Goal: Task Accomplishment & Management: Manage account settings

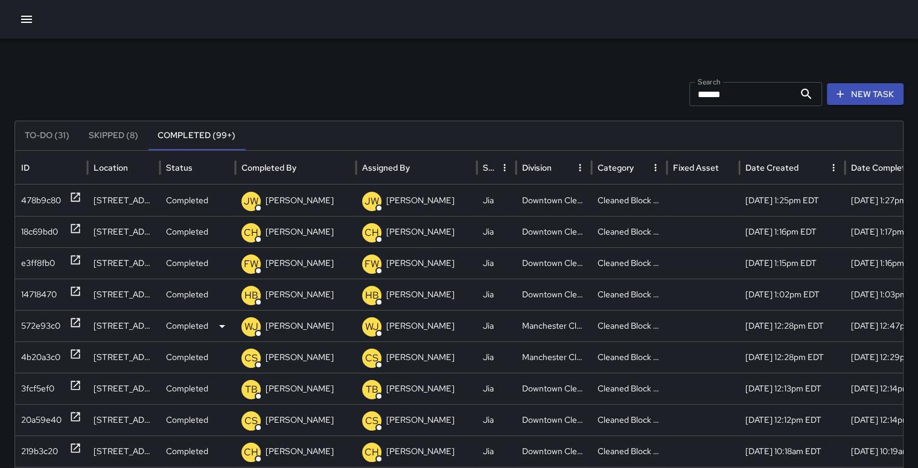
click at [372, 332] on p "WJ" at bounding box center [372, 327] width 14 height 14
click at [30, 326] on div "572e93c0" at bounding box center [40, 326] width 39 height 31
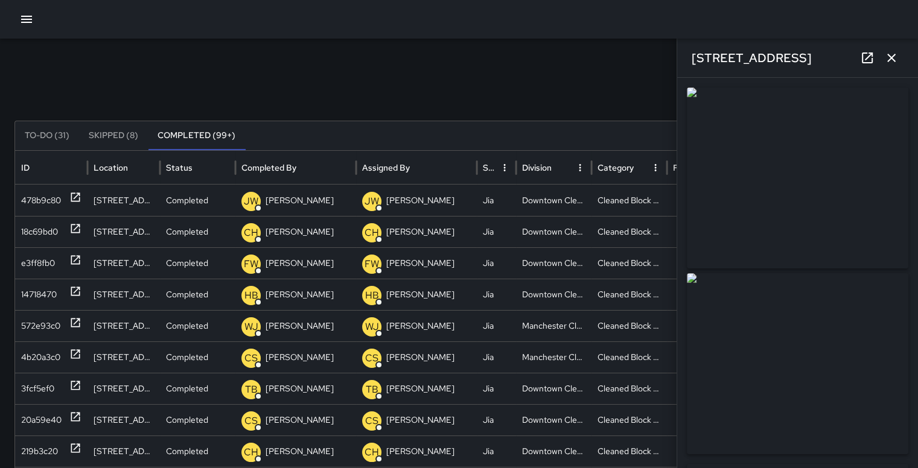
click at [872, 58] on icon at bounding box center [867, 58] width 14 height 14
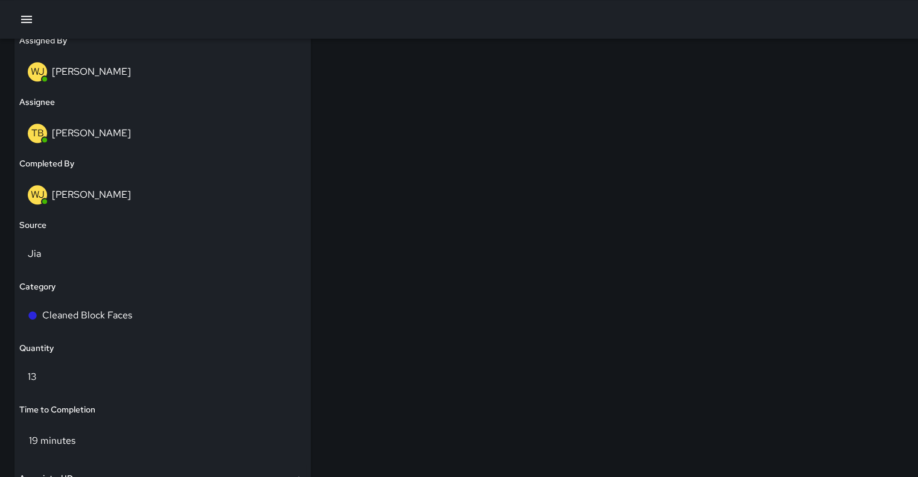
scroll to position [769, 0]
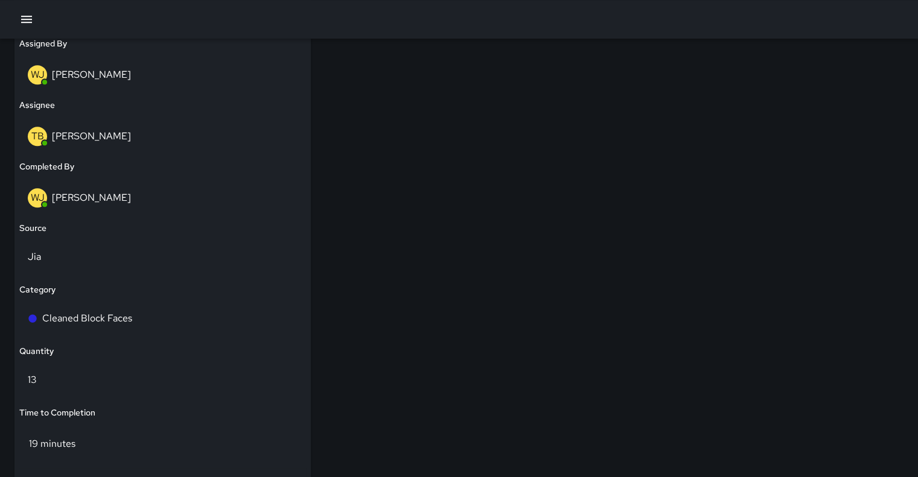
click at [46, 191] on span "WJ" at bounding box center [37, 197] width 19 height 19
click at [43, 198] on p "WJ" at bounding box center [38, 198] width 14 height 14
click at [41, 195] on p "WJ" at bounding box center [38, 198] width 14 height 14
click at [86, 200] on p "[PERSON_NAME]" at bounding box center [91, 197] width 79 height 13
click at [92, 200] on p "[PERSON_NAME]" at bounding box center [91, 197] width 79 height 13
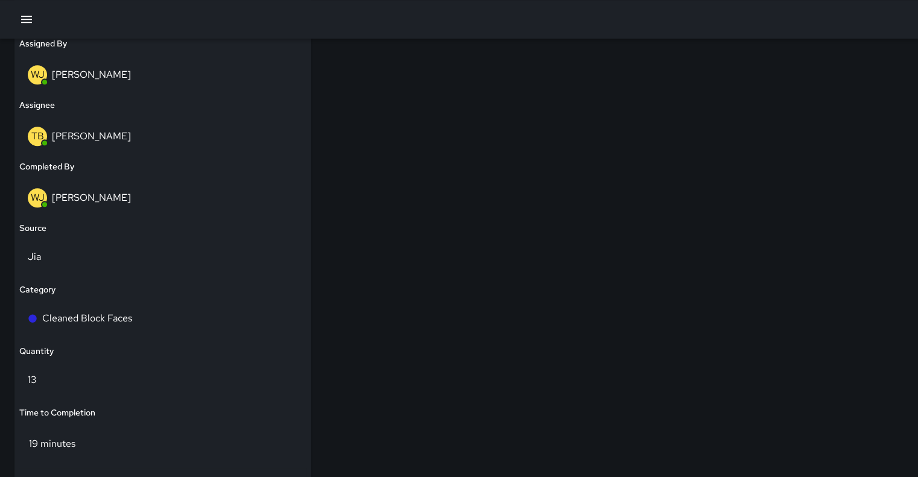
click at [94, 203] on p "[PERSON_NAME]" at bounding box center [91, 197] width 79 height 13
click at [34, 197] on p "WJ" at bounding box center [38, 198] width 14 height 14
click at [29, 196] on div "WJ" at bounding box center [37, 197] width 19 height 19
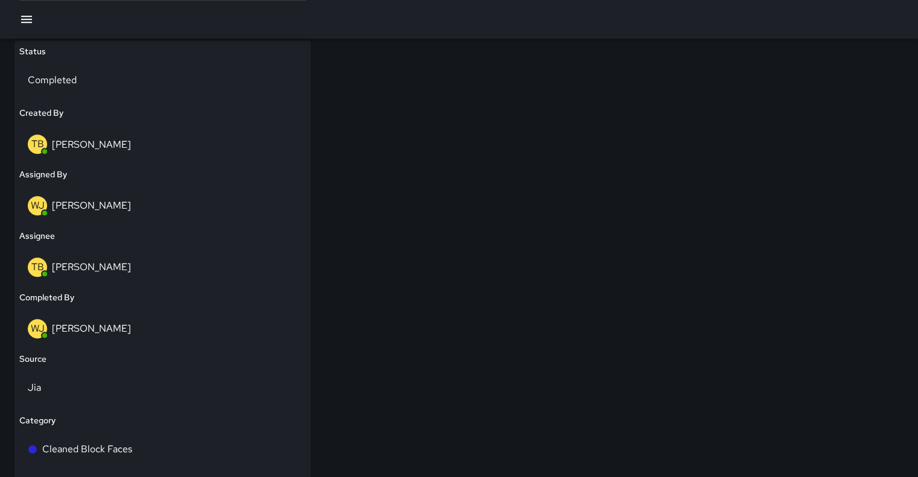
scroll to position [592, 0]
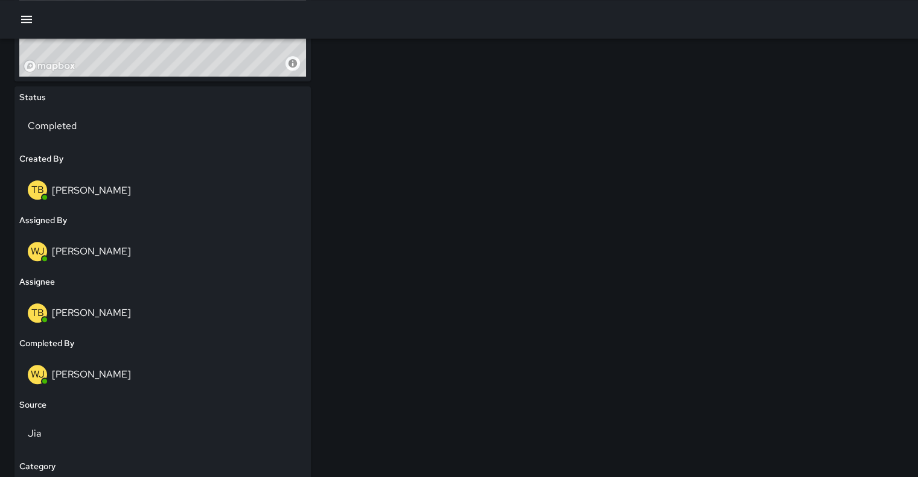
click at [34, 26] on button "button" at bounding box center [26, 19] width 24 height 24
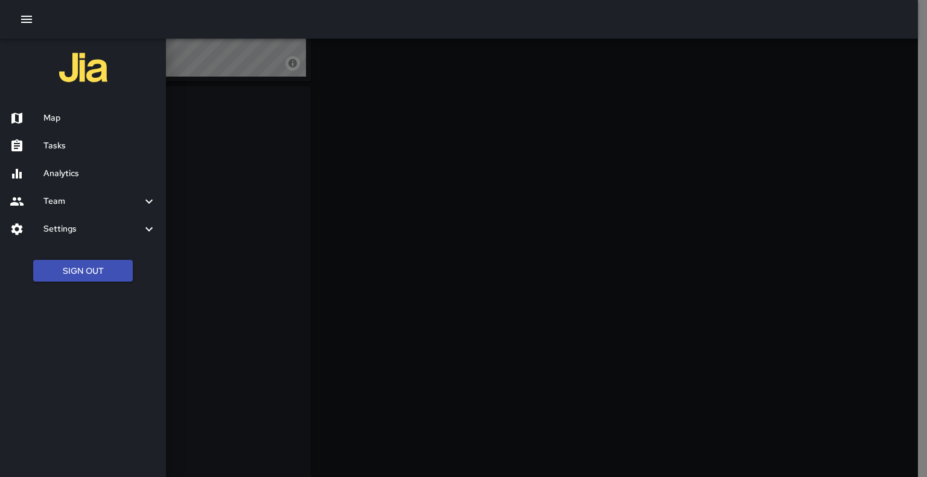
click at [51, 176] on h6 "Analytics" at bounding box center [99, 173] width 113 height 13
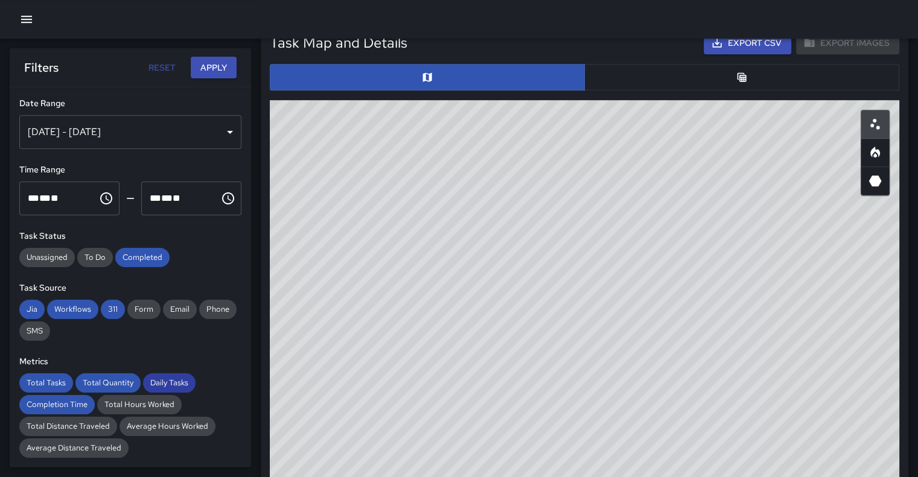
click at [180, 388] on div "Daily Tasks" at bounding box center [169, 382] width 52 height 19
click at [179, 389] on div "Daily Tasks" at bounding box center [169, 382] width 52 height 19
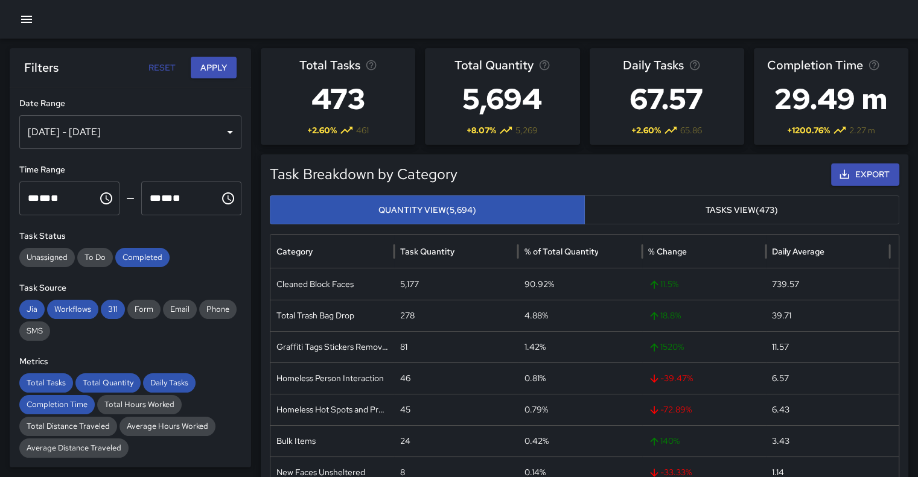
click at [154, 130] on div "[DATE] - [DATE]" at bounding box center [130, 132] width 222 height 34
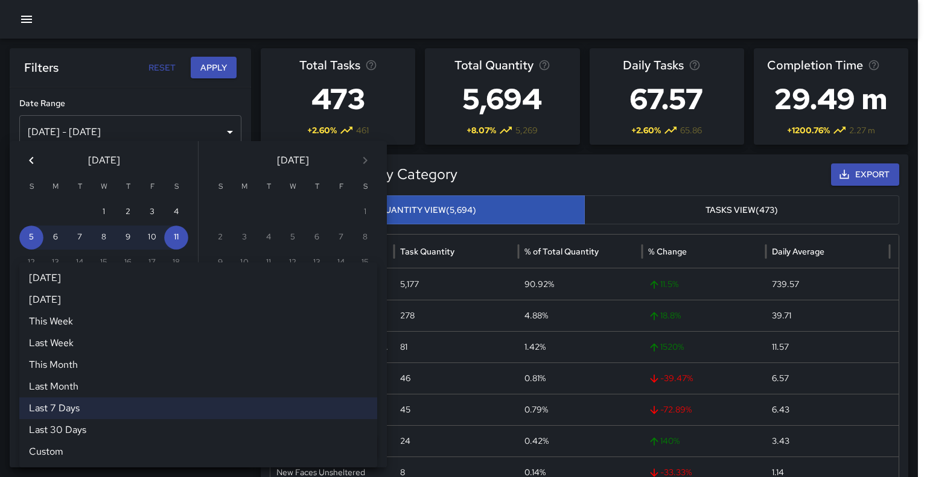
click at [366, 375] on div "Last 7 Days ****** [DATE] [DATE] This Week Last Week This Month Last Month Last…" at bounding box center [198, 380] width 358 height 24
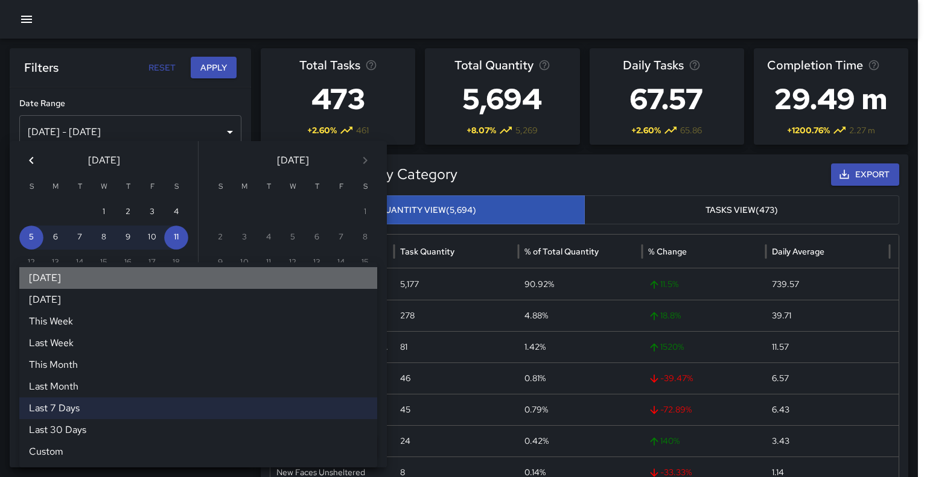
click at [55, 282] on li "[DATE]" at bounding box center [198, 278] width 358 height 22
type input "*****"
type input "**********"
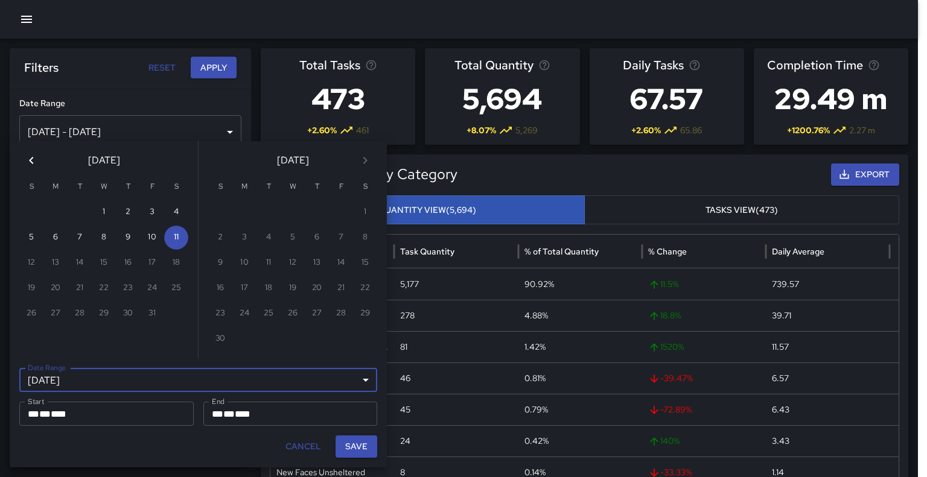
click at [357, 451] on button "Save" at bounding box center [356, 447] width 42 height 22
type input "**********"
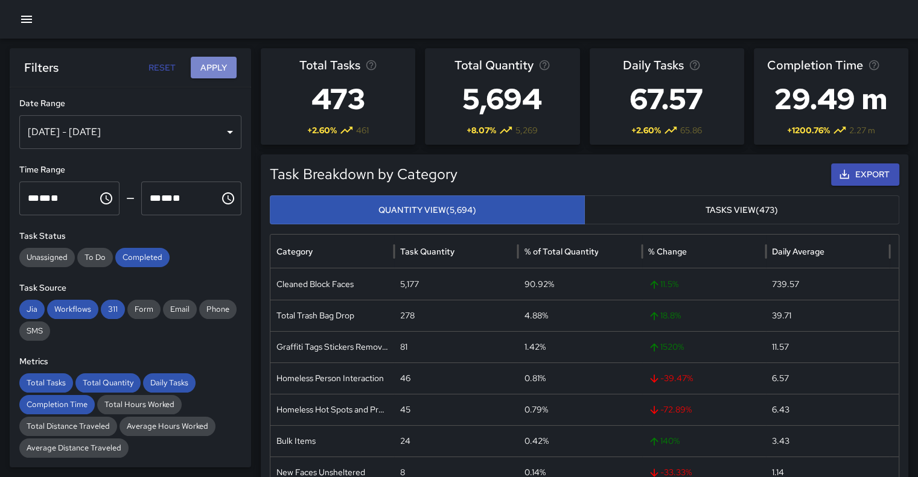
click at [210, 63] on button "Apply" at bounding box center [214, 68] width 46 height 22
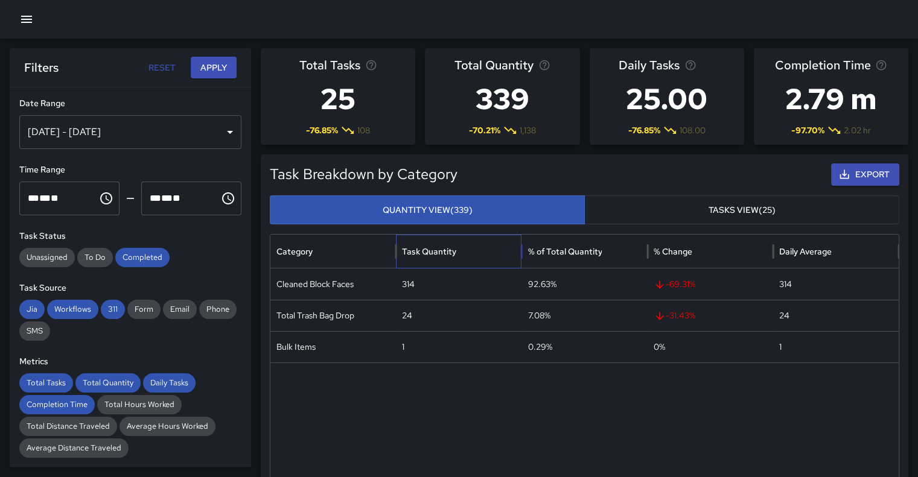
click at [437, 251] on div "Task Quantity" at bounding box center [429, 251] width 54 height 11
click at [437, 250] on div "Task Quantity" at bounding box center [429, 251] width 54 height 11
click at [335, 279] on div "Cleaned Block Faces" at bounding box center [332, 283] width 125 height 31
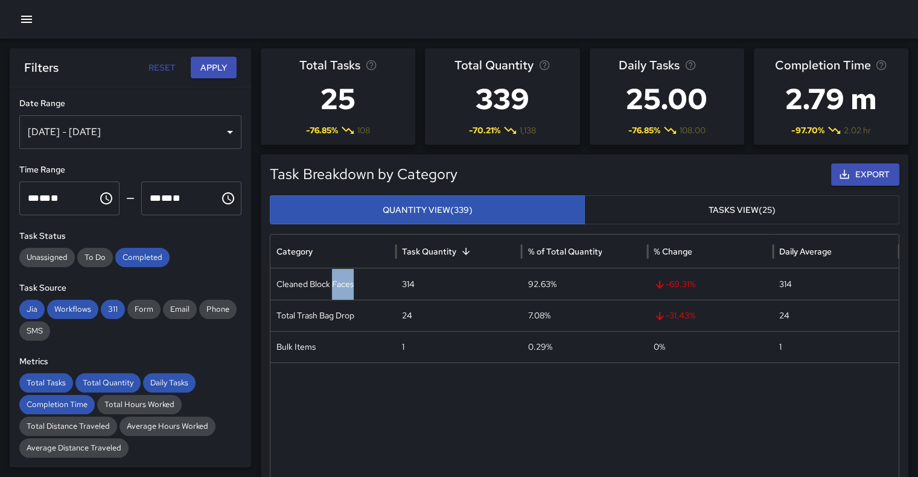
click at [760, 209] on button "Tasks View (25)" at bounding box center [741, 210] width 315 height 30
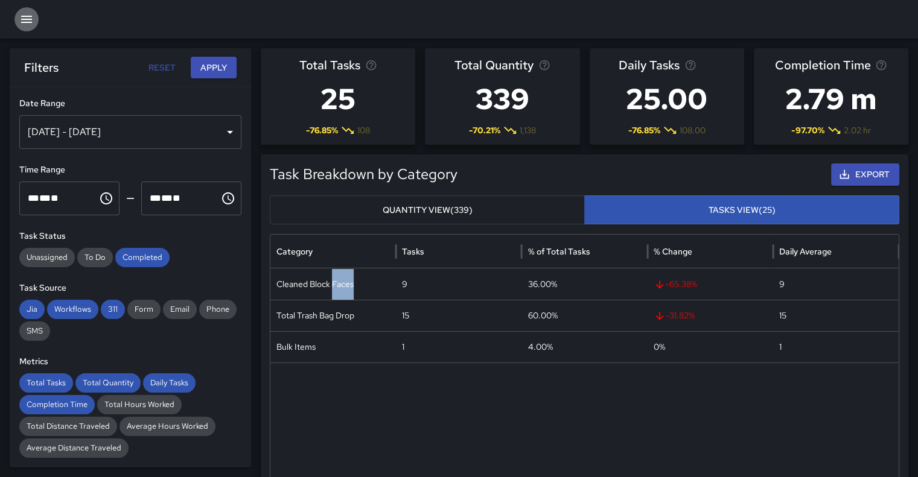
click at [29, 24] on icon "button" at bounding box center [26, 19] width 14 height 14
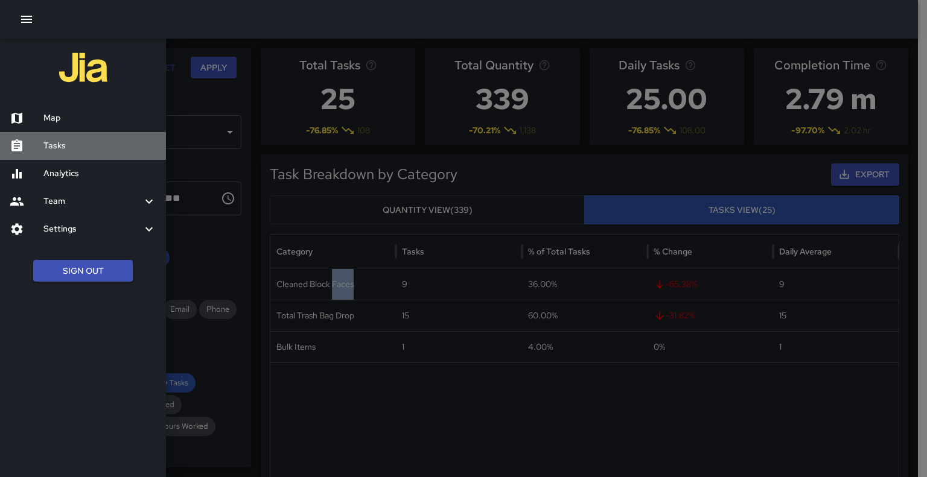
click at [58, 147] on h6 "Tasks" at bounding box center [99, 145] width 113 height 13
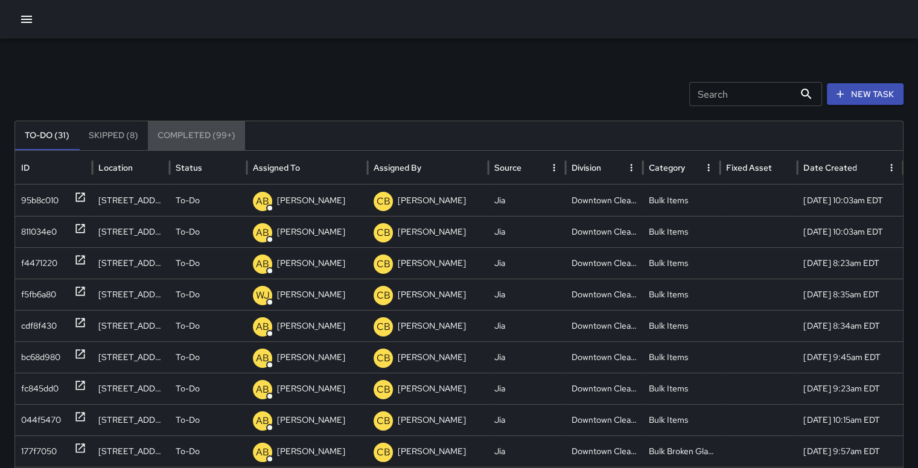
click at [194, 136] on button "Completed (99+)" at bounding box center [196, 135] width 97 height 29
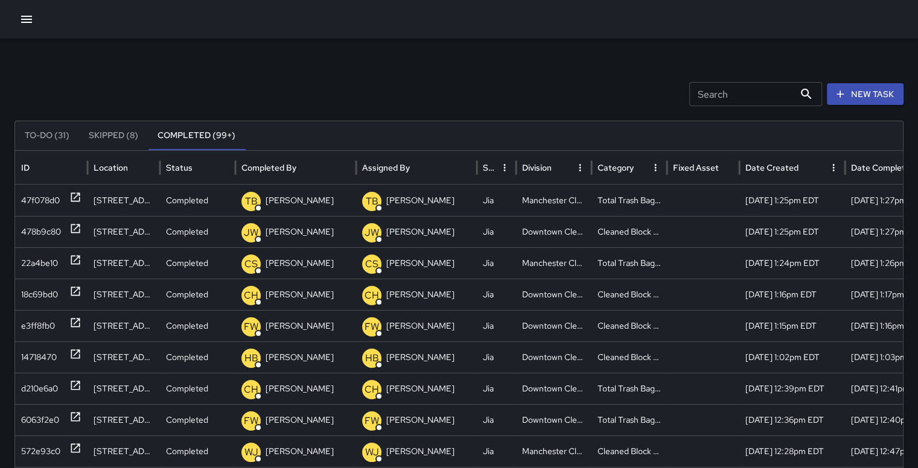
click at [718, 94] on input "Search" at bounding box center [741, 94] width 105 height 24
type input "*"
type input "**"
click at [41, 200] on div "89c7ec70" at bounding box center [40, 200] width 39 height 31
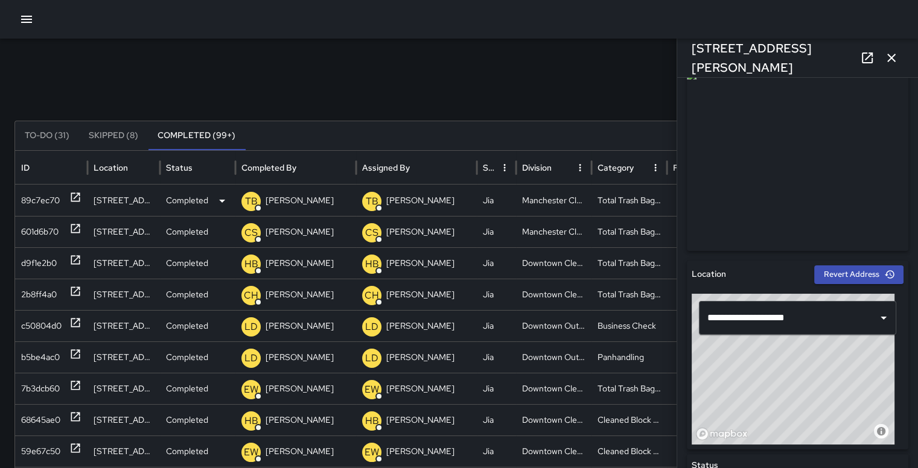
type input "**********"
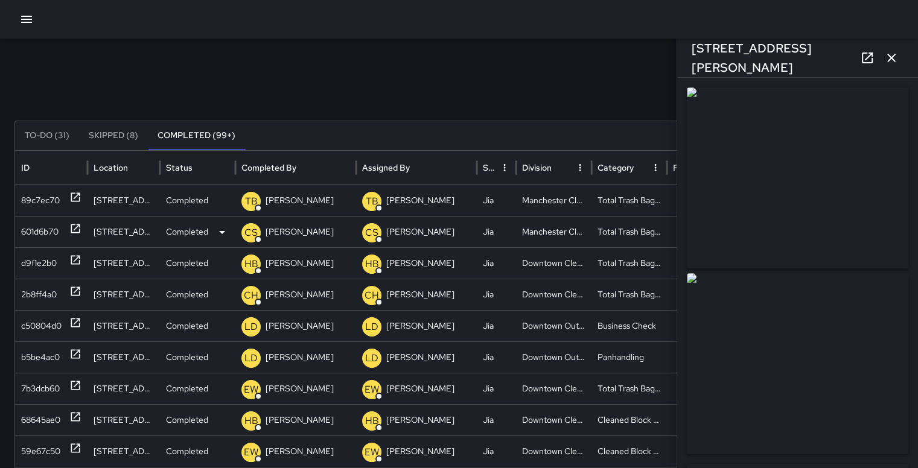
click at [36, 231] on div "601d6b70" at bounding box center [39, 232] width 37 height 31
type input "**********"
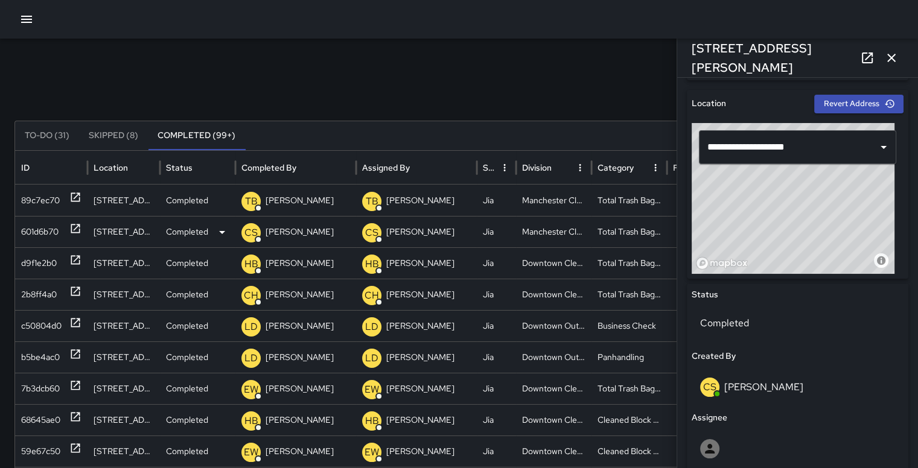
scroll to position [375, 0]
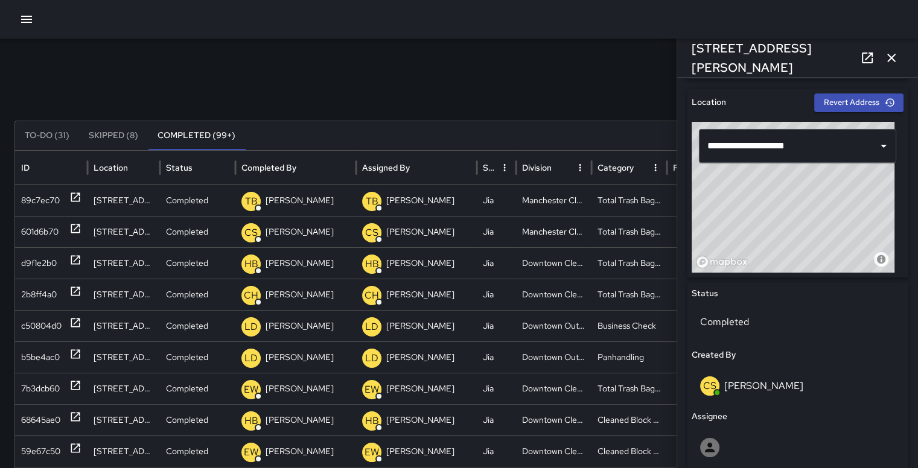
click at [895, 52] on icon "button" at bounding box center [891, 58] width 14 height 14
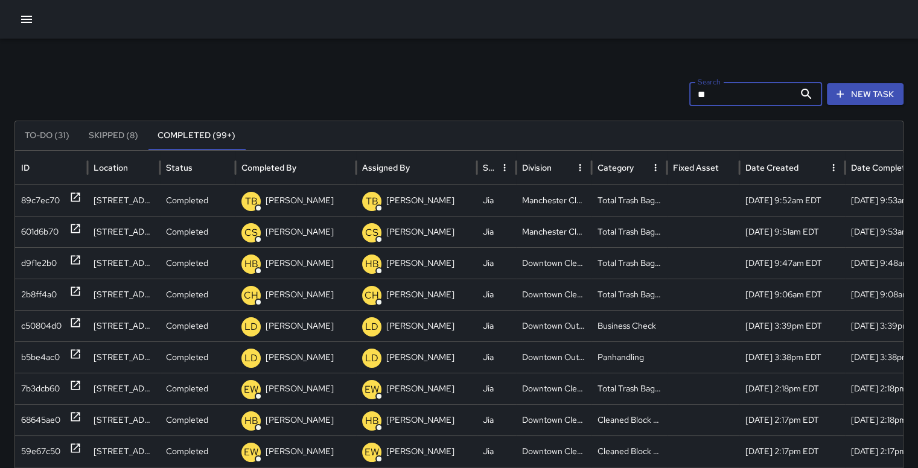
click at [721, 98] on input "**" at bounding box center [741, 94] width 105 height 24
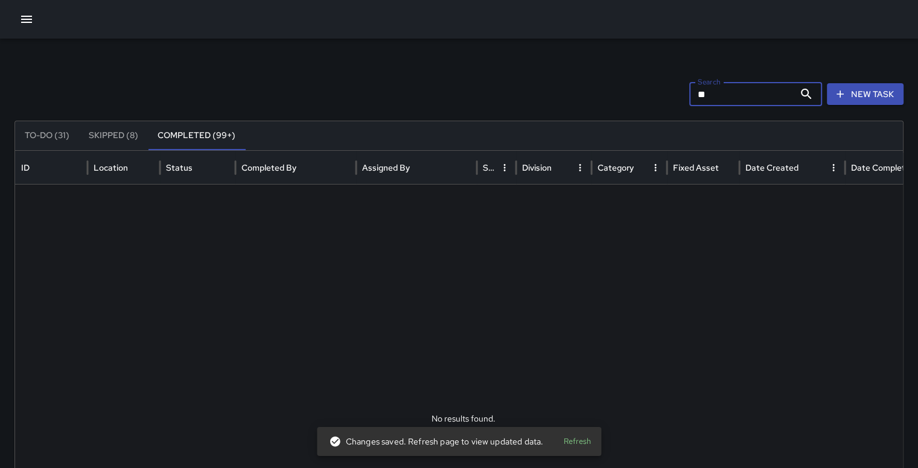
type input "*"
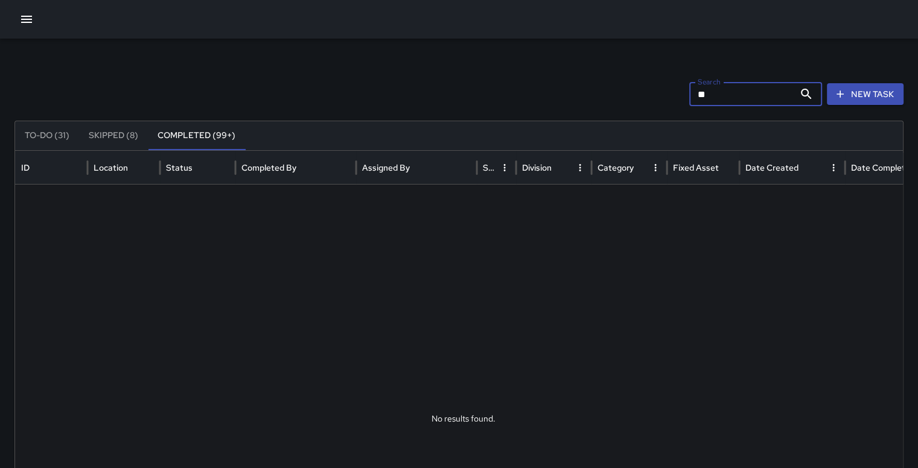
type input "*"
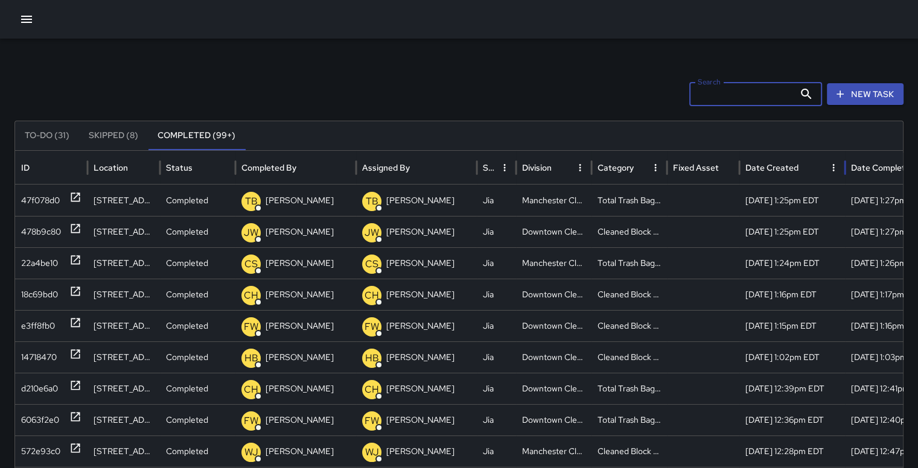
click at [770, 166] on div "Date Created" at bounding box center [771, 167] width 53 height 11
click at [29, 259] on div "d9f1e2b0" at bounding box center [39, 263] width 36 height 31
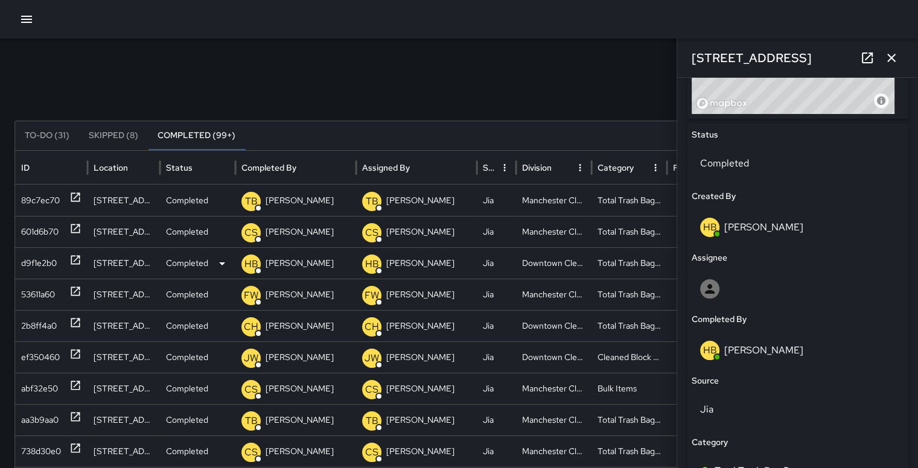
scroll to position [533, 0]
click at [893, 60] on icon "button" at bounding box center [891, 58] width 8 height 8
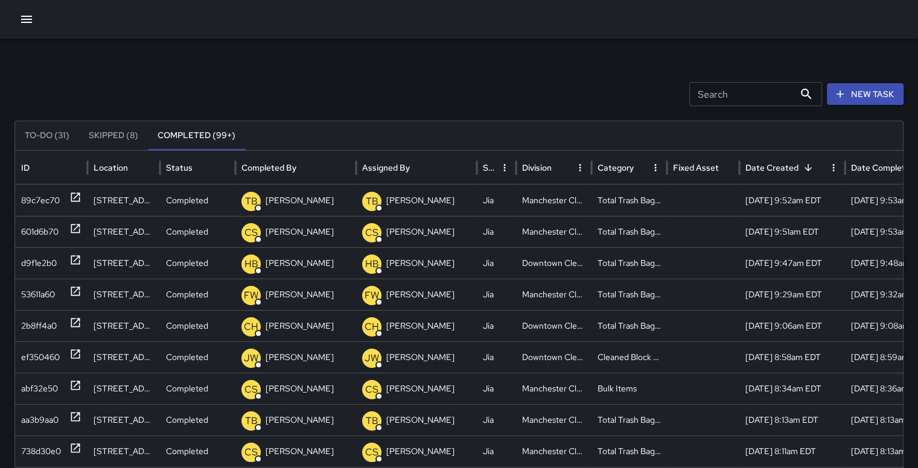
click at [556, 173] on button "Sort" at bounding box center [561, 167] width 17 height 17
click at [729, 103] on input "Search" at bounding box center [741, 94] width 105 height 24
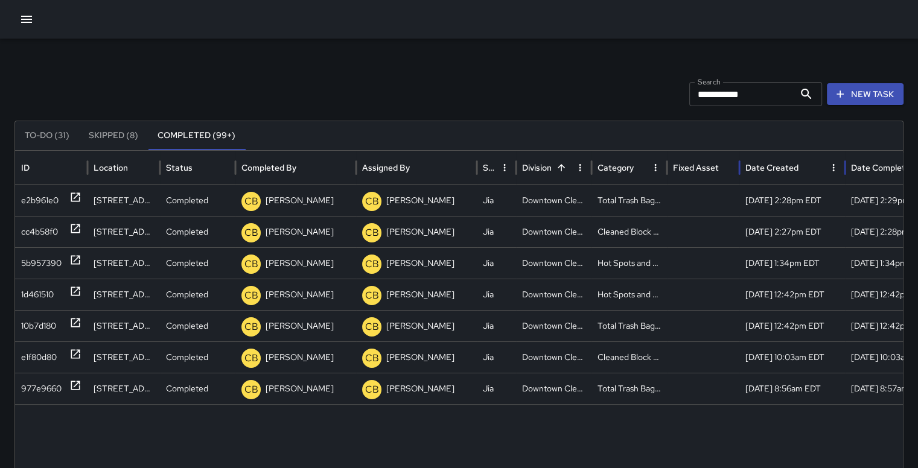
click at [775, 170] on div "Date Created" at bounding box center [771, 167] width 53 height 11
click at [773, 98] on input "**********" at bounding box center [741, 94] width 105 height 24
type input "*"
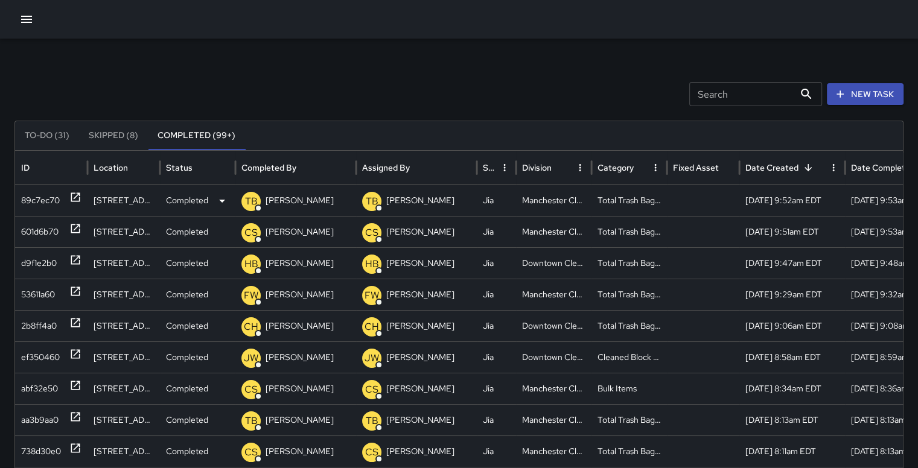
click at [29, 204] on div "89c7ec70" at bounding box center [40, 200] width 39 height 31
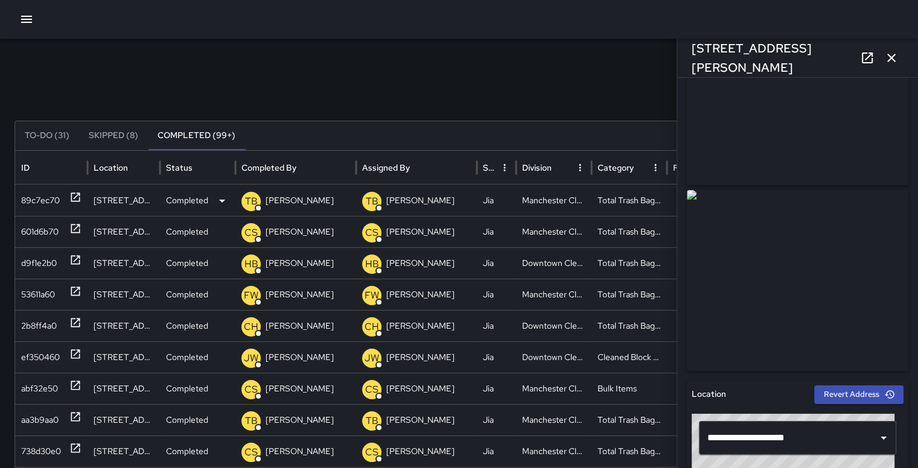
scroll to position [46, 0]
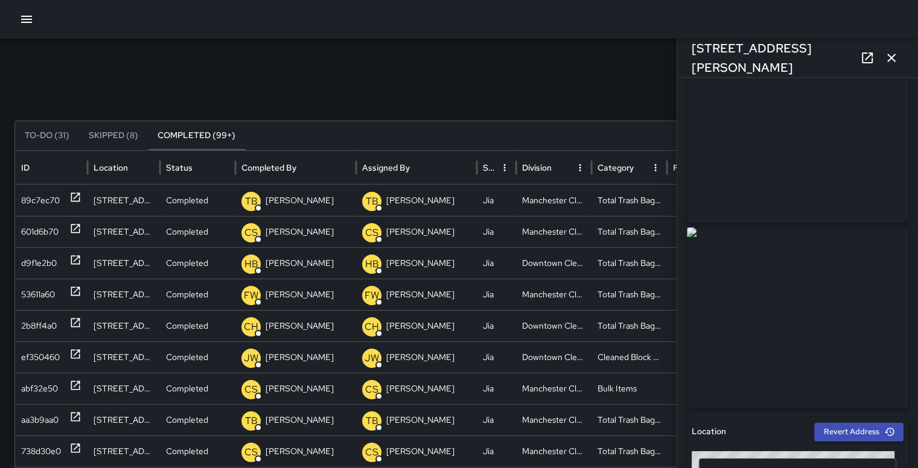
click at [898, 57] on icon "button" at bounding box center [891, 58] width 14 height 14
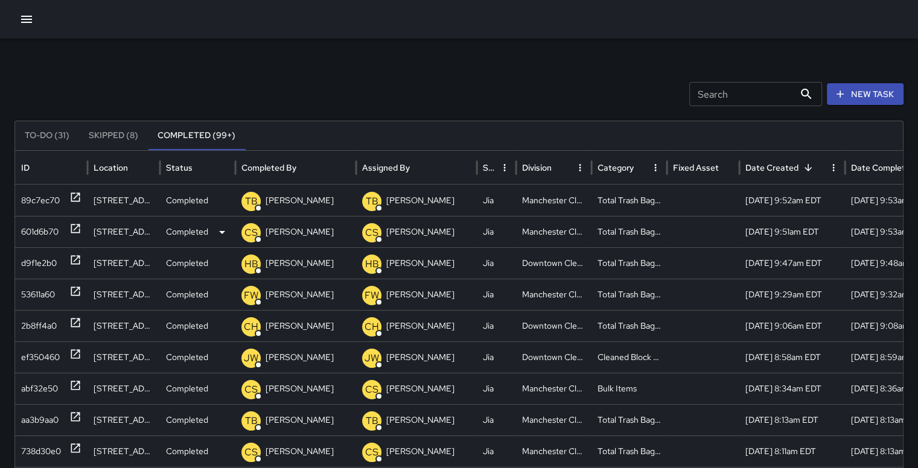
click at [40, 232] on div "601d6b70" at bounding box center [39, 232] width 37 height 31
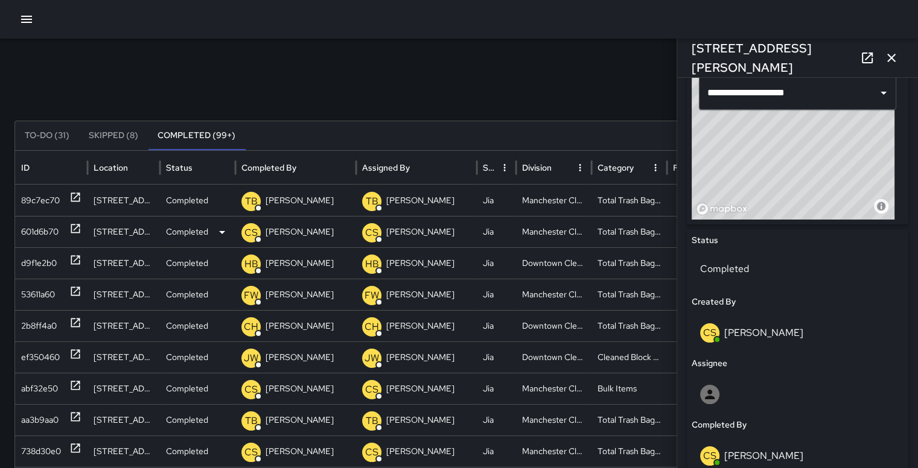
scroll to position [430, 0]
click at [893, 61] on icon "button" at bounding box center [891, 58] width 8 height 8
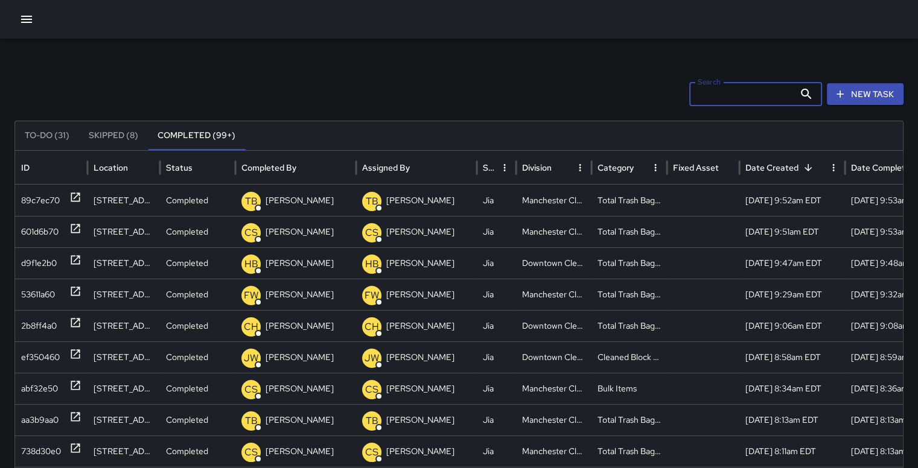
click at [744, 100] on input "Search" at bounding box center [741, 94] width 105 height 24
type input "*"
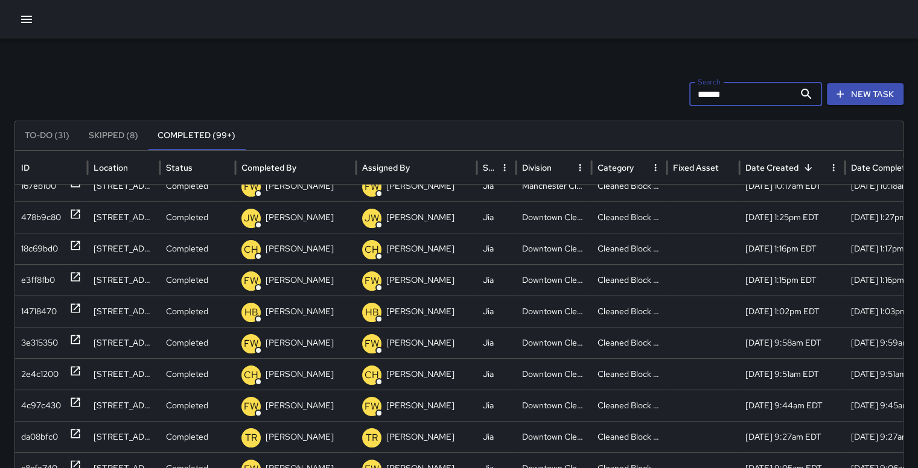
scroll to position [244, 0]
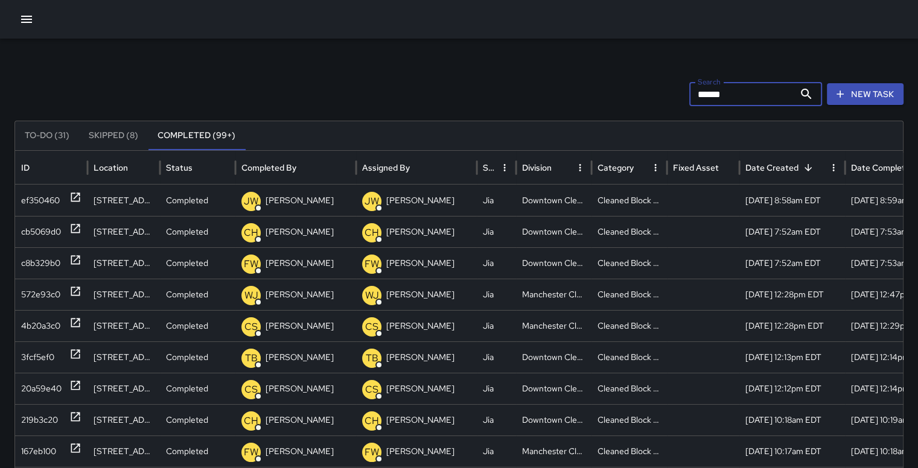
type input "*****"
click at [36, 203] on div "ef350460" at bounding box center [40, 200] width 39 height 31
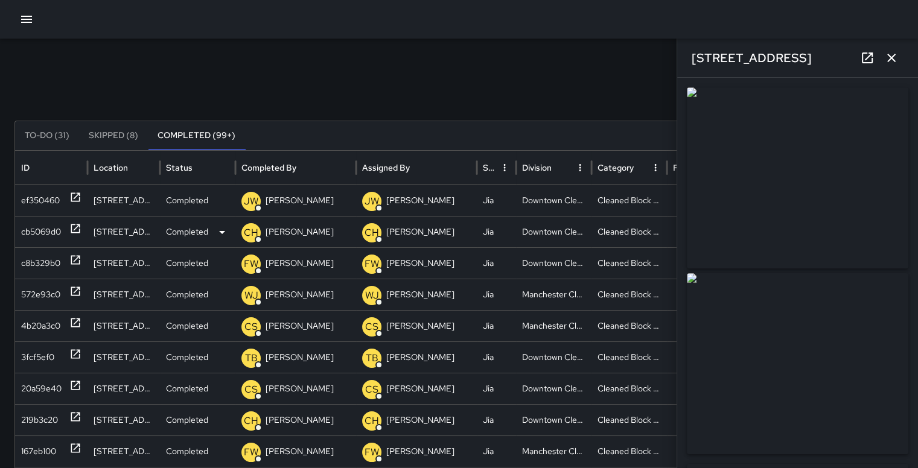
click at [39, 237] on div "cb5069d0" at bounding box center [41, 232] width 40 height 31
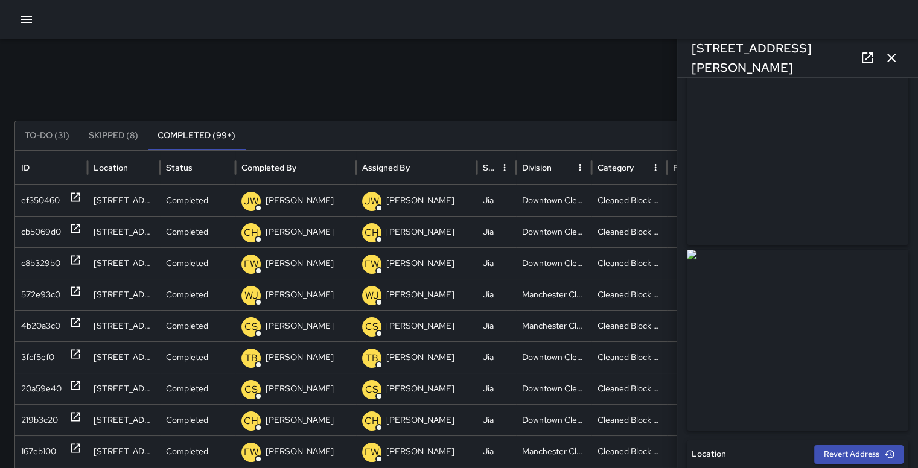
click at [623, 94] on div "Search ***** Search New Task" at bounding box center [458, 94] width 889 height 24
click at [890, 58] on icon "button" at bounding box center [891, 58] width 8 height 8
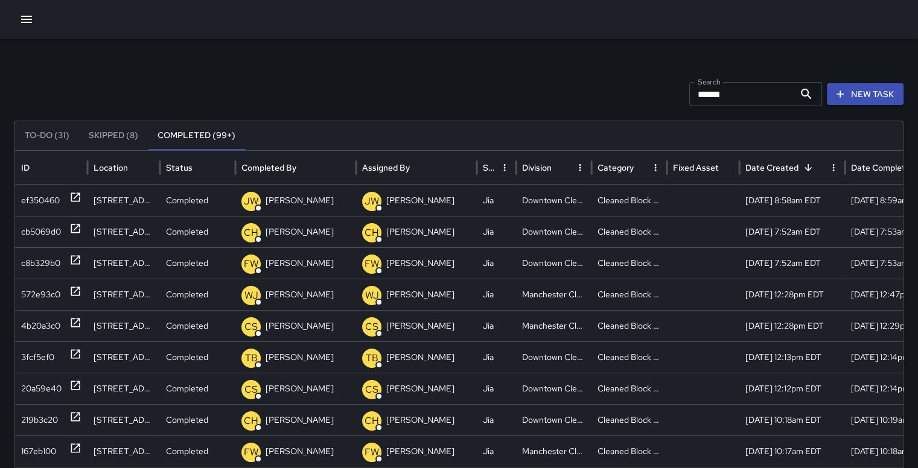
click at [809, 164] on icon "Sort" at bounding box center [807, 167] width 11 height 11
click at [43, 201] on div "478b9c80" at bounding box center [41, 200] width 40 height 31
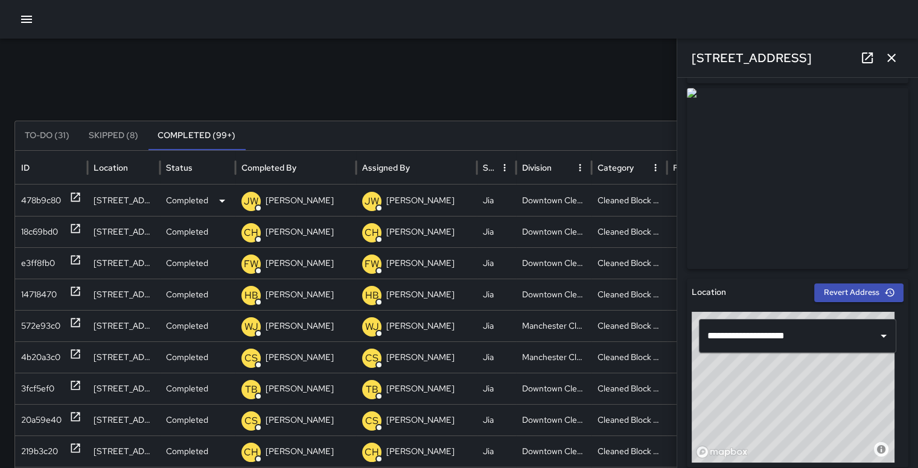
type input "**********"
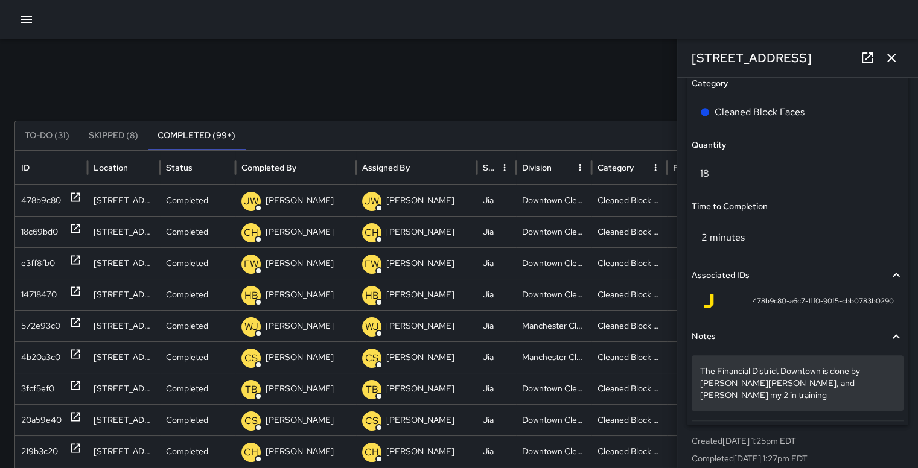
click at [828, 386] on p "The Financial District Downtown is done by [PERSON_NAME][PERSON_NAME], and [PER…" at bounding box center [797, 383] width 195 height 36
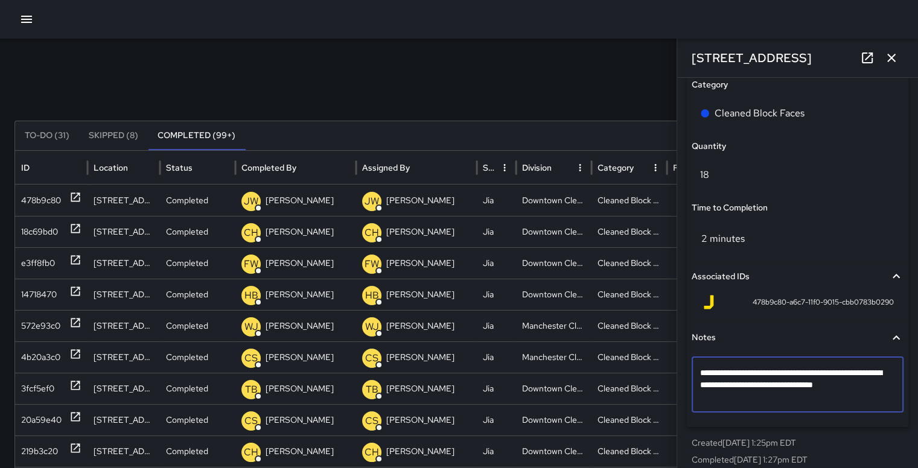
click at [732, 384] on textarea "**********" at bounding box center [793, 385] width 186 height 36
type textarea "**********"
click at [898, 59] on button "button" at bounding box center [891, 58] width 24 height 24
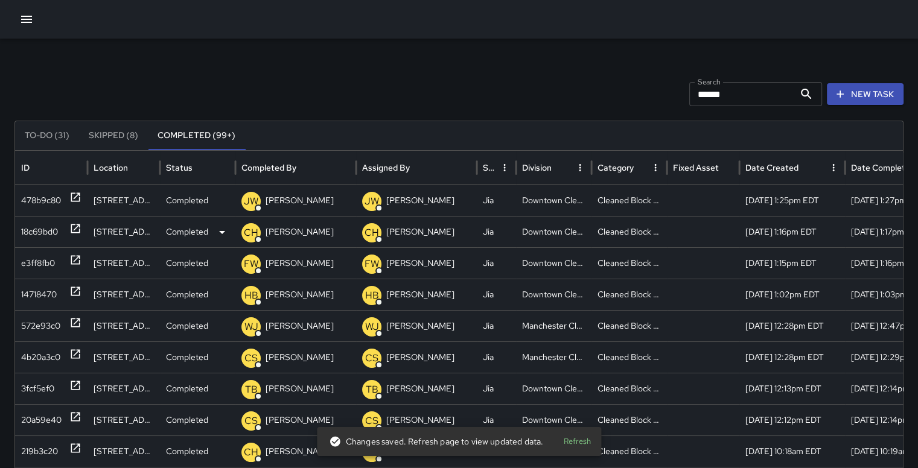
click at [39, 231] on div "18c69bd0" at bounding box center [39, 232] width 37 height 31
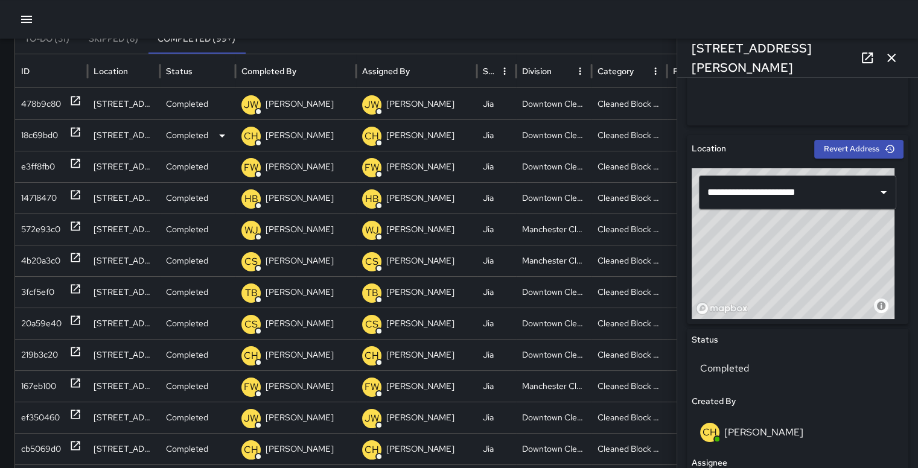
scroll to position [290, 0]
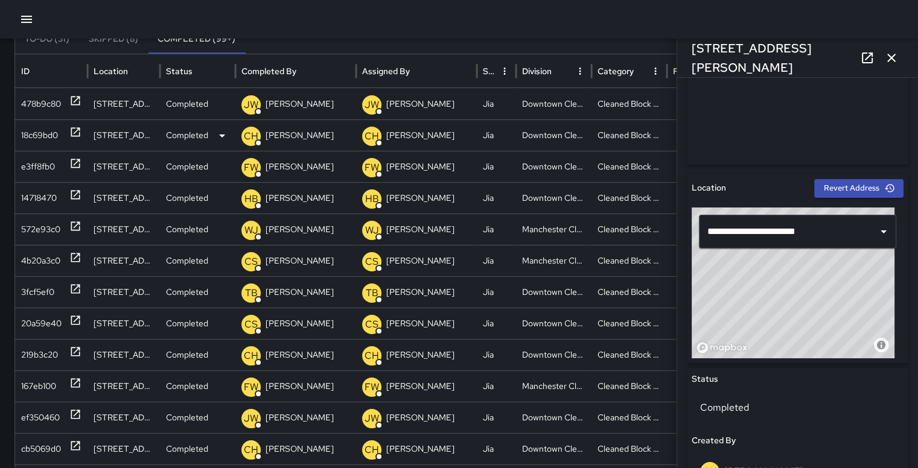
type input "**********"
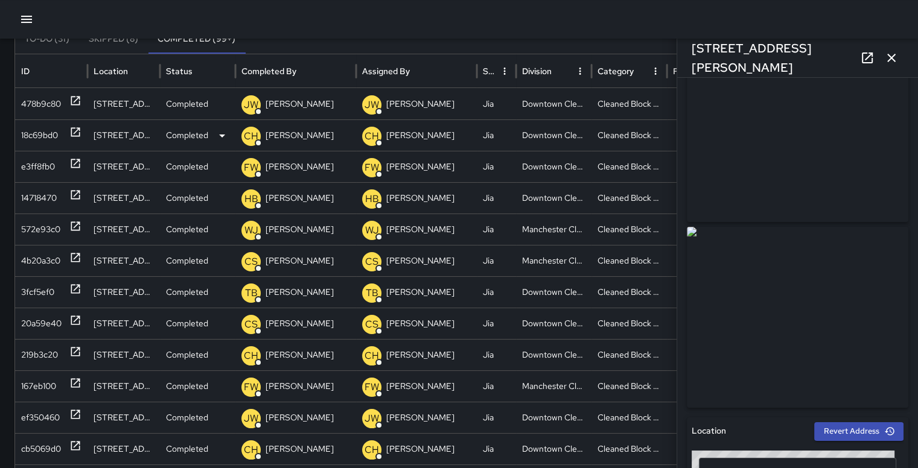
scroll to position [0, 0]
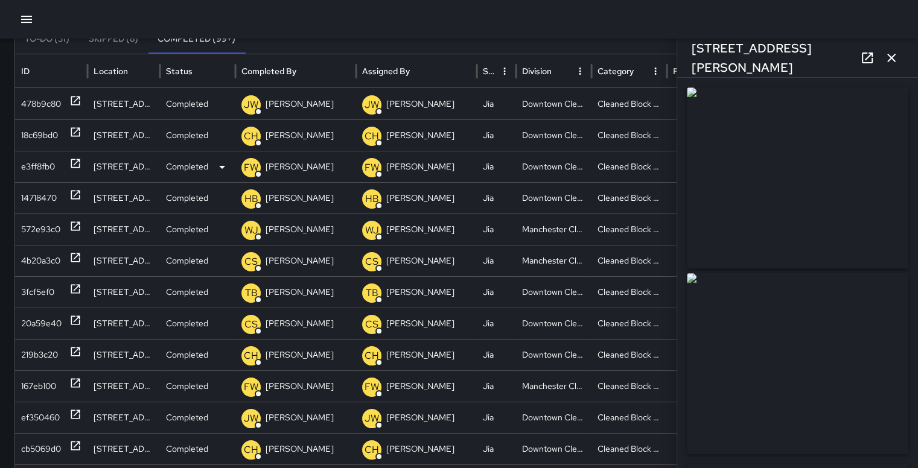
click at [38, 166] on div "e3ff8fb0" at bounding box center [38, 166] width 34 height 31
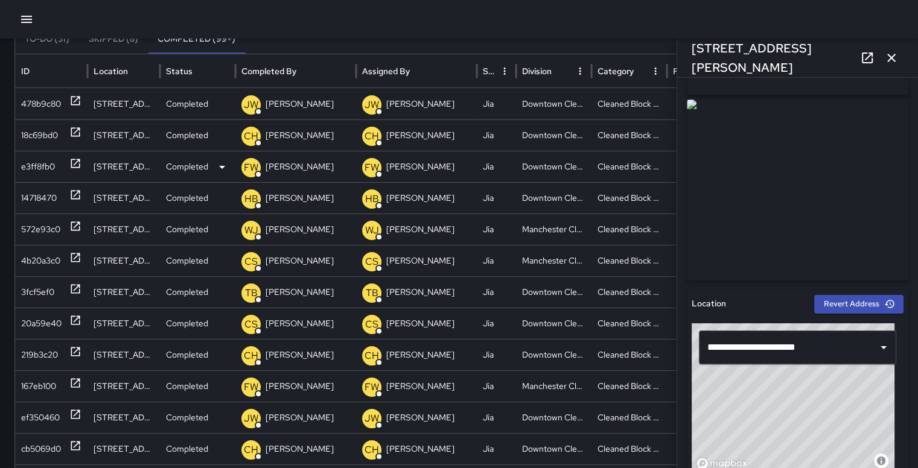
type input "**********"
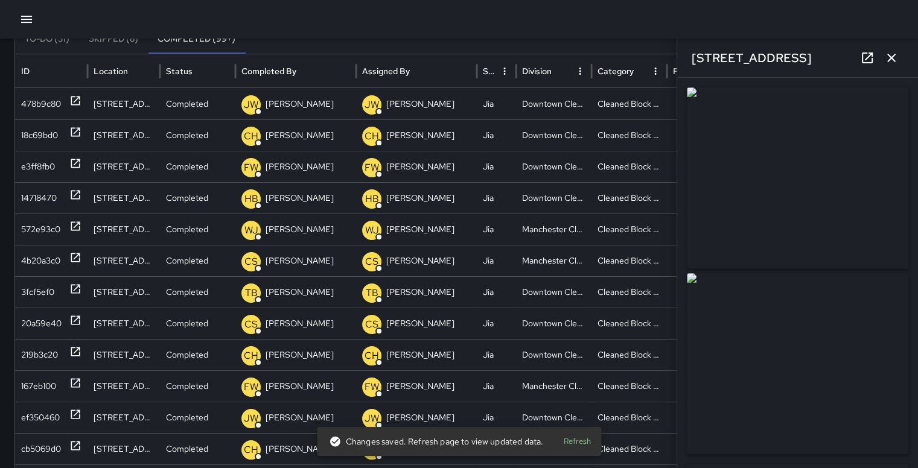
click at [897, 57] on icon "button" at bounding box center [891, 58] width 14 height 14
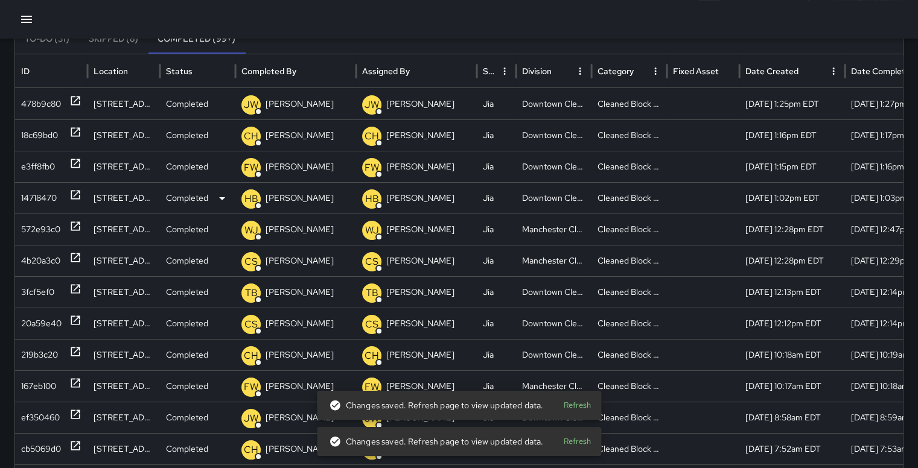
click at [40, 201] on div "14718470" at bounding box center [39, 198] width 36 height 31
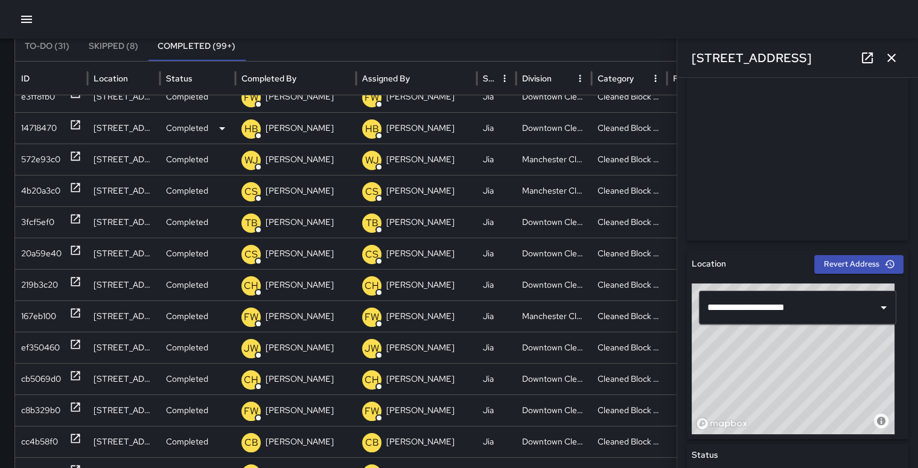
scroll to position [71, 0]
click at [47, 190] on div "4b20a3c0" at bounding box center [40, 191] width 39 height 31
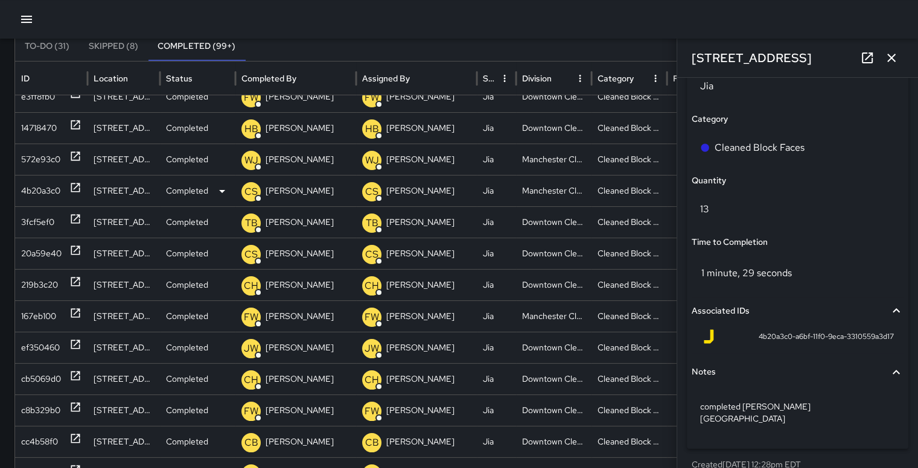
scroll to position [879, 0]
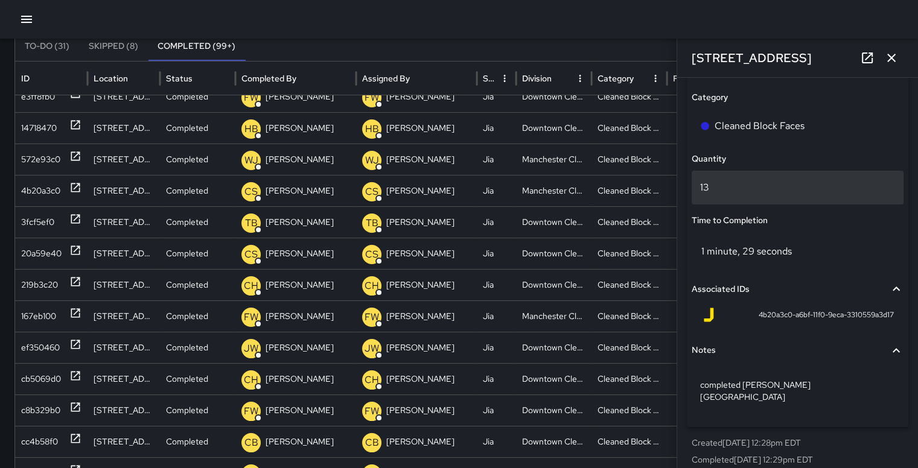
click at [720, 188] on p "13" at bounding box center [797, 187] width 195 height 14
type input "**"
click at [34, 220] on div "3fcf5ef0" at bounding box center [37, 222] width 33 height 31
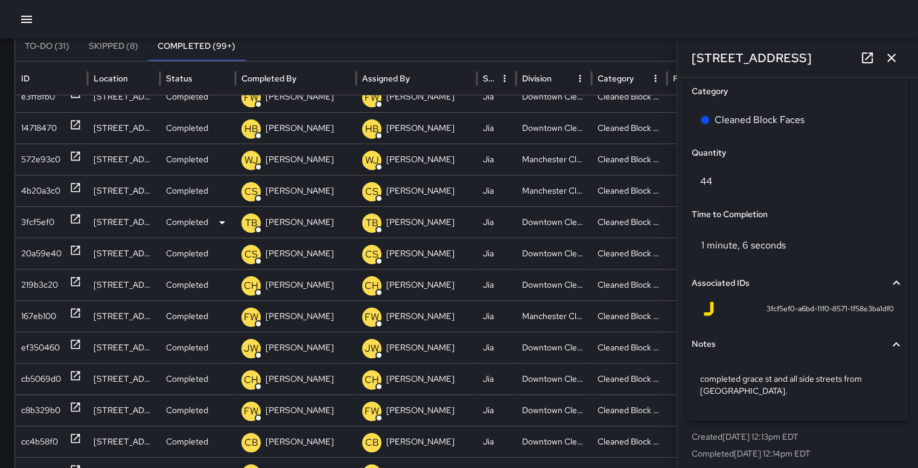
scroll to position [891, 0]
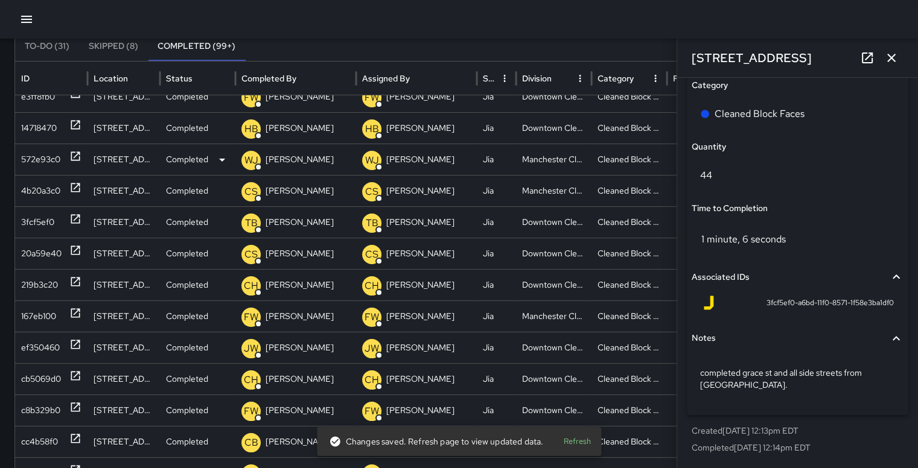
click at [34, 154] on div "572e93c0" at bounding box center [40, 159] width 39 height 31
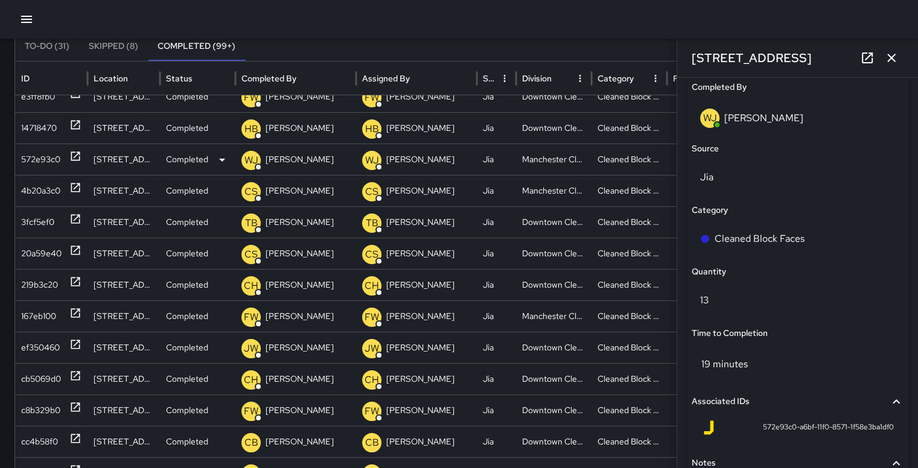
scroll to position [800, 0]
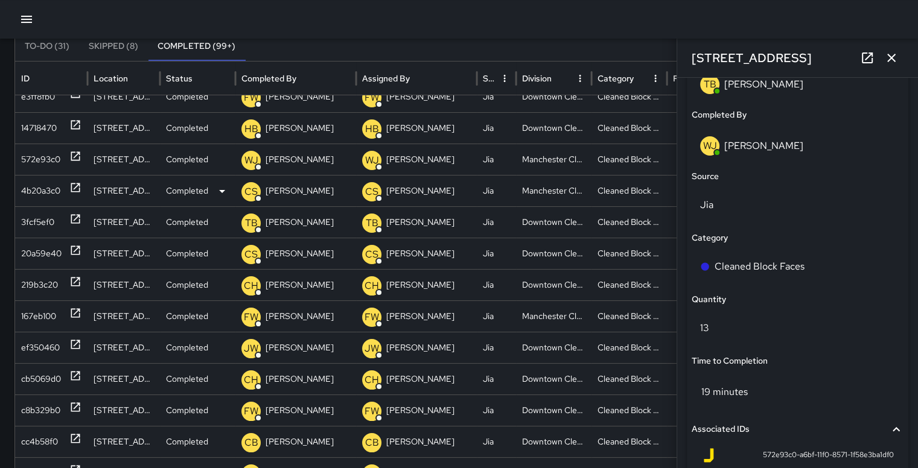
click at [39, 189] on div "4b20a3c0" at bounding box center [40, 191] width 39 height 31
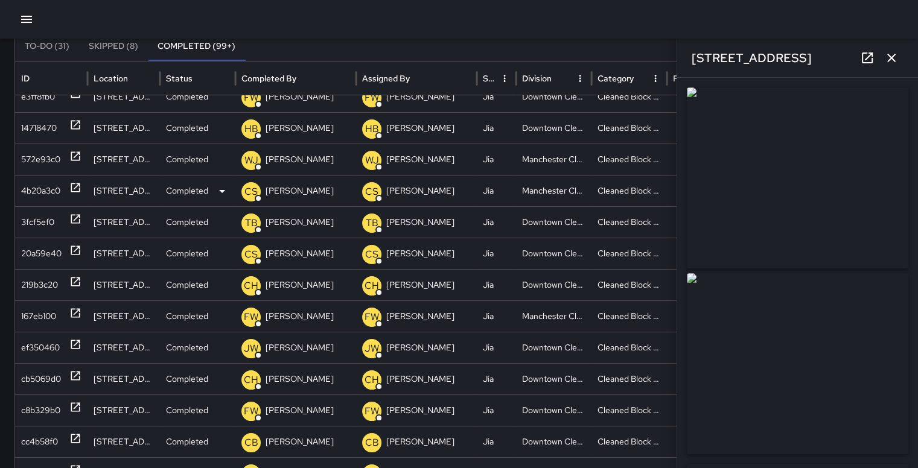
click at [45, 191] on div "4b20a3c0" at bounding box center [40, 191] width 39 height 31
click at [44, 189] on div "4b20a3c0" at bounding box center [40, 191] width 39 height 31
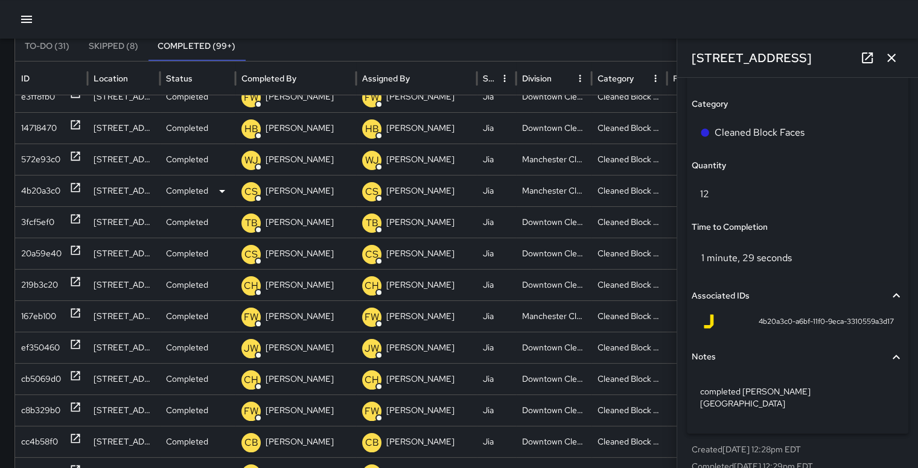
scroll to position [879, 0]
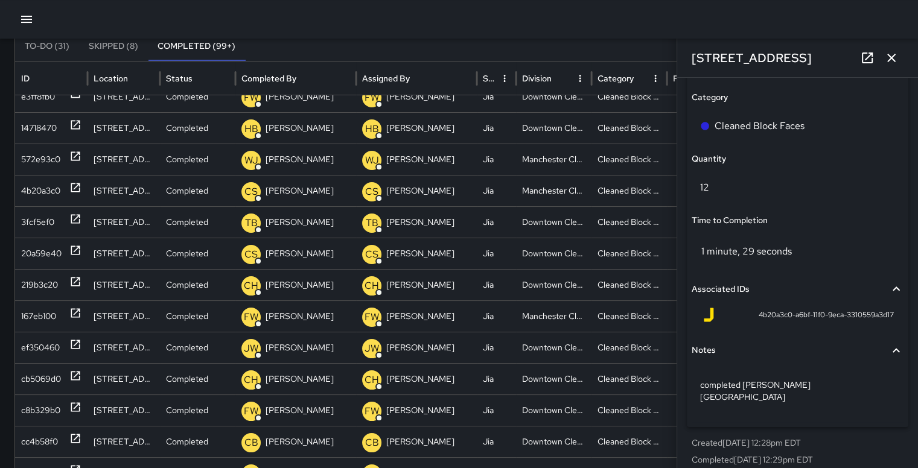
click at [892, 287] on icon "button" at bounding box center [895, 289] width 7 height 4
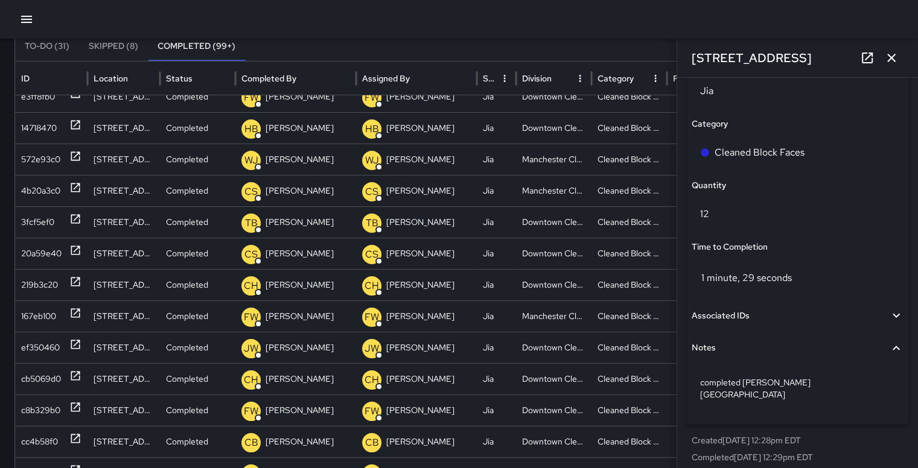
scroll to position [850, 0]
click at [37, 159] on div "572e93c0" at bounding box center [40, 159] width 39 height 31
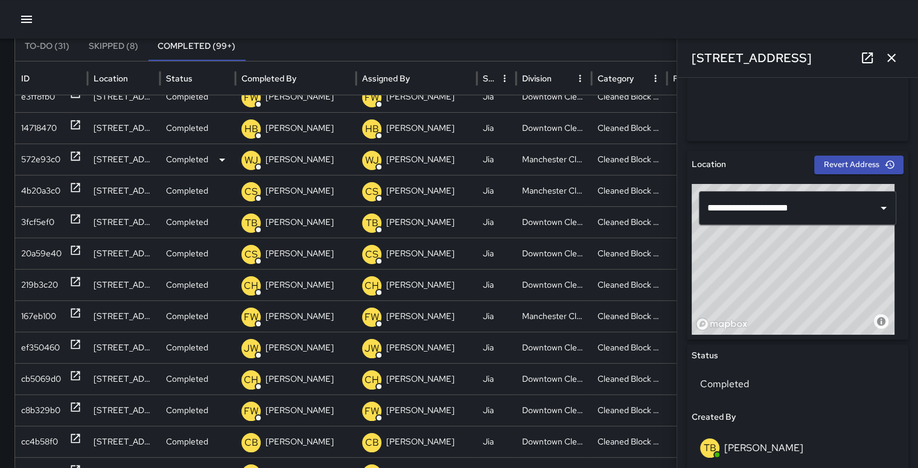
type input "**********"
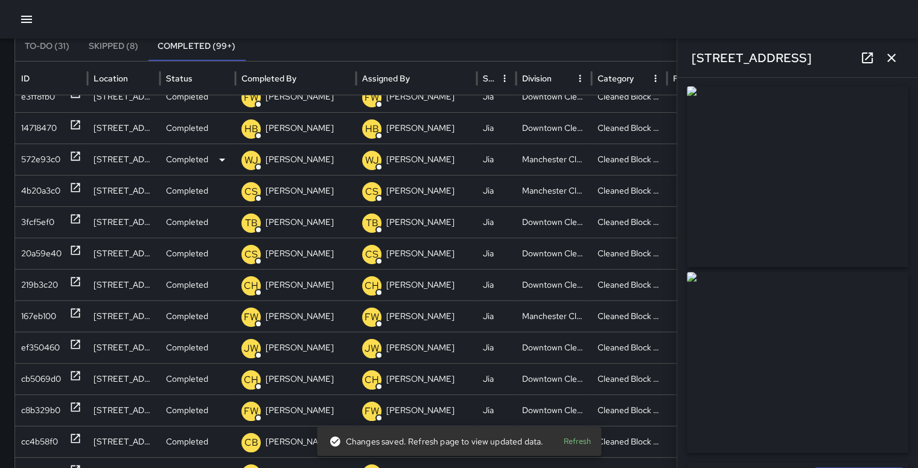
scroll to position [0, 0]
click at [832, 364] on img at bounding box center [796, 363] width 221 height 181
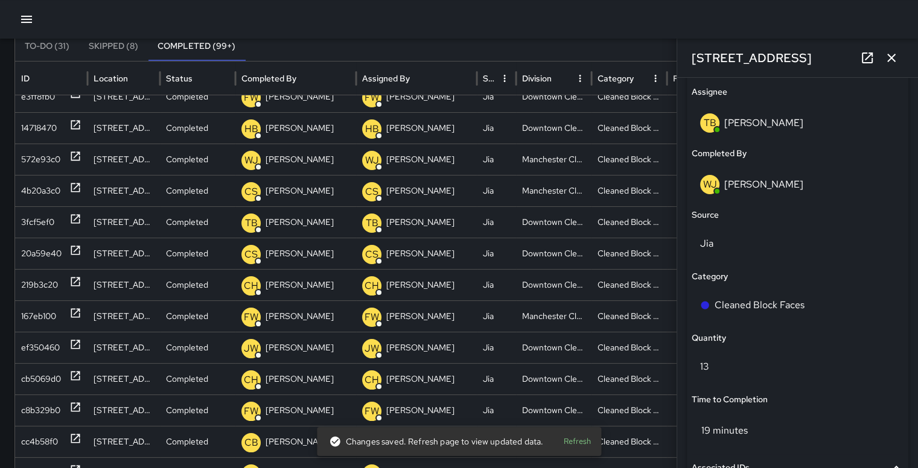
scroll to position [762, 0]
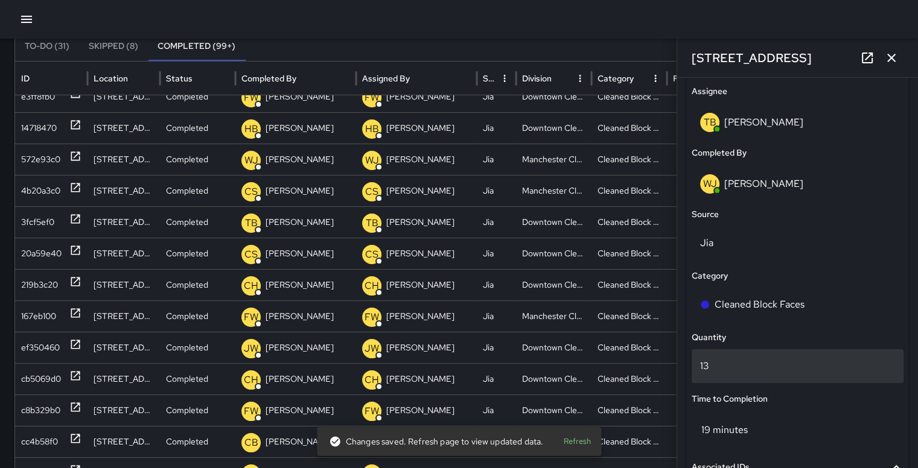
click at [743, 362] on p "13" at bounding box center [797, 366] width 195 height 14
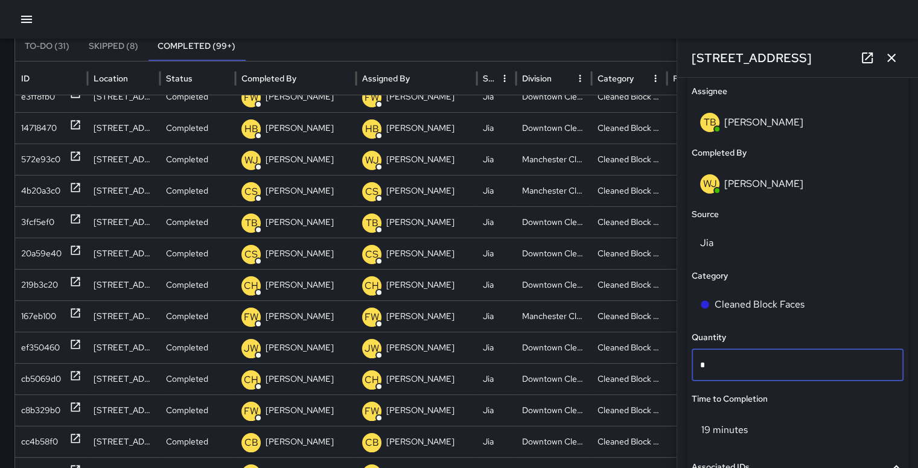
type input "**"
click at [896, 60] on icon "button" at bounding box center [891, 58] width 14 height 14
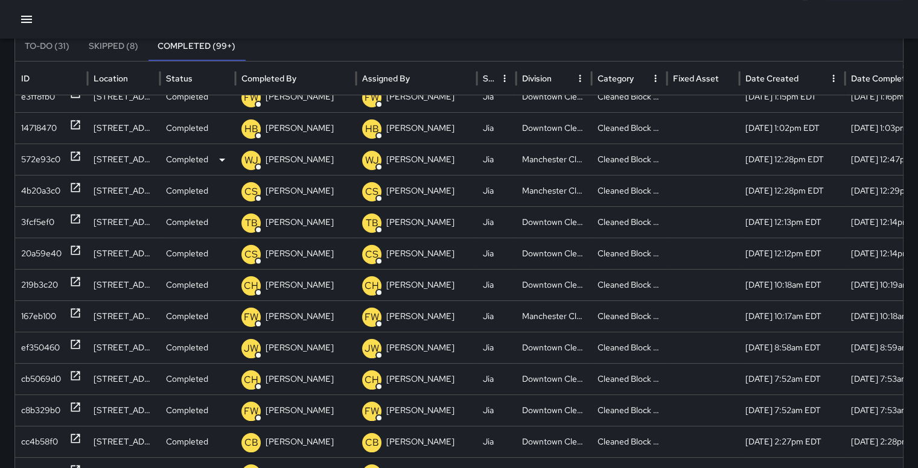
click at [48, 162] on div "572e93c0" at bounding box center [40, 159] width 39 height 31
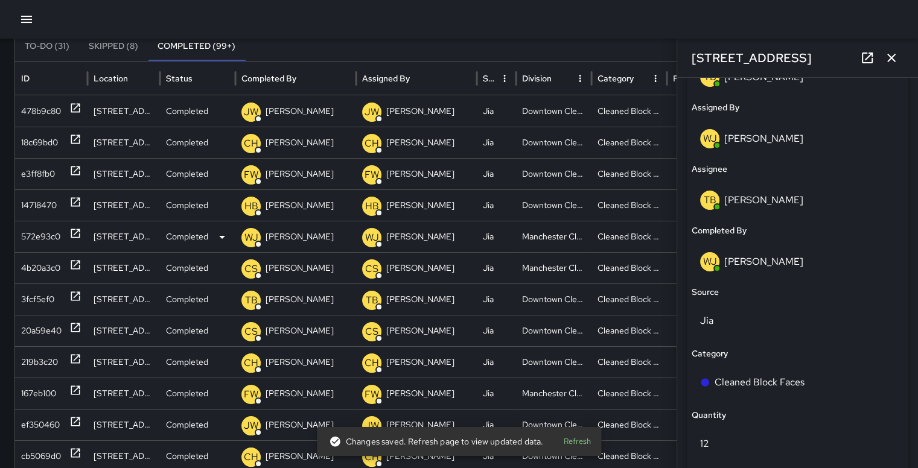
scroll to position [0, 0]
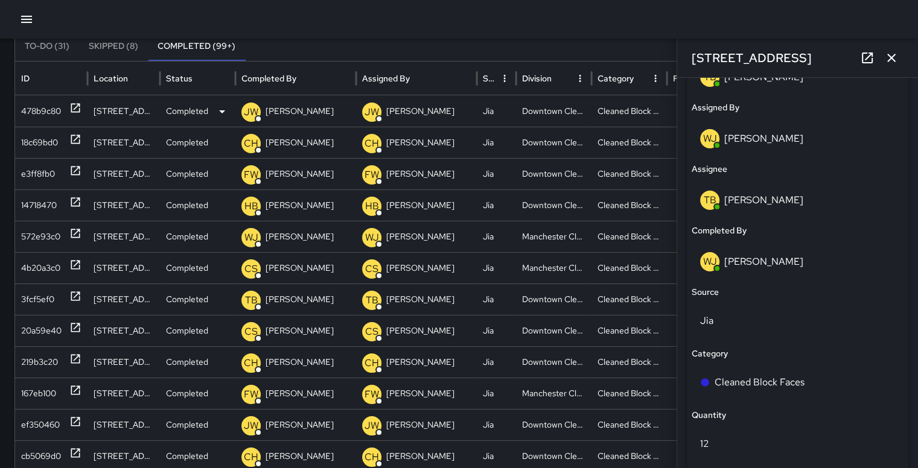
click at [37, 109] on div "478b9c80" at bounding box center [41, 111] width 40 height 31
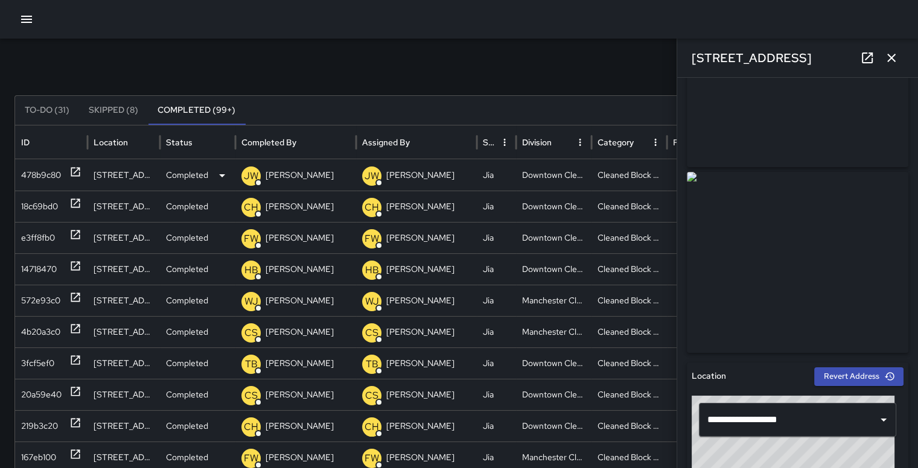
scroll to position [24, 0]
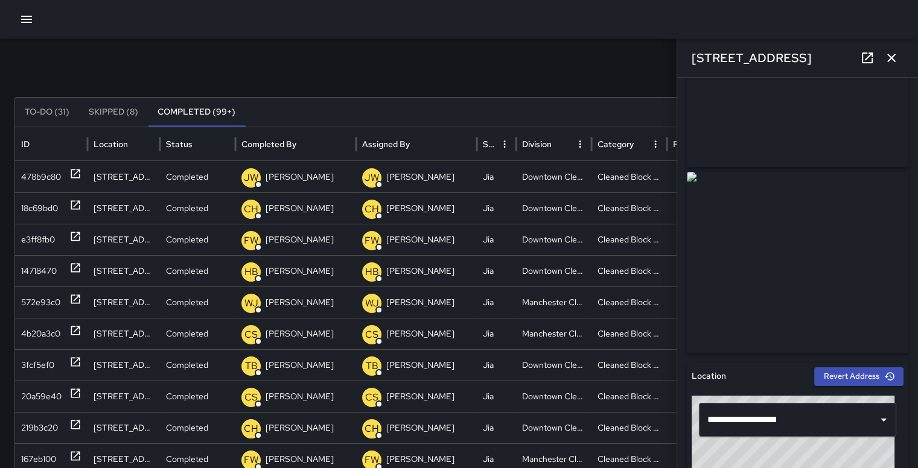
click at [31, 142] on button "Sort" at bounding box center [39, 144] width 17 height 17
click at [892, 51] on icon "button" at bounding box center [891, 58] width 14 height 14
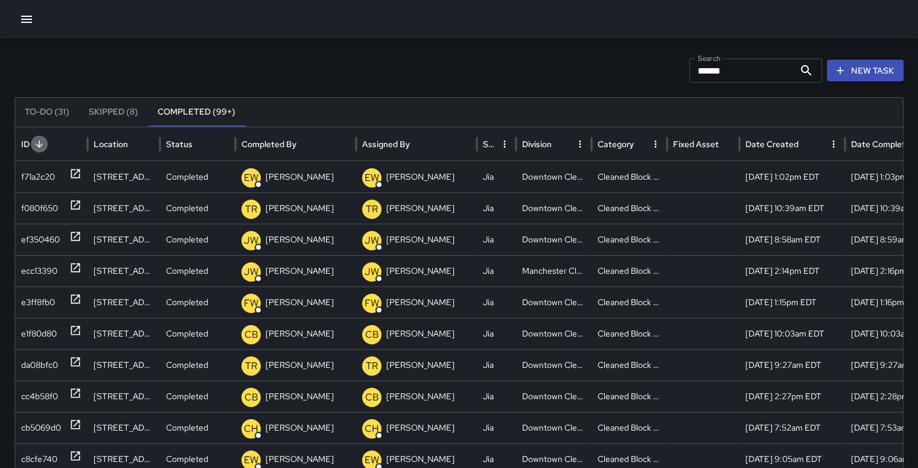
click at [34, 144] on icon "Sort" at bounding box center [39, 144] width 11 height 11
click at [557, 146] on icon "Sort" at bounding box center [561, 144] width 11 height 11
click at [556, 144] on icon "Sort" at bounding box center [561, 144] width 11 height 11
click at [688, 147] on div "Fixed Asset" at bounding box center [696, 144] width 46 height 11
click at [721, 141] on icon "Sort" at bounding box center [724, 144] width 7 height 7
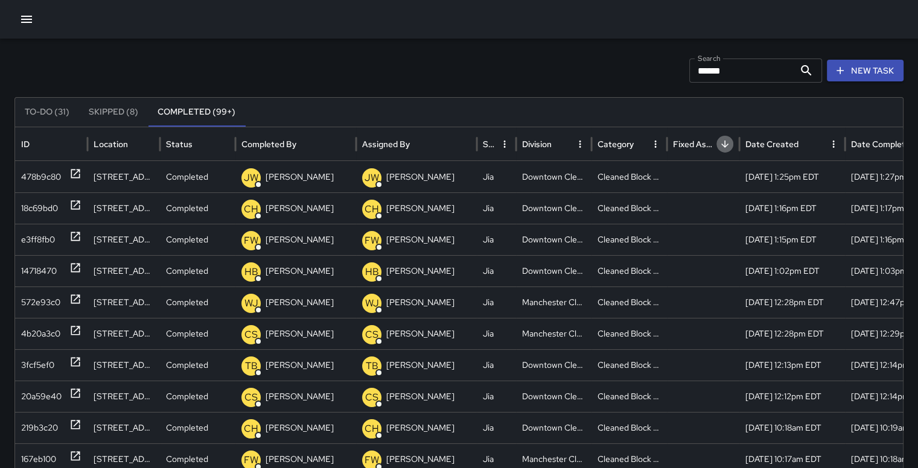
click at [719, 145] on icon "Sort" at bounding box center [724, 144] width 11 height 11
click at [723, 145] on icon "Sort" at bounding box center [728, 144] width 11 height 11
click at [720, 142] on icon "Sort" at bounding box center [724, 144] width 11 height 11
click at [622, 178] on div "Cleaned Block Faces" at bounding box center [628, 176] width 75 height 31
click at [638, 142] on icon "Sort" at bounding box center [643, 144] width 11 height 11
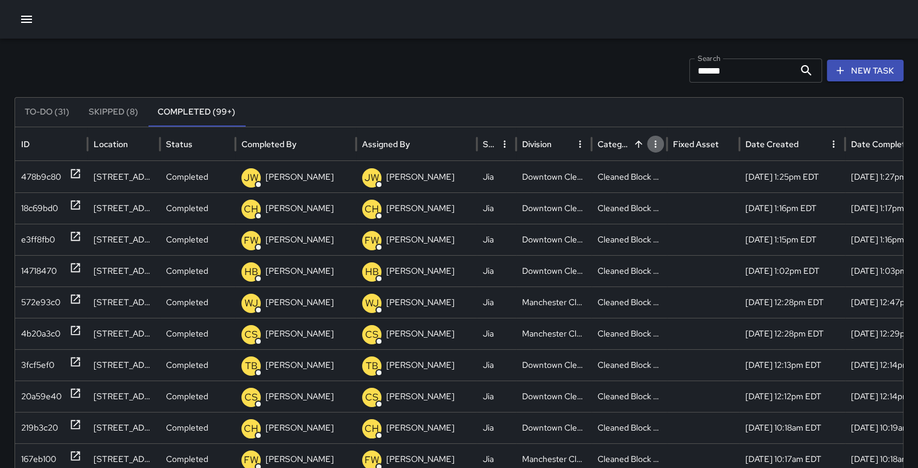
click at [650, 142] on icon "Category column menu" at bounding box center [655, 144] width 11 height 11
click at [526, 166] on icon at bounding box center [530, 168] width 8 height 8
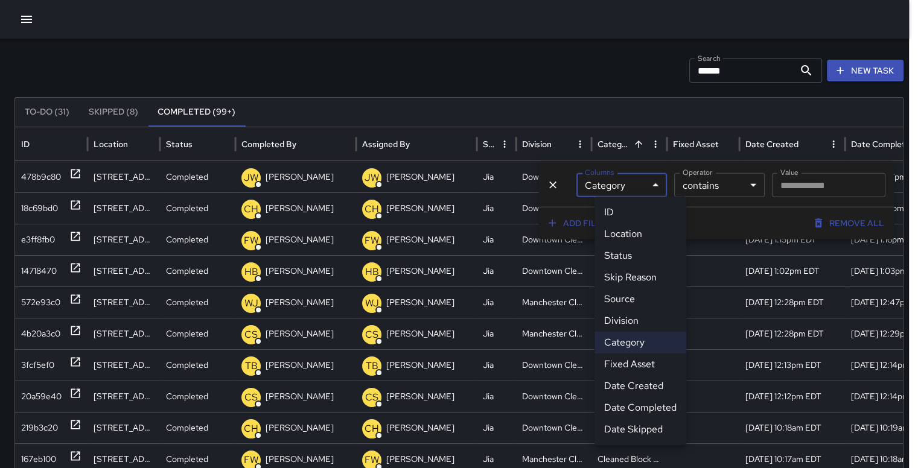
scroll to position [24, 0]
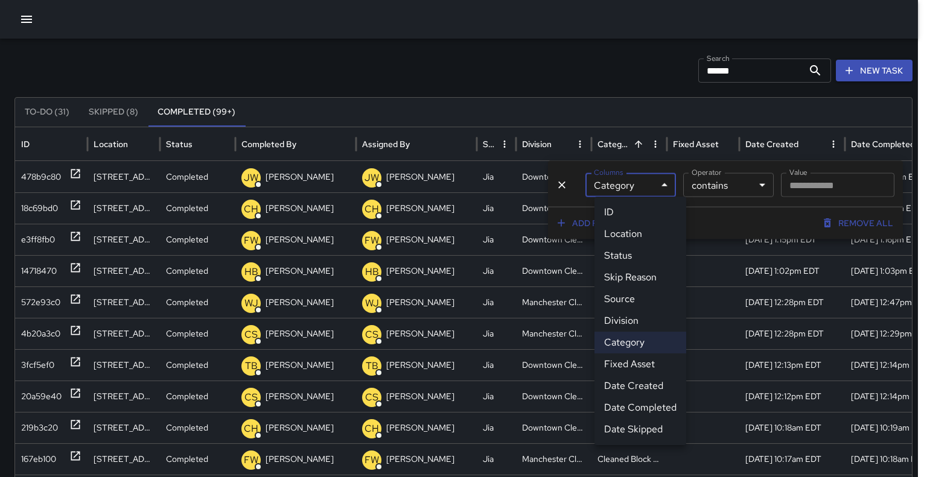
click at [658, 184] on body "Search ***** Search New Task To-Do (31) Skipped (8) Completed (99+) ID Location…" at bounding box center [463, 337] width 927 height 723
click at [624, 342] on li "Category" at bounding box center [640, 343] width 92 height 22
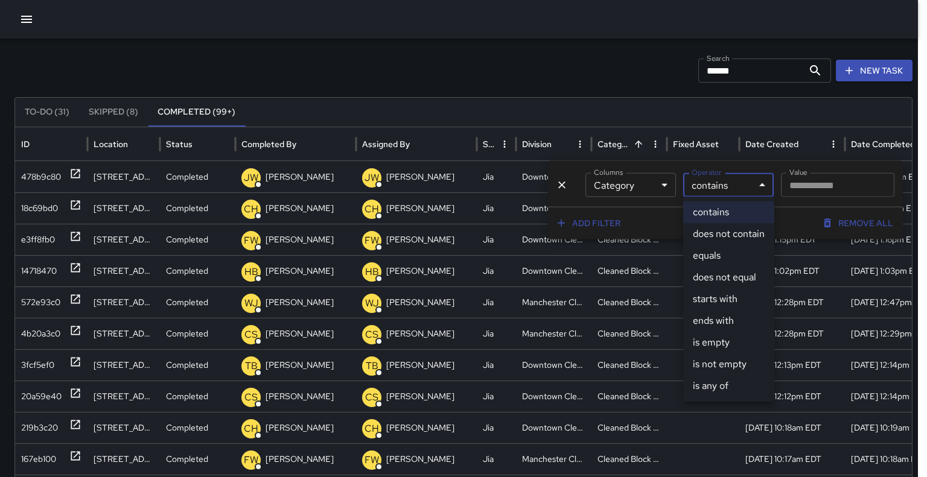
click at [752, 182] on body "Search ***** Search New Task To-Do (31) Skipped (8) Completed (99+) ID Location…" at bounding box center [463, 337] width 927 height 723
click at [736, 112] on div at bounding box center [463, 238] width 927 height 477
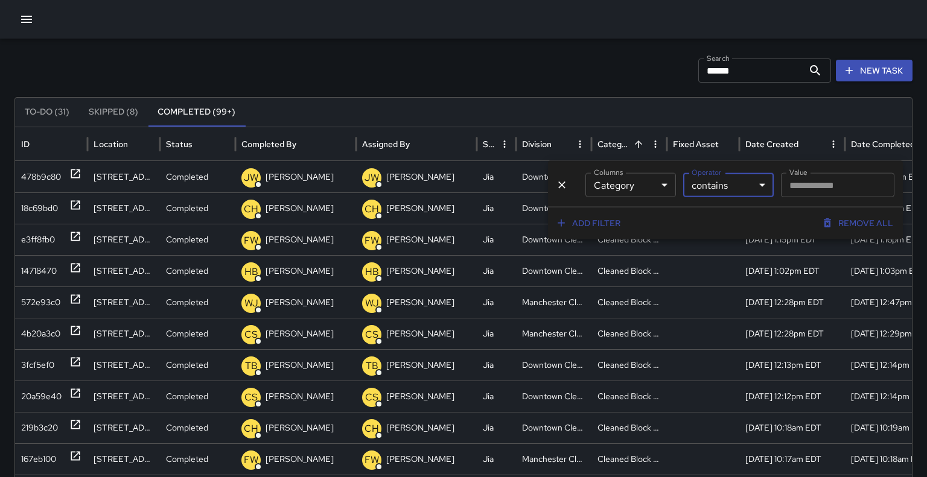
click at [655, 183] on body "Search ***** Search New Task To-Do (31) Skipped (8) Completed (99+) ID Location…" at bounding box center [463, 337] width 927 height 723
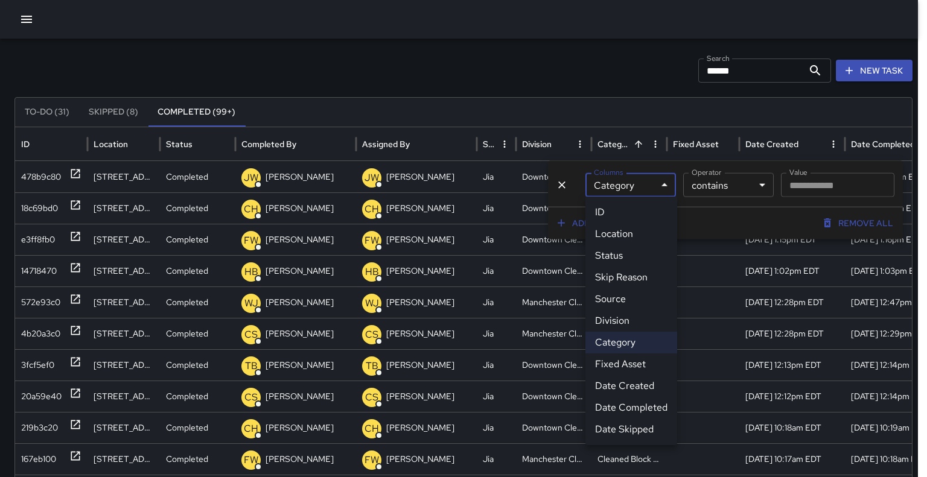
click at [603, 67] on div at bounding box center [463, 238] width 927 height 477
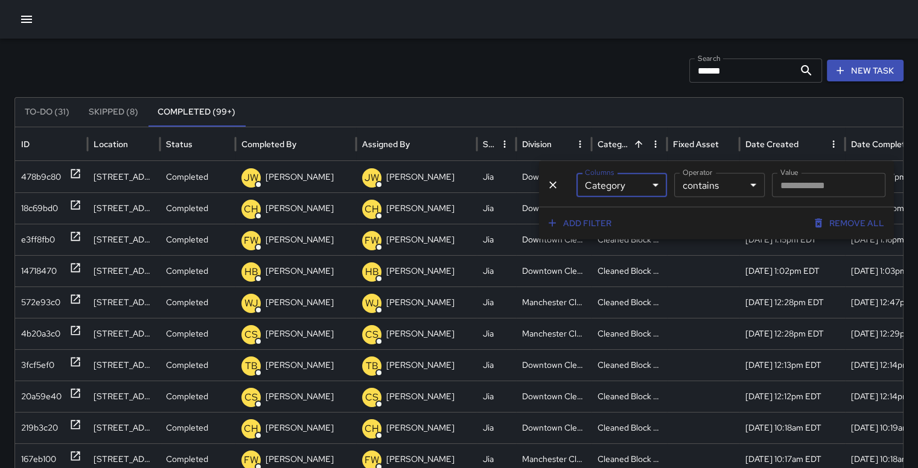
click at [852, 185] on input "Value" at bounding box center [828, 185] width 113 height 24
type input "*"
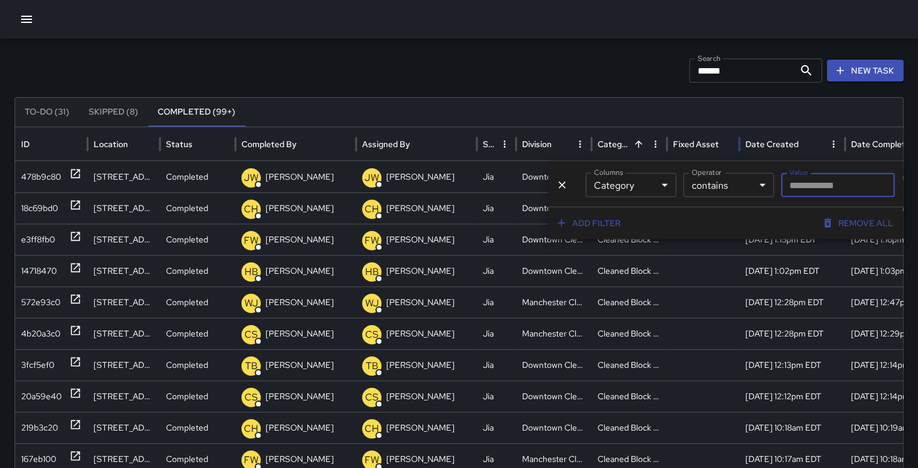
click at [708, 149] on div "Fixed Asset" at bounding box center [703, 143] width 60 height 33
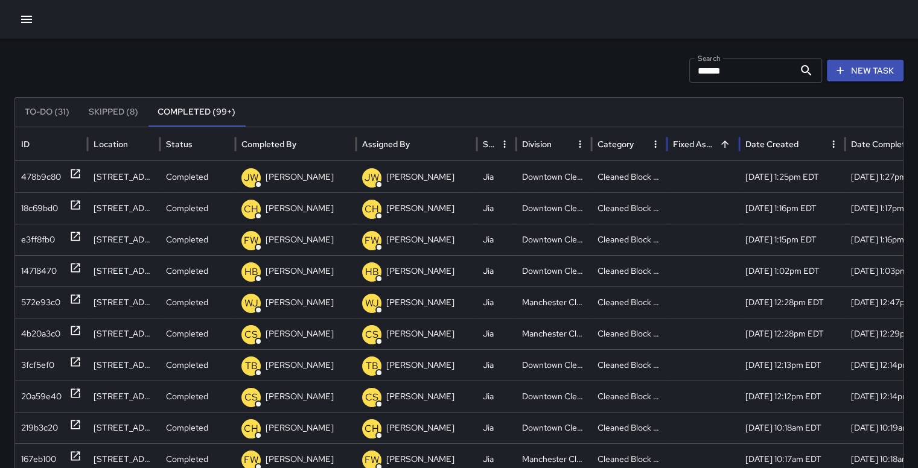
click at [699, 149] on div "Fixed Asset" at bounding box center [703, 143] width 60 height 33
click at [694, 147] on div "Fixed Asset" at bounding box center [694, 144] width 42 height 11
click at [693, 145] on div "Fixed Asset" at bounding box center [694, 144] width 42 height 11
click at [727, 149] on button "Sort" at bounding box center [724, 144] width 17 height 17
click at [728, 142] on icon "Sort" at bounding box center [724, 144] width 11 height 11
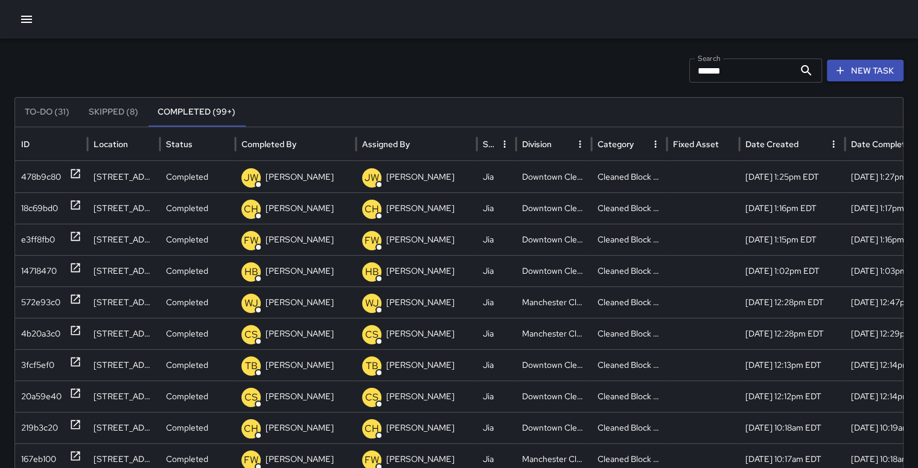
click at [728, 146] on icon "Sort" at bounding box center [728, 144] width 11 height 11
click at [728, 149] on button "Sort" at bounding box center [724, 144] width 17 height 17
click at [725, 145] on icon "Sort" at bounding box center [724, 144] width 11 height 11
click at [727, 147] on icon "Sort" at bounding box center [728, 144] width 11 height 11
click at [729, 150] on button "Sort" at bounding box center [724, 144] width 17 height 17
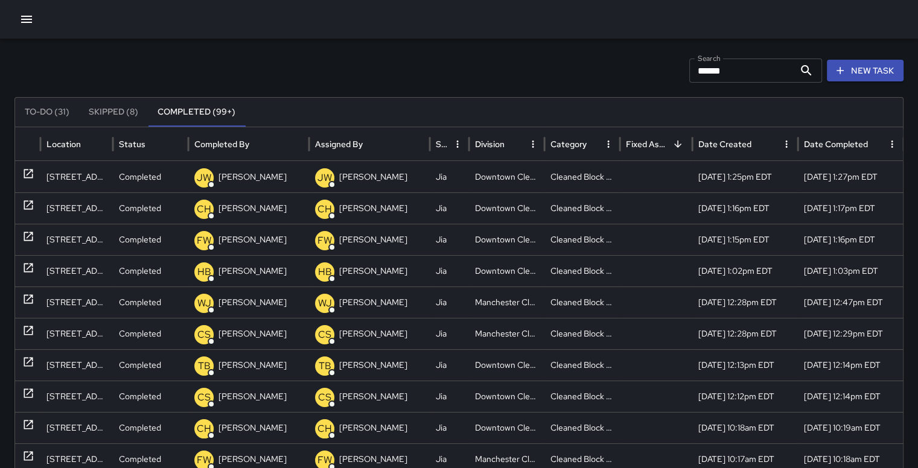
scroll to position [24, 9]
click at [841, 136] on div "Date Completed" at bounding box center [844, 143] width 80 height 33
click at [866, 139] on div at bounding box center [874, 144] width 17 height 17
click at [840, 145] on div "Date Completed" at bounding box center [835, 144] width 62 height 11
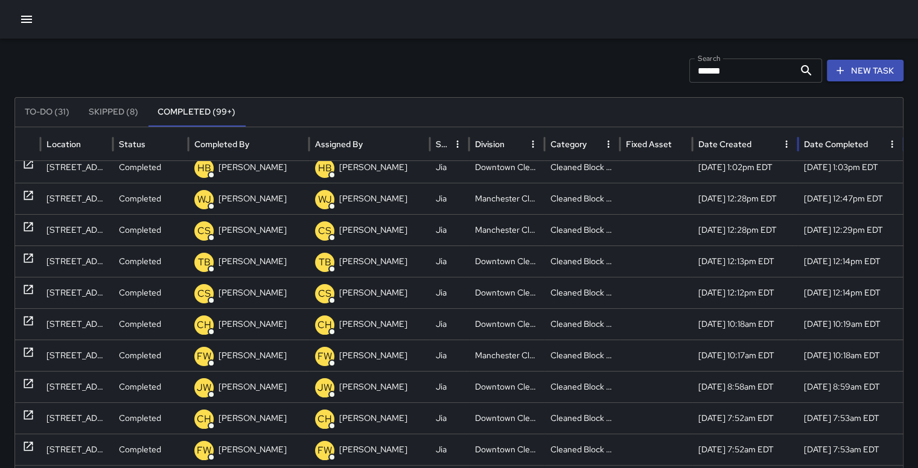
scroll to position [24, 0]
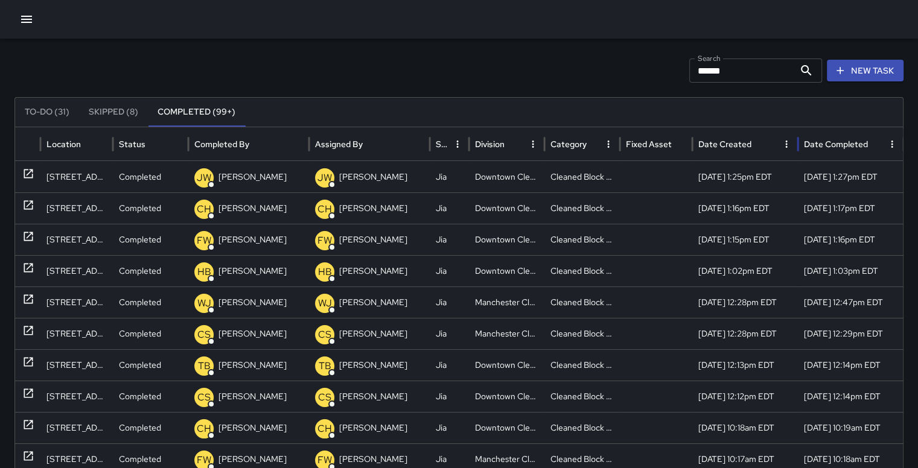
click at [103, 107] on button "Skipped (8)" at bounding box center [113, 112] width 69 height 29
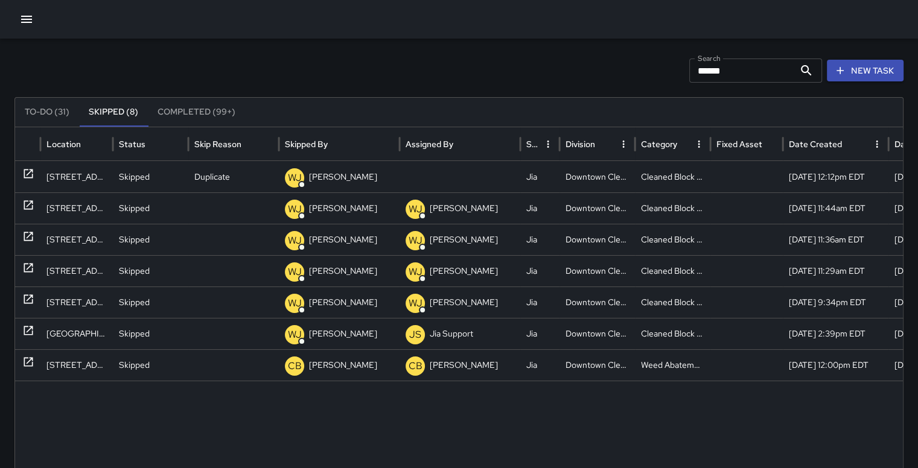
click at [48, 110] on button "To-Do (31)" at bounding box center [47, 112] width 64 height 29
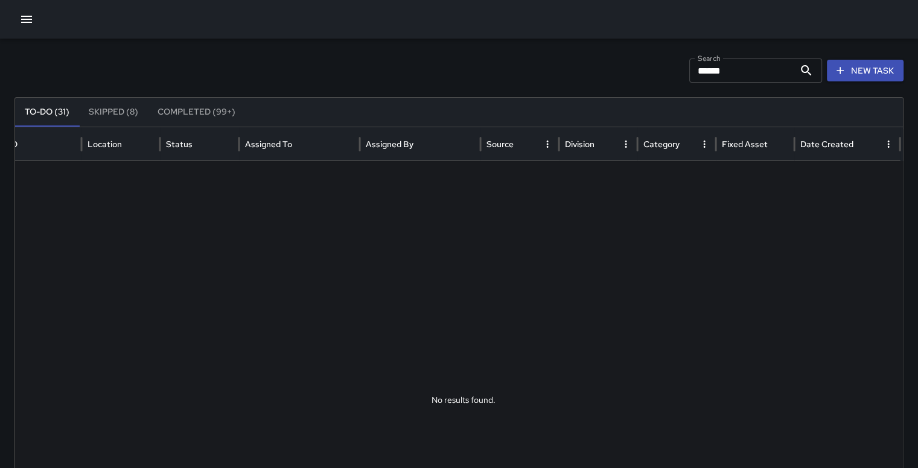
scroll to position [0, 14]
click at [729, 70] on input "*****" at bounding box center [741, 71] width 105 height 24
type input "*"
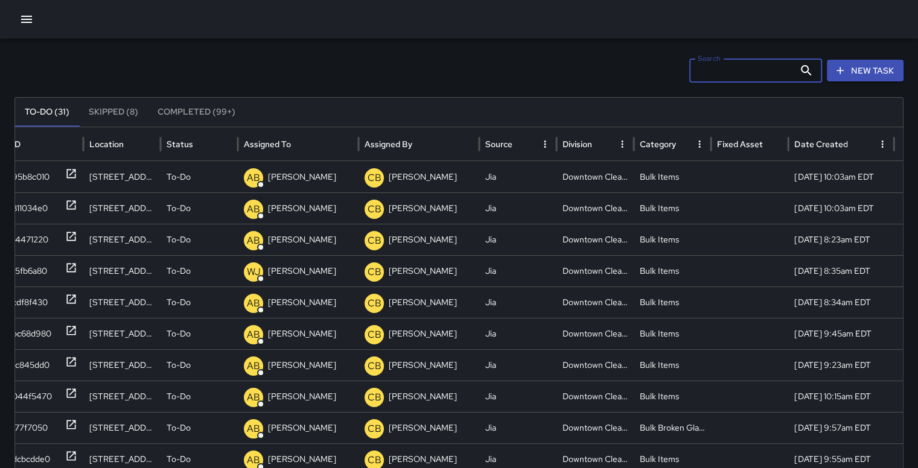
scroll to position [0, 5]
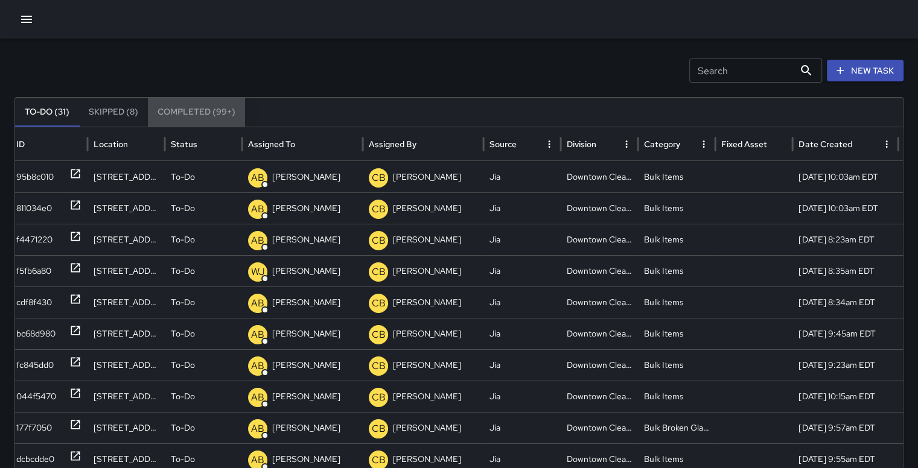
click at [193, 112] on button "Completed (99+)" at bounding box center [196, 112] width 97 height 29
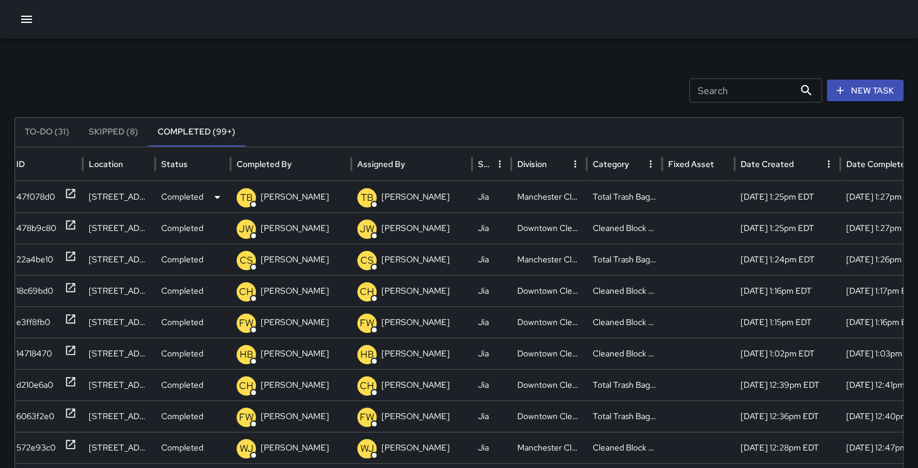
scroll to position [0, 9]
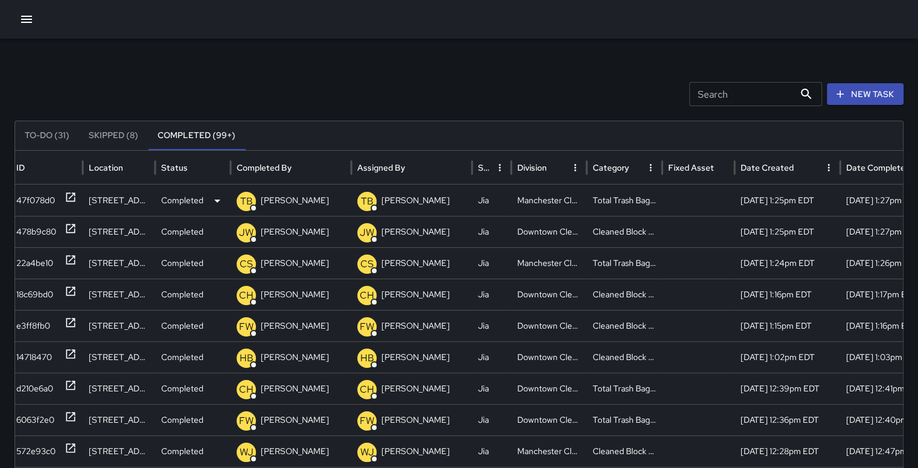
click at [31, 200] on div "47f078d0" at bounding box center [35, 200] width 39 height 31
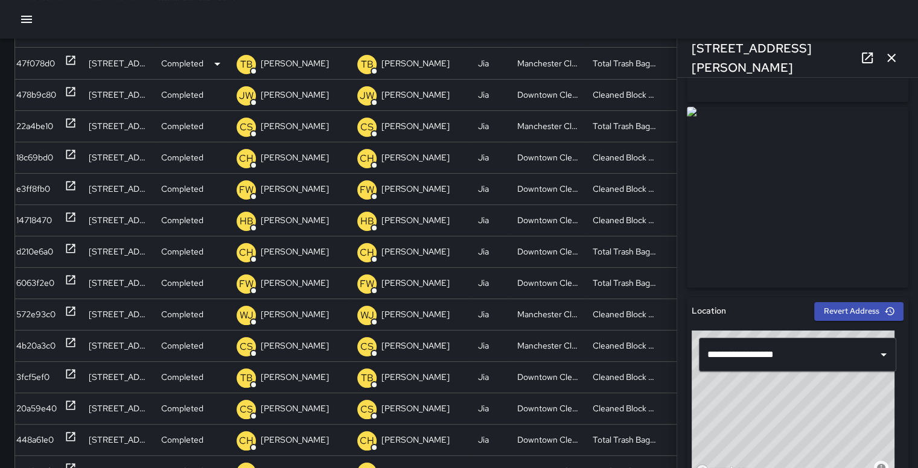
scroll to position [172, 0]
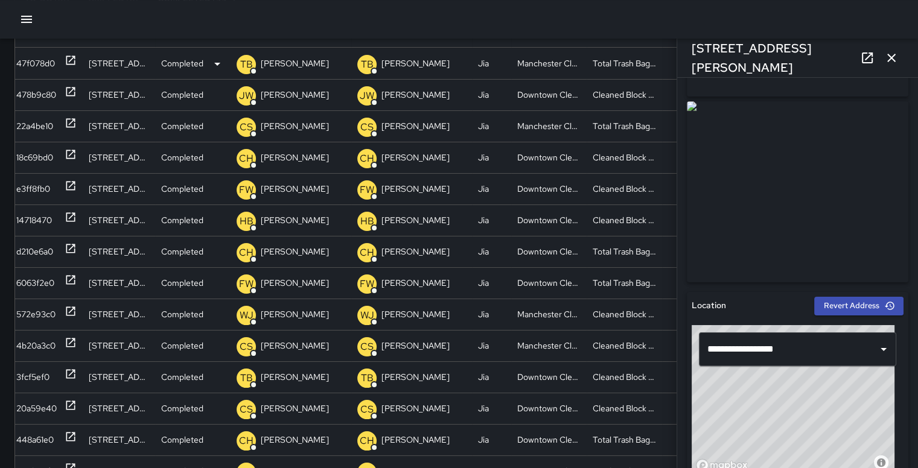
type input "**********"
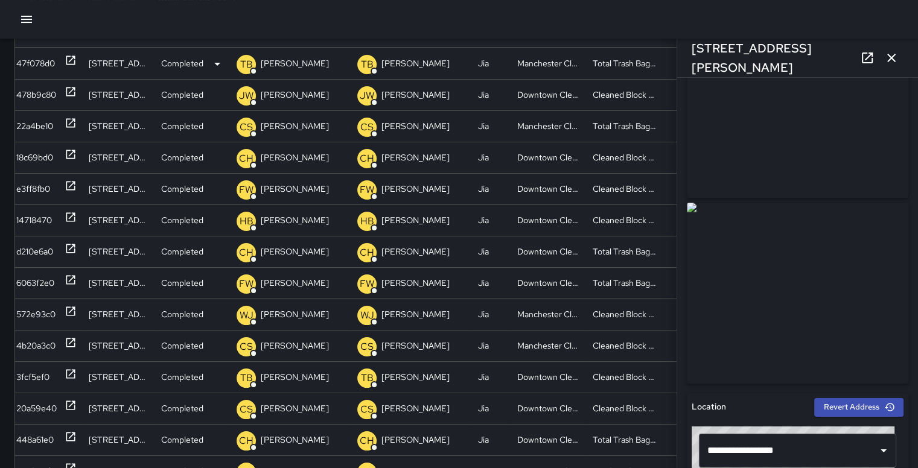
scroll to position [0, 9]
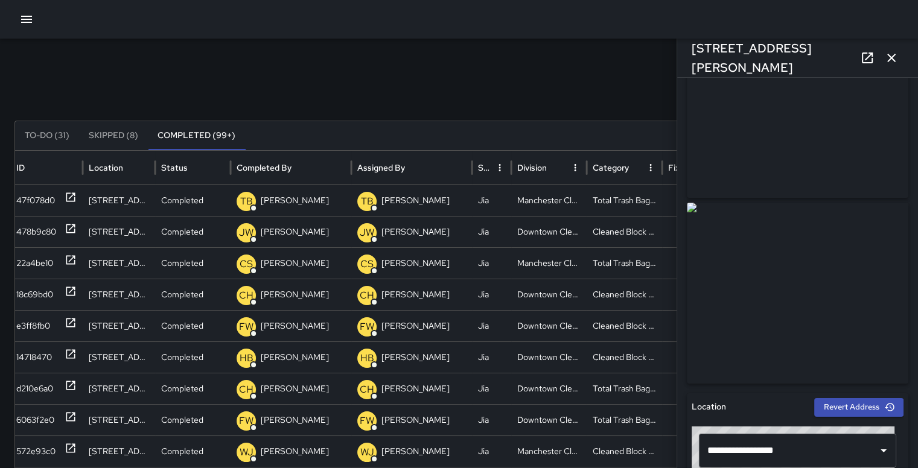
click at [898, 56] on button "button" at bounding box center [891, 58] width 24 height 24
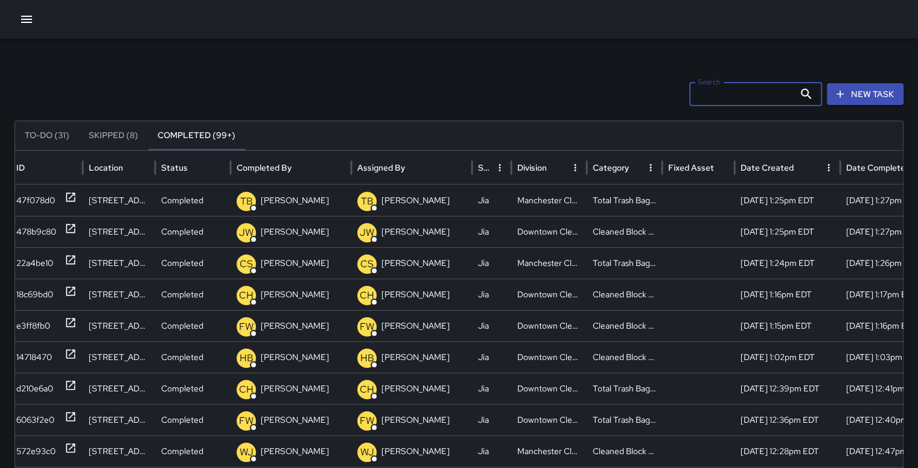
click at [721, 91] on input "Search" at bounding box center [741, 94] width 105 height 24
type input "*"
click at [19, 24] on icon "button" at bounding box center [26, 19] width 14 height 14
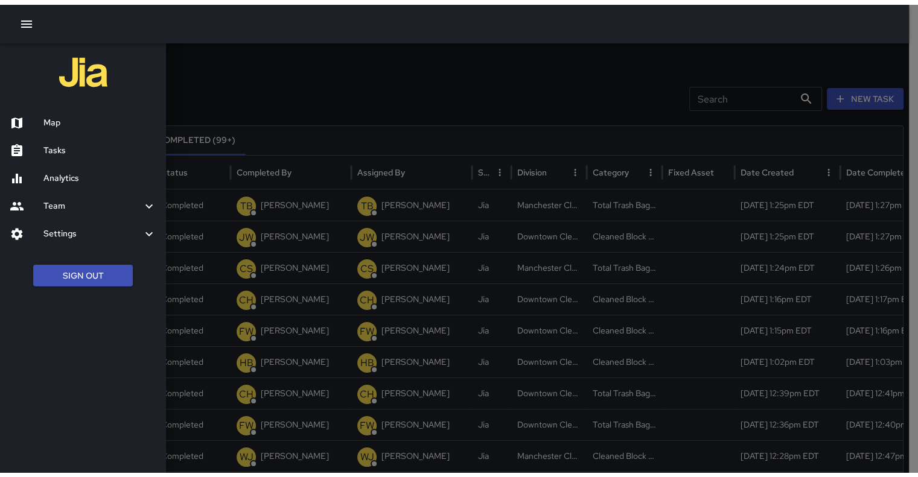
scroll to position [0, 0]
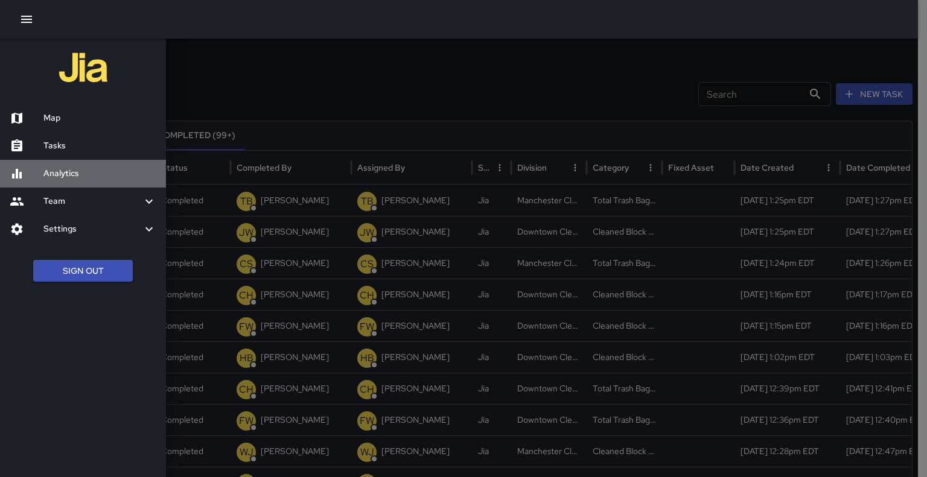
click at [51, 178] on h6 "Analytics" at bounding box center [99, 173] width 113 height 13
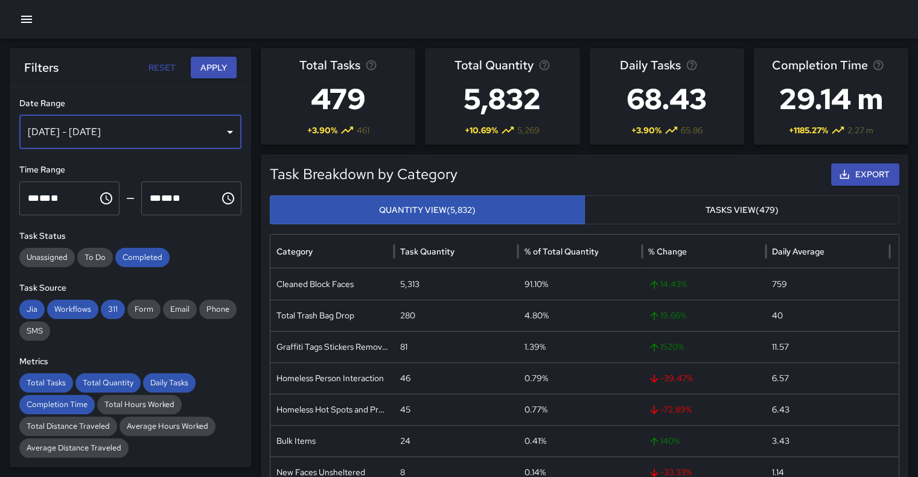
click at [218, 130] on div "[DATE] - [DATE]" at bounding box center [130, 132] width 222 height 34
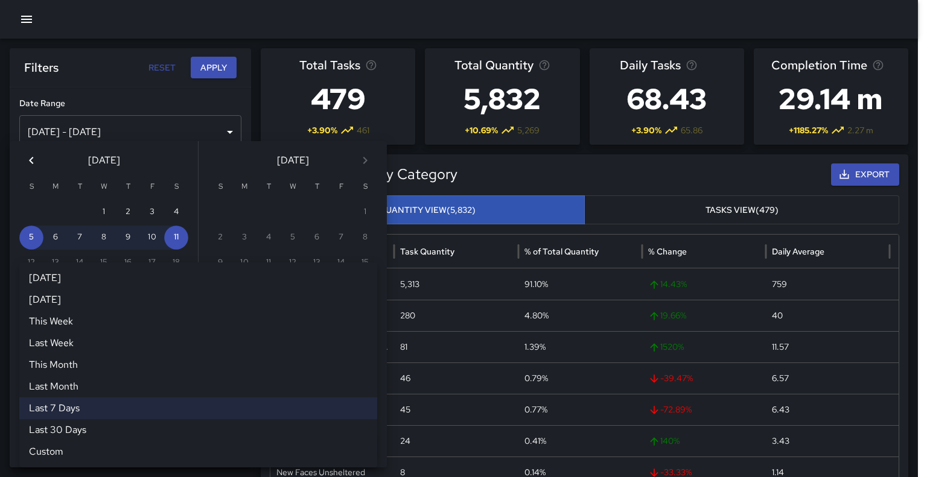
click at [366, 373] on div "Last 7 Days ****** [DATE] [DATE] This Week Last Week This Month Last Month Last…" at bounding box center [198, 380] width 358 height 24
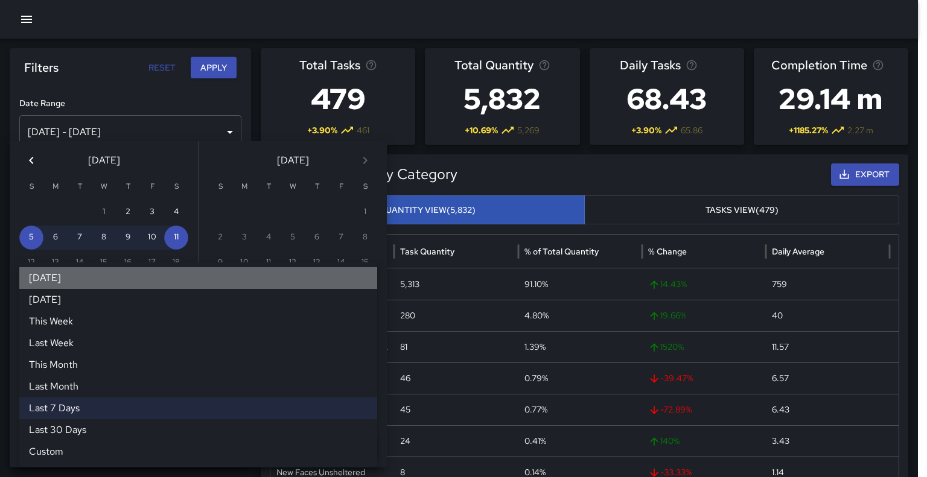
click at [175, 283] on li "[DATE]" at bounding box center [198, 278] width 358 height 22
type input "*****"
type input "**********"
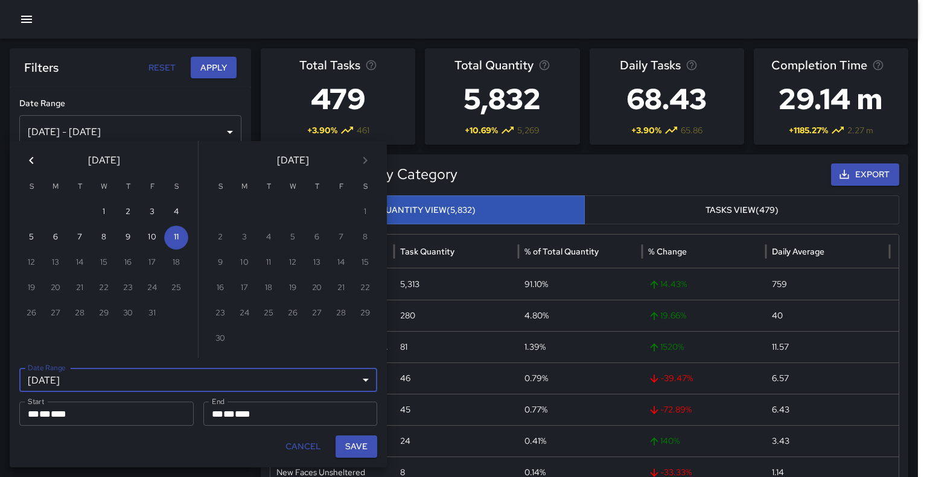
click at [358, 448] on button "Save" at bounding box center [356, 447] width 42 height 22
type input "**********"
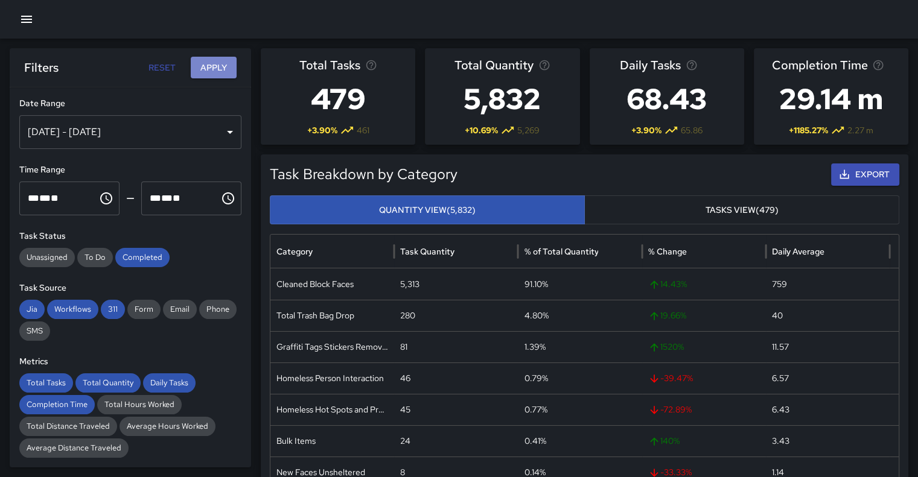
click at [212, 63] on button "Apply" at bounding box center [214, 68] width 46 height 22
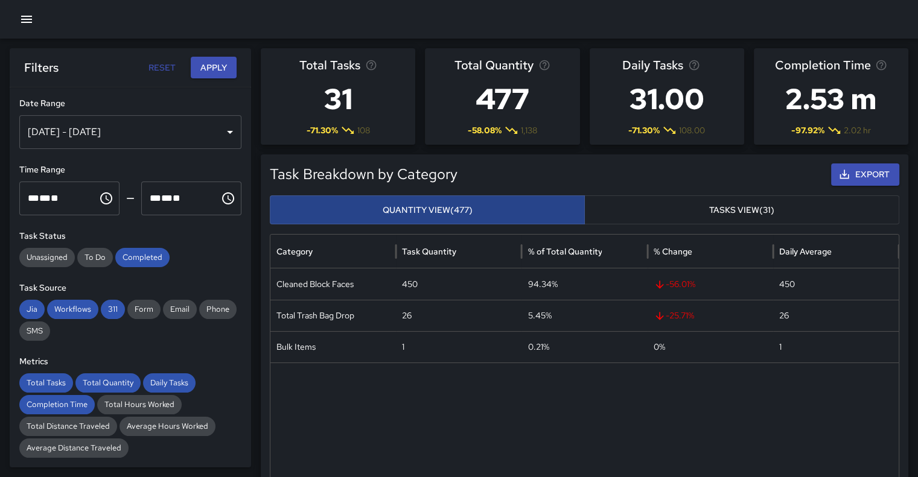
click at [355, 214] on button "Quantity View (477)" at bounding box center [427, 210] width 315 height 30
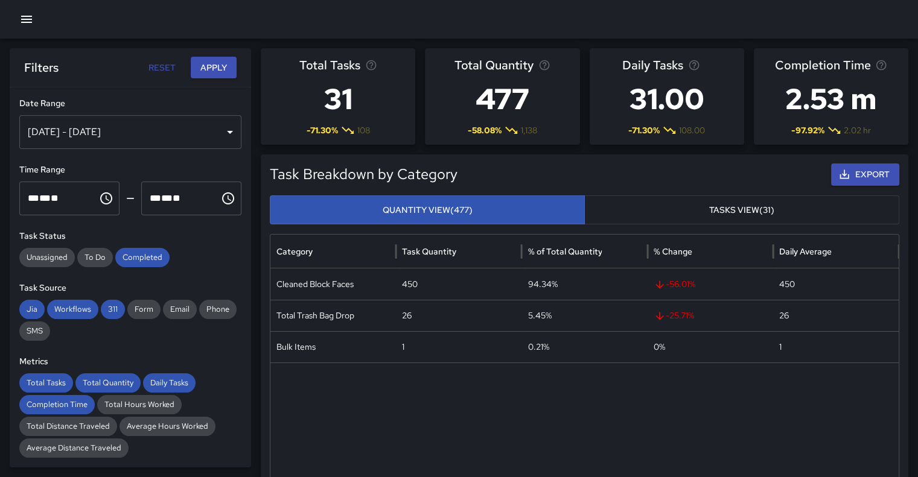
click at [677, 205] on button "Tasks View (31)" at bounding box center [741, 210] width 315 height 30
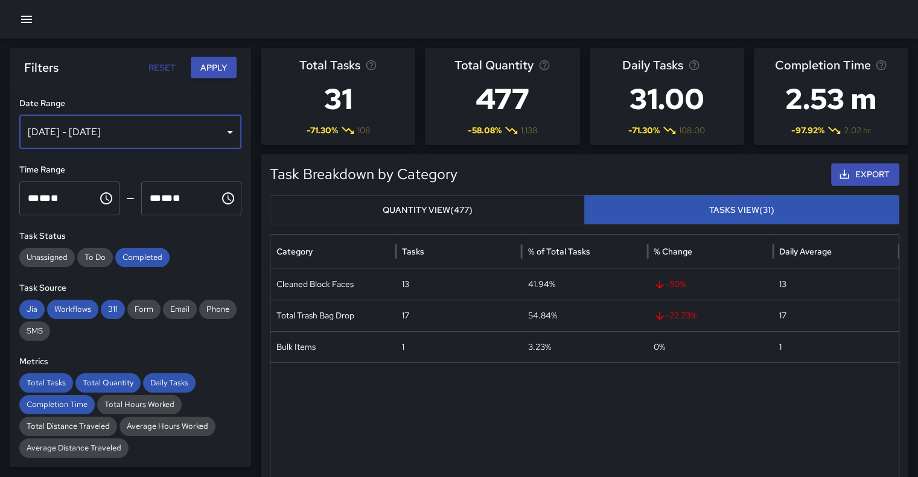
click at [220, 132] on div "[DATE] - [DATE]" at bounding box center [130, 132] width 222 height 34
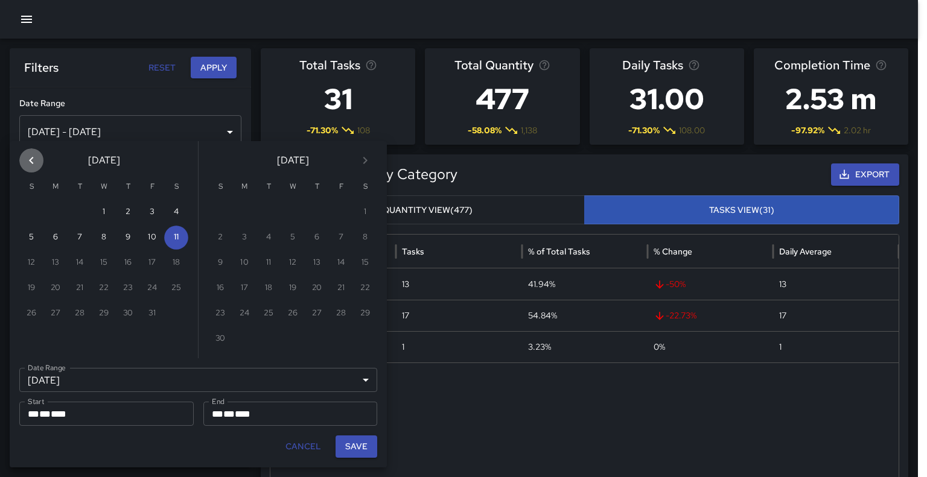
click at [26, 162] on icon "Previous month" at bounding box center [31, 160] width 14 height 14
click at [32, 163] on icon "Previous month" at bounding box center [31, 160] width 4 height 7
click at [153, 206] on button "1" at bounding box center [152, 212] width 24 height 24
type input "******"
type input "**********"
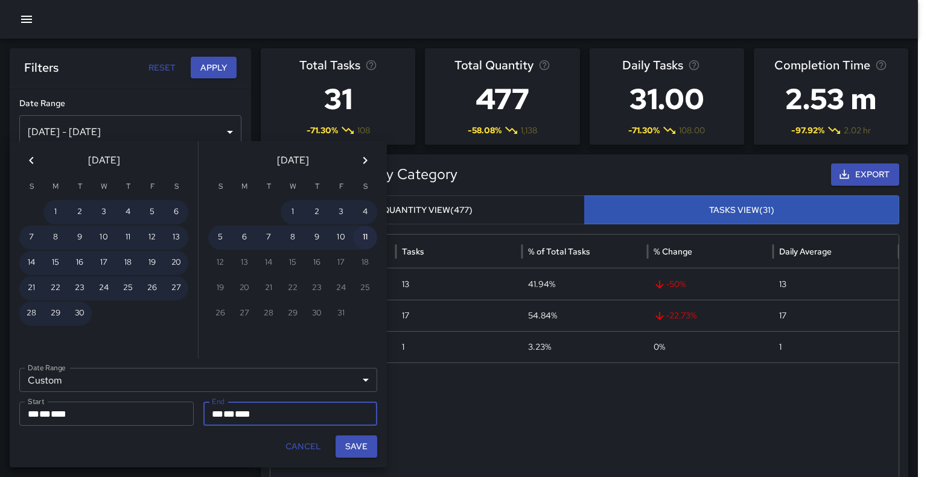
click at [369, 241] on button "11" at bounding box center [365, 238] width 24 height 24
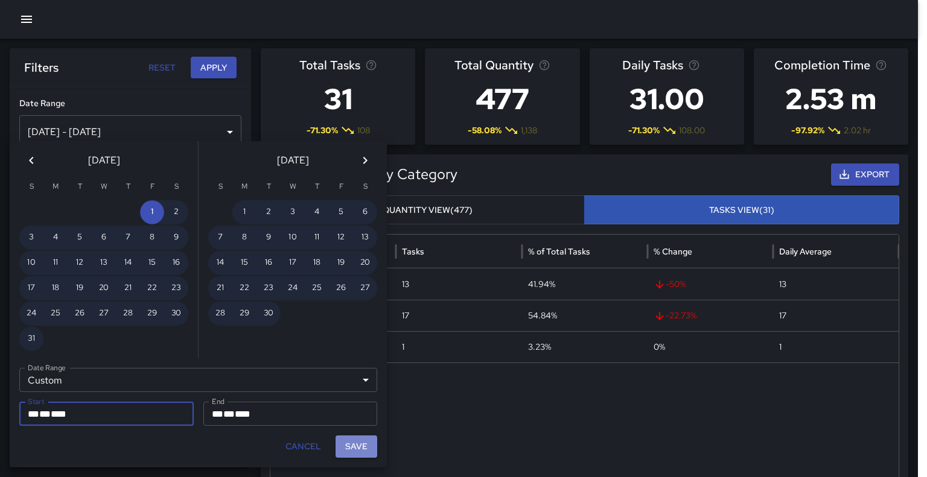
click at [353, 453] on button "Save" at bounding box center [356, 447] width 42 height 22
type input "**********"
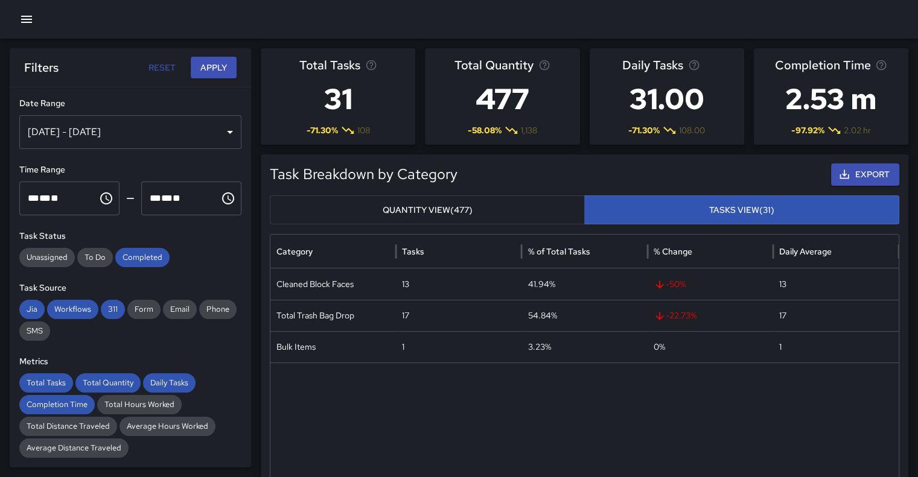
click at [212, 67] on button "Apply" at bounding box center [214, 68] width 46 height 22
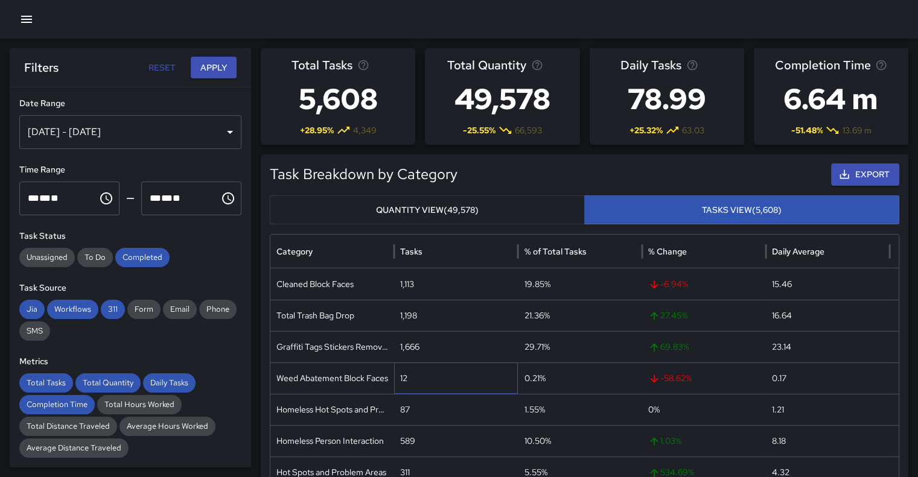
click at [403, 379] on div "12" at bounding box center [456, 378] width 124 height 31
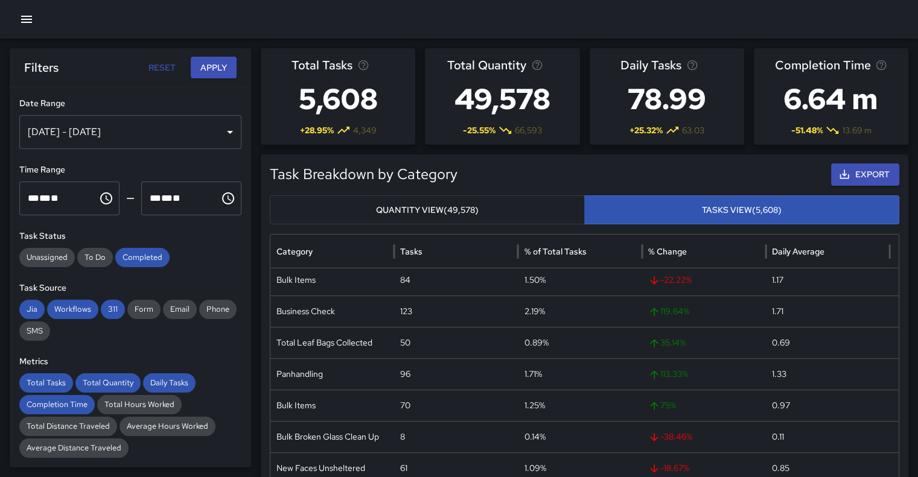
scroll to position [209, 0]
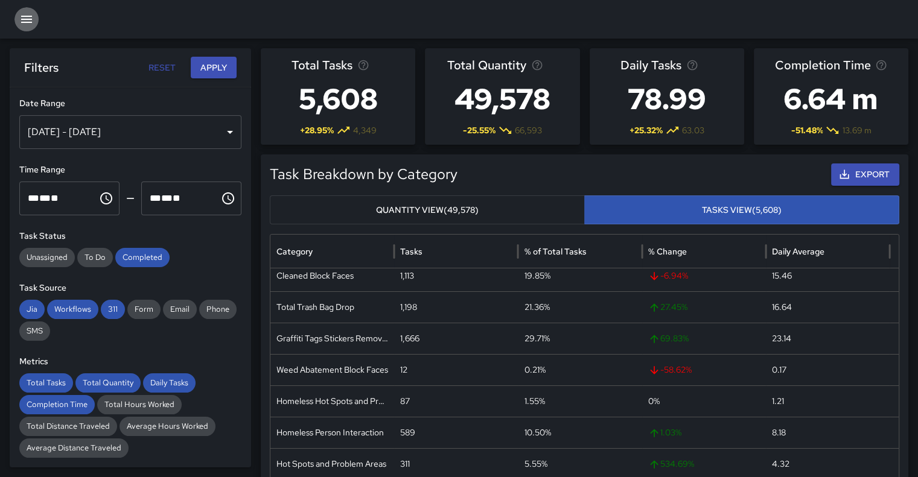
click at [31, 14] on icon "button" at bounding box center [26, 19] width 14 height 14
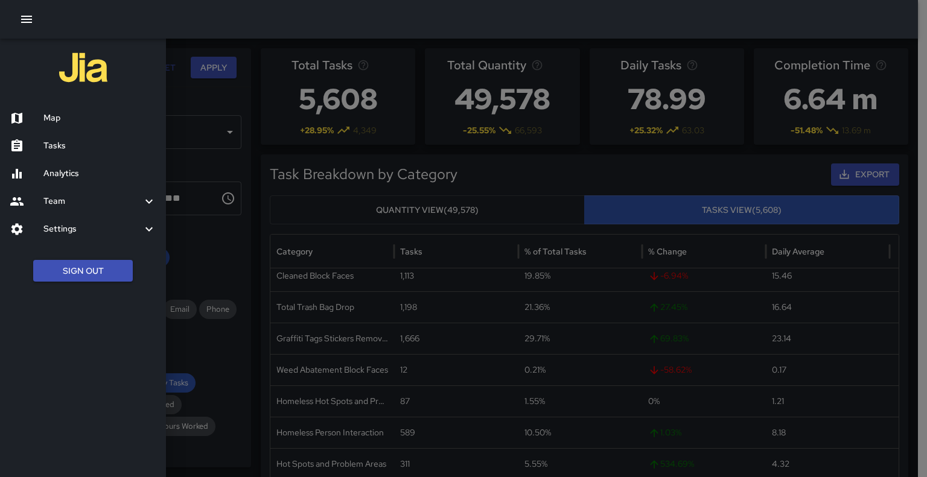
click at [52, 151] on h6 "Tasks" at bounding box center [99, 145] width 113 height 13
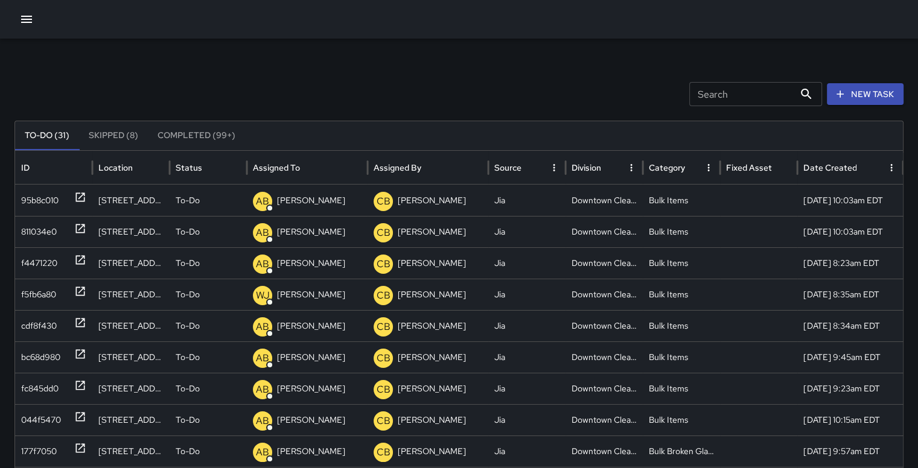
click at [209, 133] on button "Completed (99+)" at bounding box center [196, 135] width 97 height 29
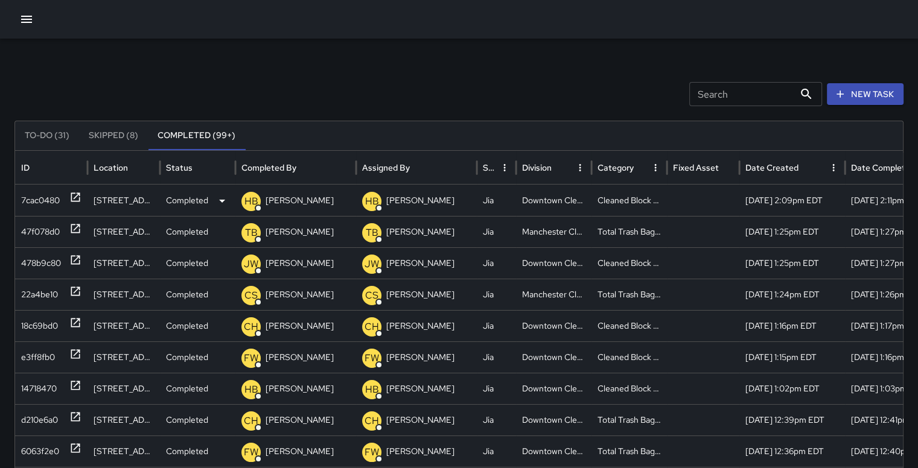
click at [39, 198] on div "7cac0480" at bounding box center [40, 200] width 39 height 31
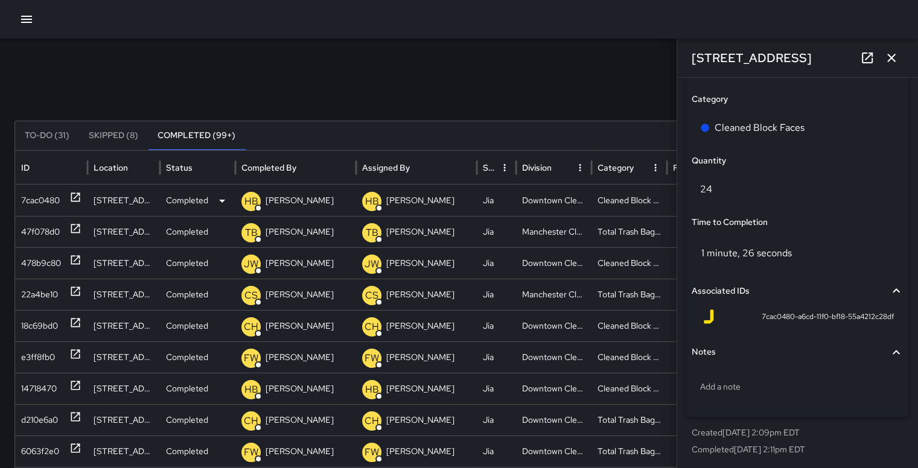
scroll to position [879, 0]
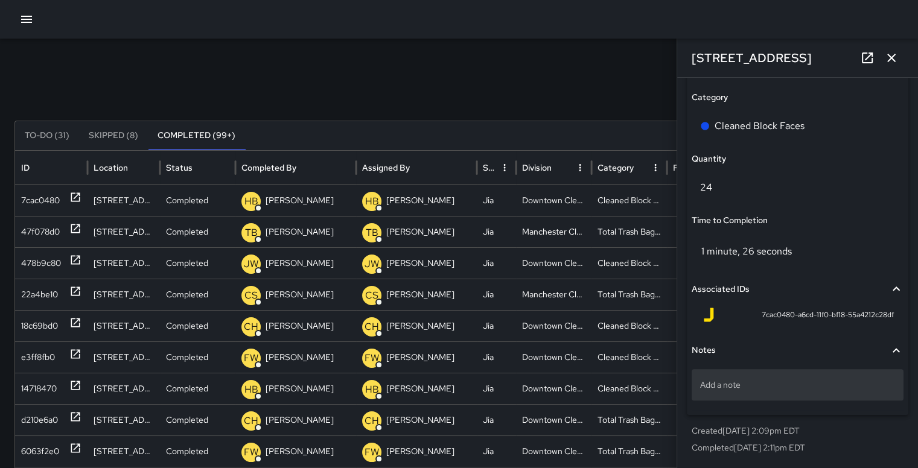
click at [819, 395] on div "Add a note" at bounding box center [797, 384] width 212 height 31
type textarea "*********"
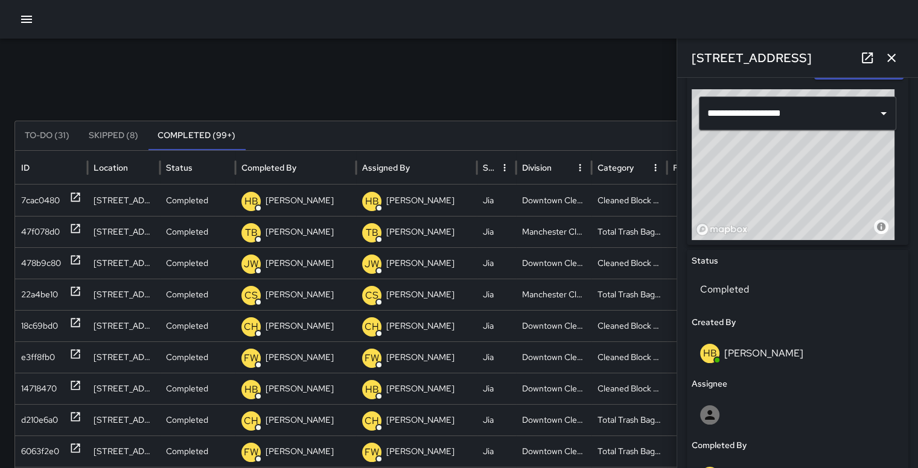
scroll to position [404, 0]
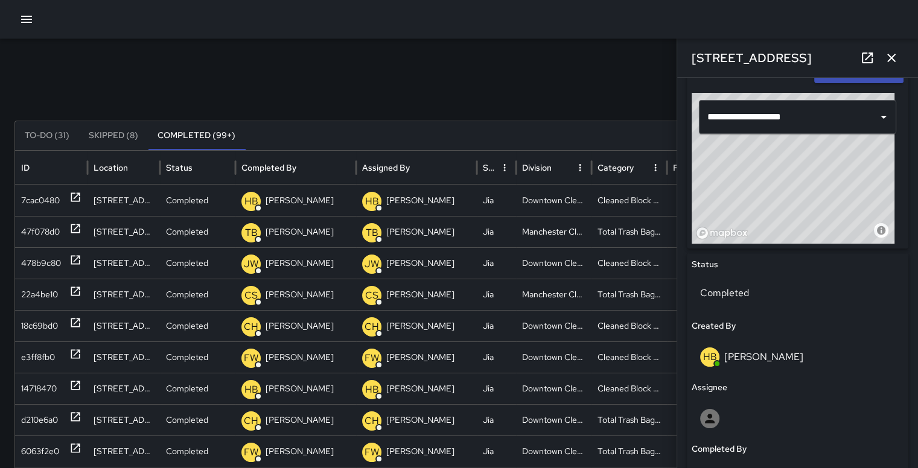
click at [782, 182] on div "© Mapbox © OpenStreetMap Improve this map" at bounding box center [792, 168] width 203 height 151
click at [791, 170] on div "© Mapbox © OpenStreetMap Improve this map" at bounding box center [792, 168] width 203 height 151
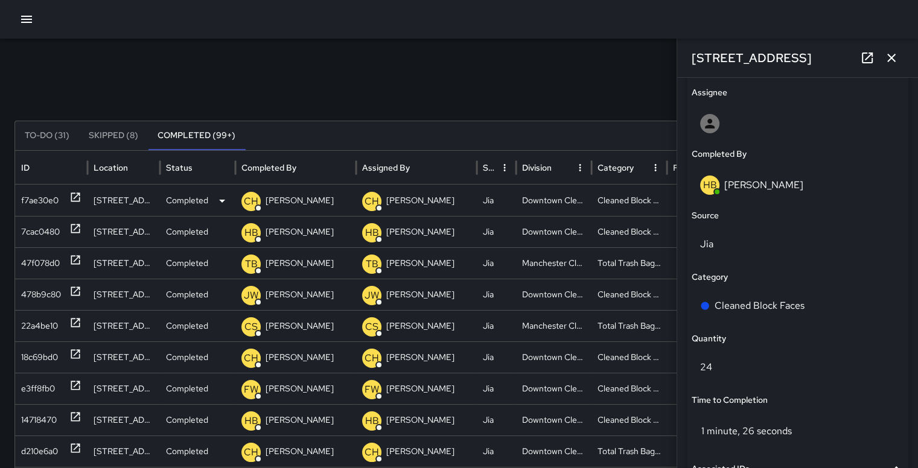
scroll to position [879, 0]
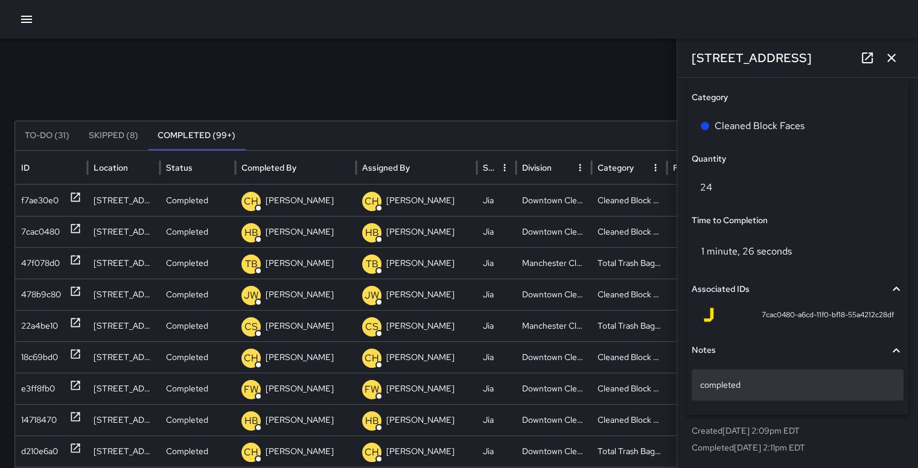
click at [777, 386] on p "completed" at bounding box center [797, 385] width 195 height 12
type textarea "**********"
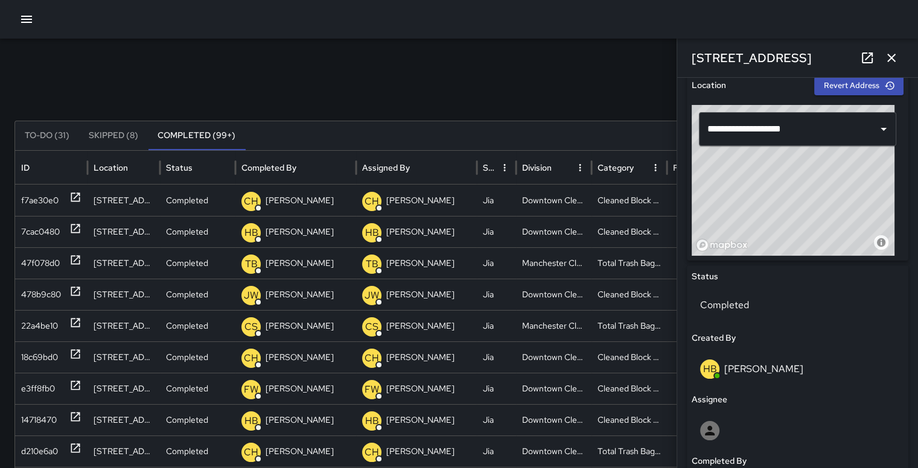
scroll to position [390, 0]
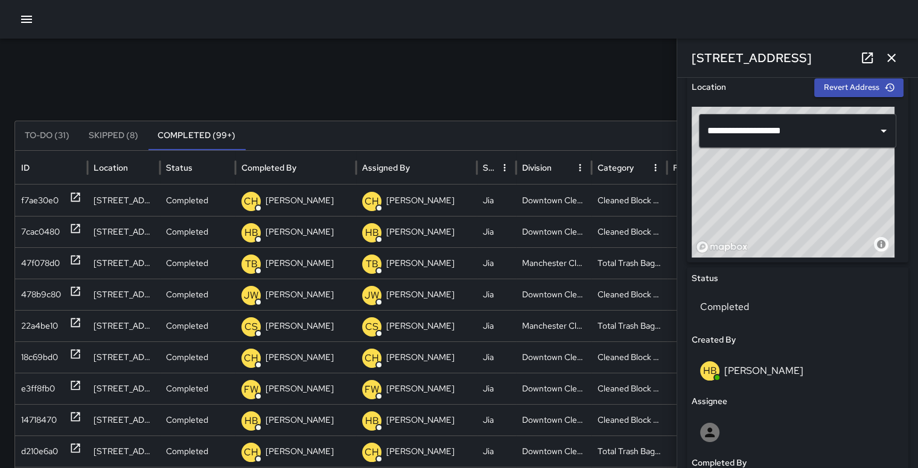
type input "**********"
click at [894, 58] on icon "button" at bounding box center [891, 58] width 14 height 14
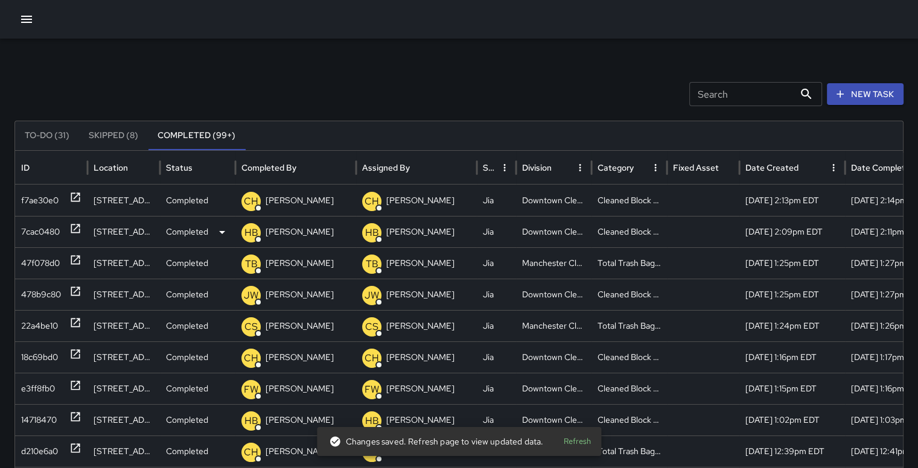
click at [39, 230] on div "7cac0480" at bounding box center [40, 232] width 39 height 31
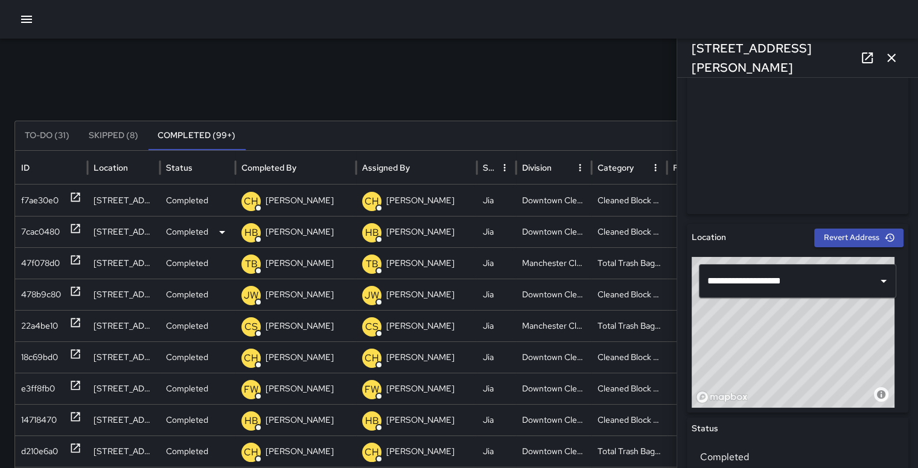
scroll to position [248, 0]
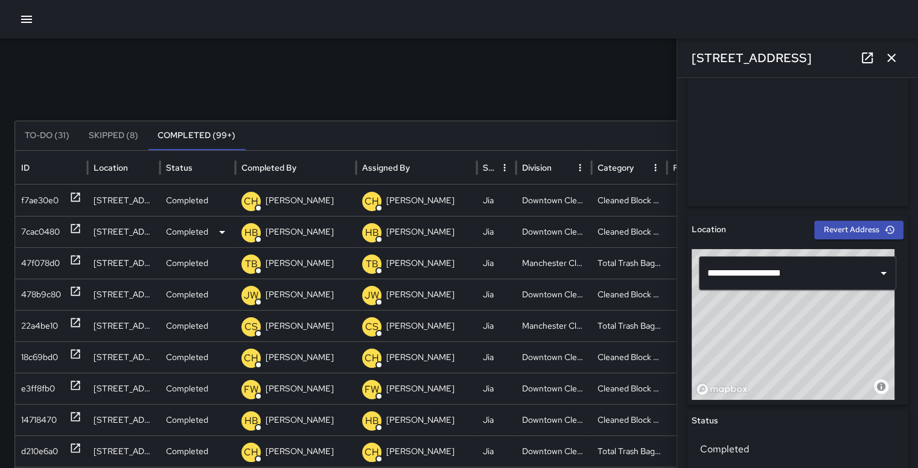
type input "**********"
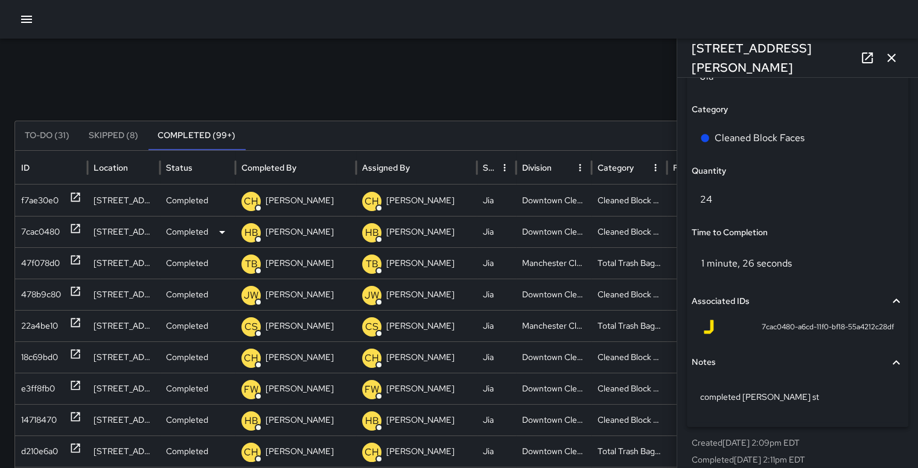
scroll to position [879, 0]
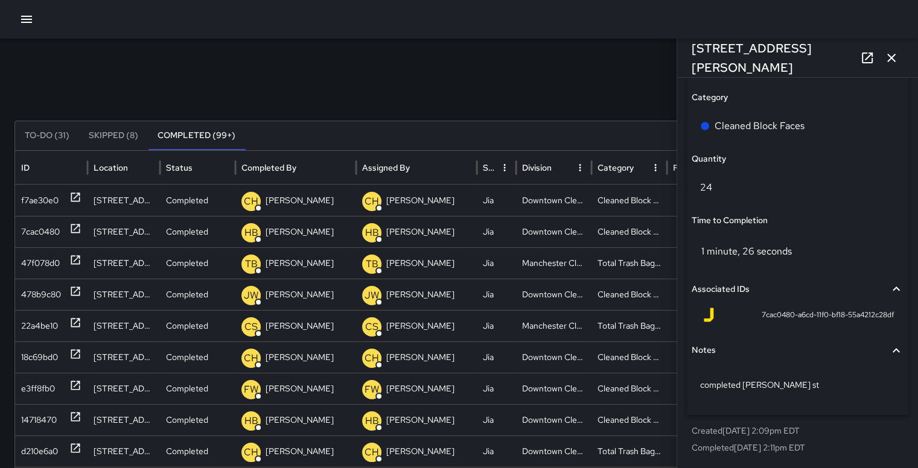
click at [895, 57] on icon "button" at bounding box center [891, 58] width 14 height 14
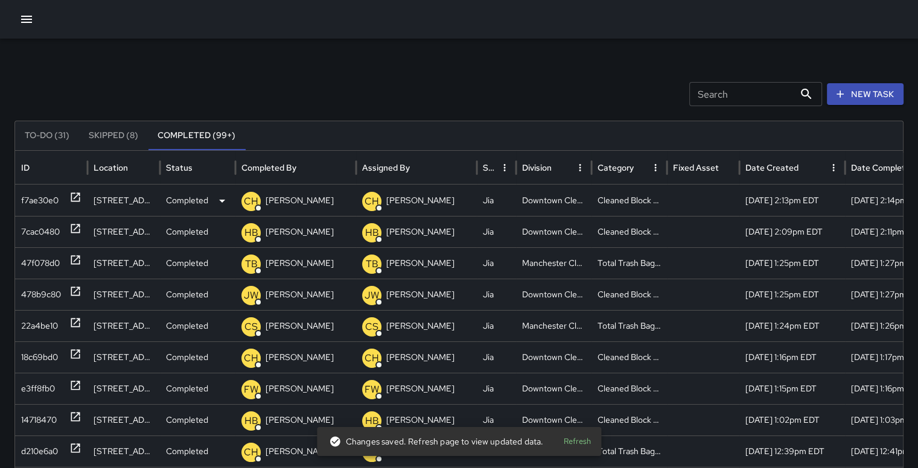
click at [33, 200] on div "f7ae30e0" at bounding box center [39, 200] width 37 height 31
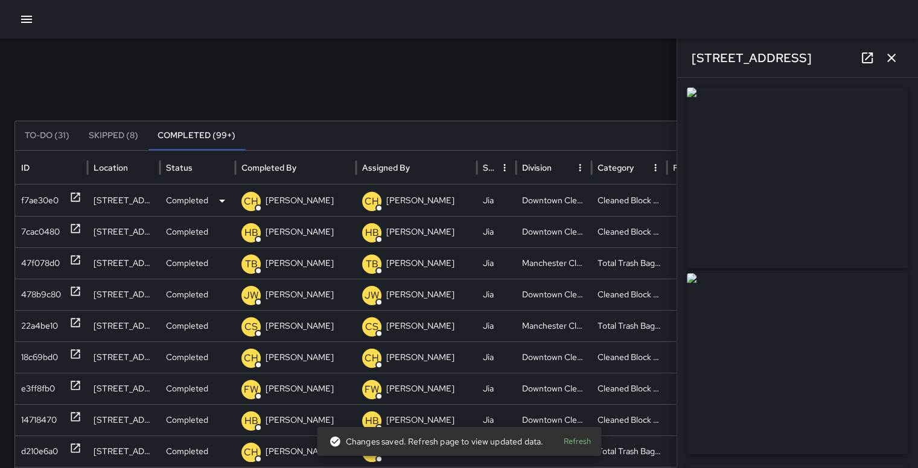
type input "**********"
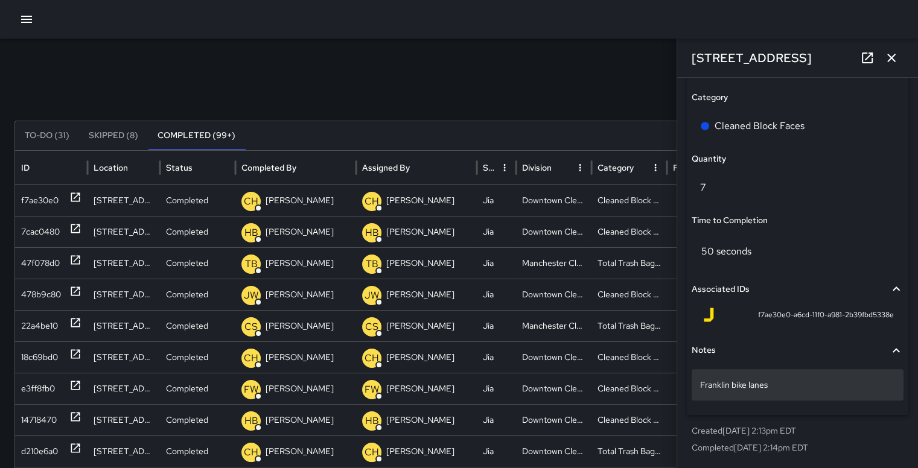
click at [795, 387] on p "Franklin bike lanes" at bounding box center [797, 385] width 195 height 12
type textarea "**********"
click at [890, 59] on icon "button" at bounding box center [891, 58] width 14 height 14
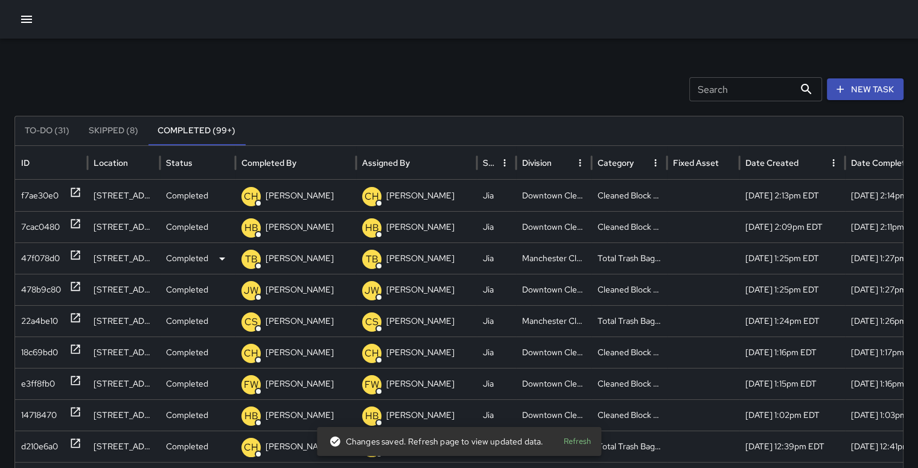
scroll to position [7, 0]
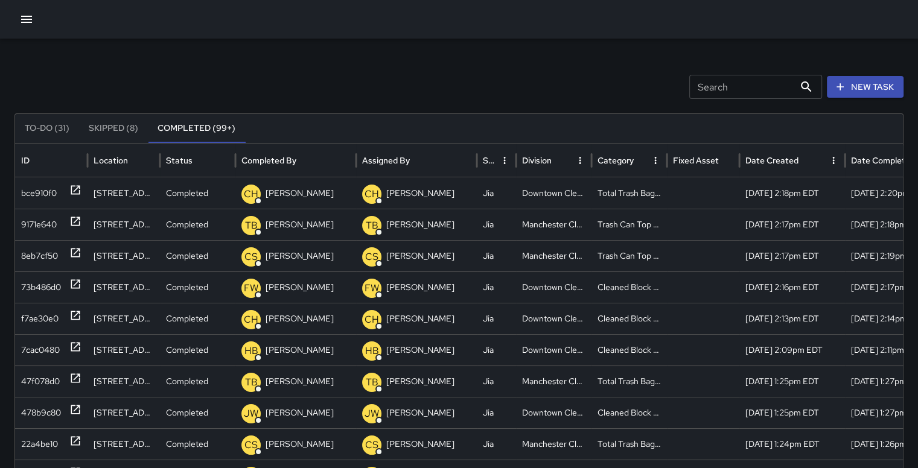
click at [721, 86] on input "Search" at bounding box center [741, 87] width 105 height 24
type input "*"
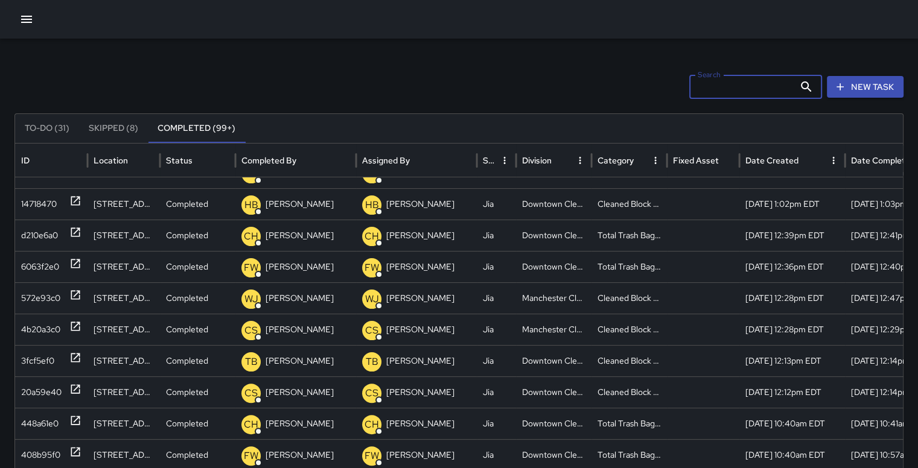
scroll to position [334, 0]
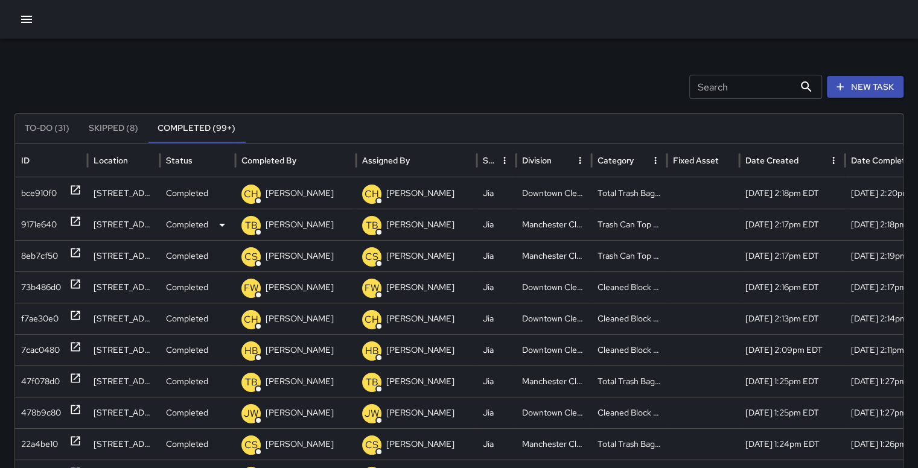
click at [28, 219] on div "9171e640" at bounding box center [39, 224] width 36 height 31
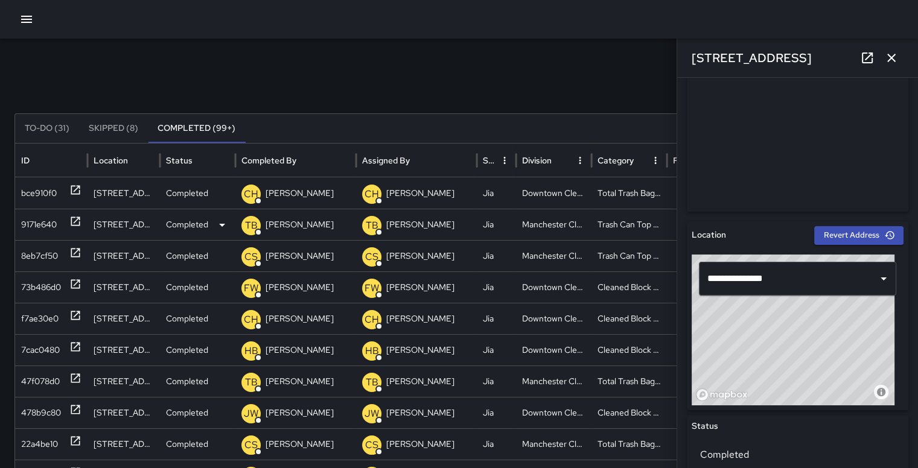
type input "**********"
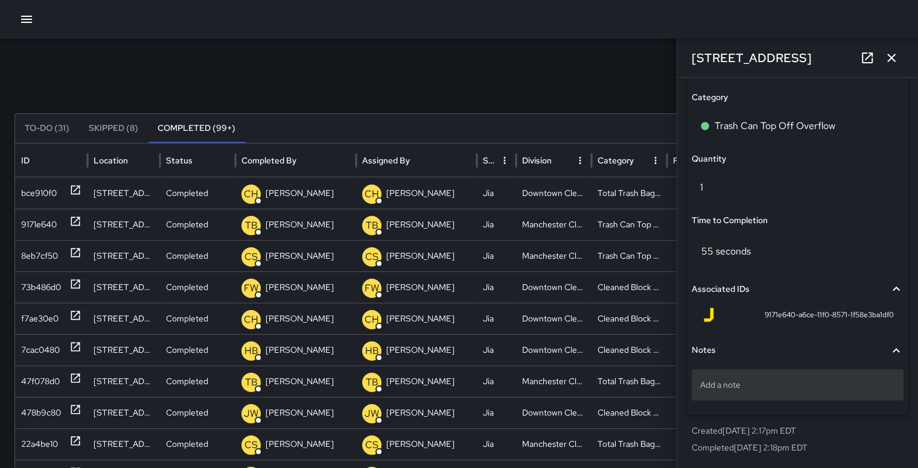
click at [807, 388] on p "Add a note" at bounding box center [797, 385] width 195 height 12
type textarea "**********"
click at [896, 52] on icon "button" at bounding box center [891, 58] width 14 height 14
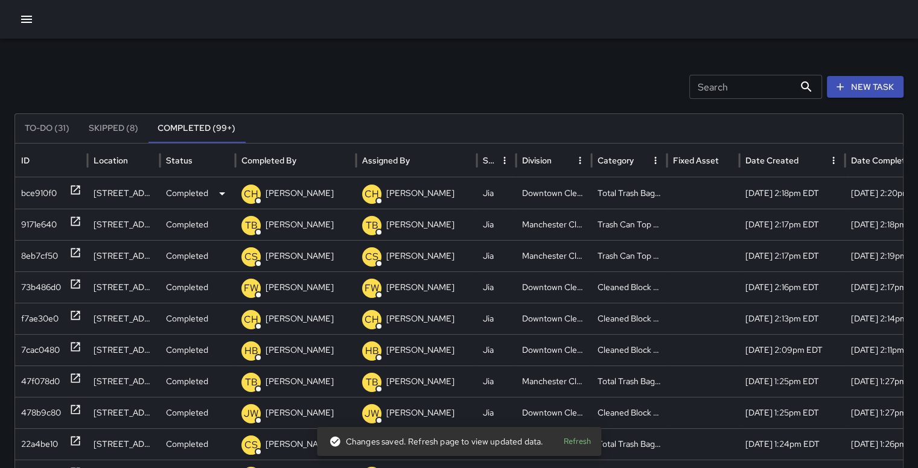
scroll to position [0, 0]
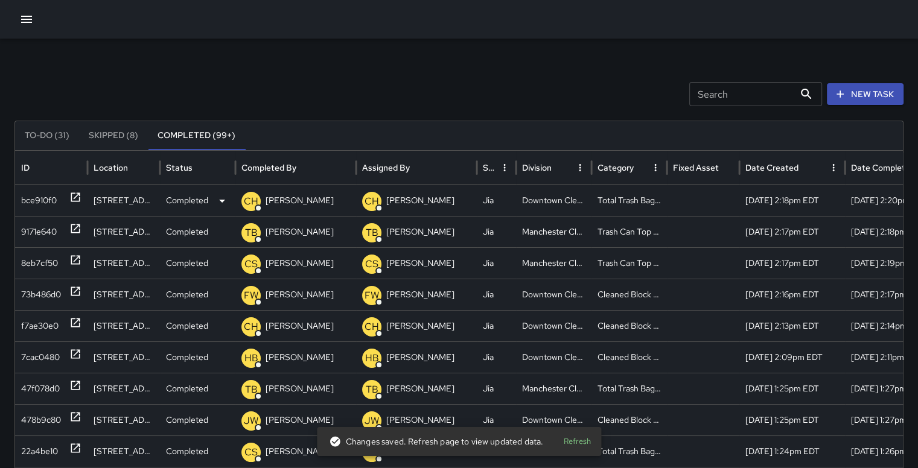
click at [41, 197] on div "bce910f0" at bounding box center [39, 200] width 36 height 31
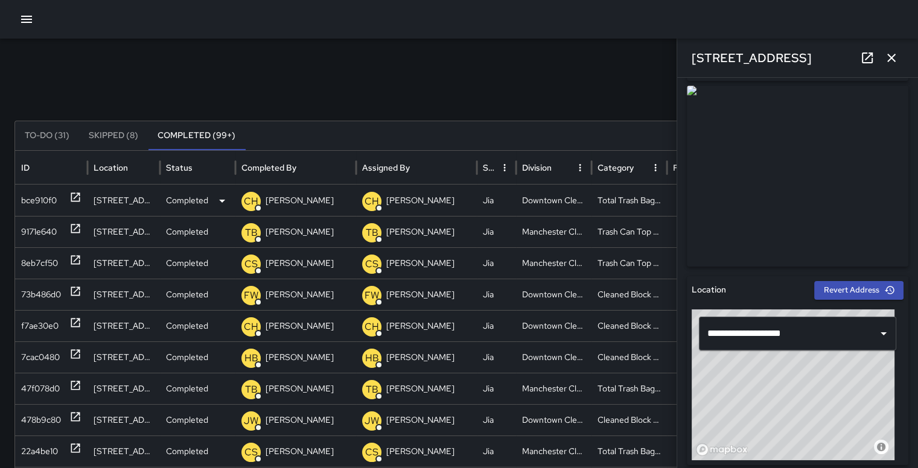
scroll to position [217, 0]
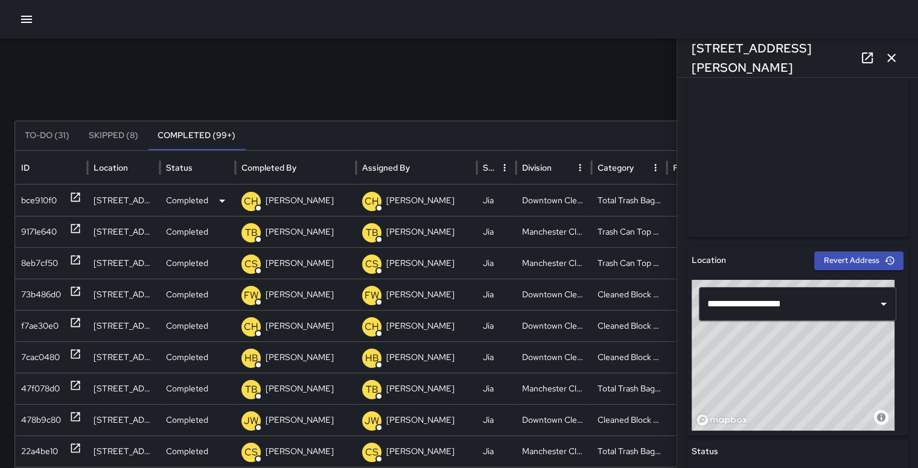
type input "**********"
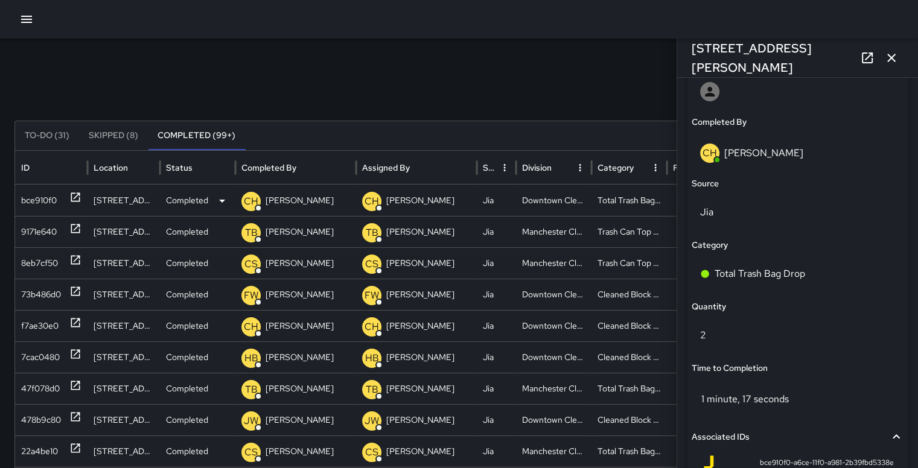
scroll to position [879, 0]
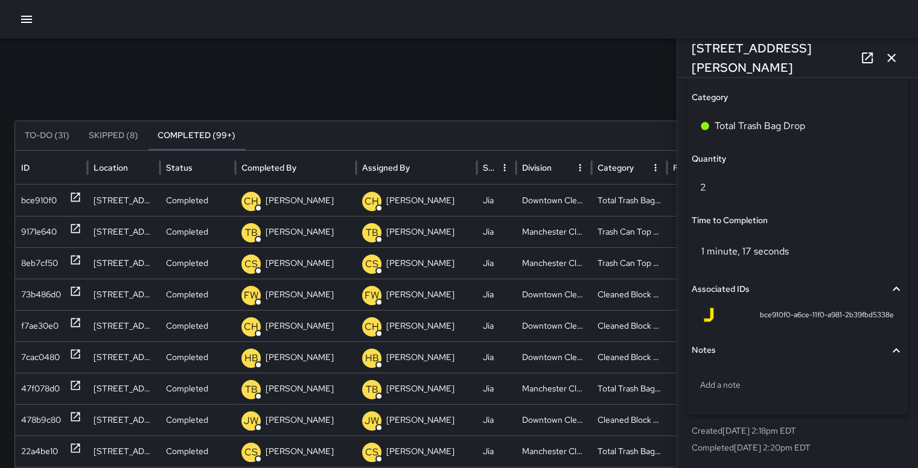
click at [894, 55] on icon "button" at bounding box center [891, 58] width 14 height 14
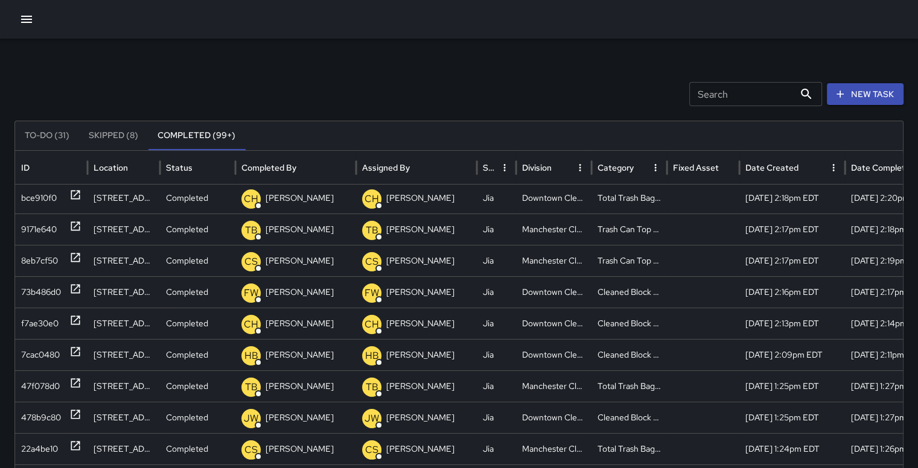
scroll to position [0, 0]
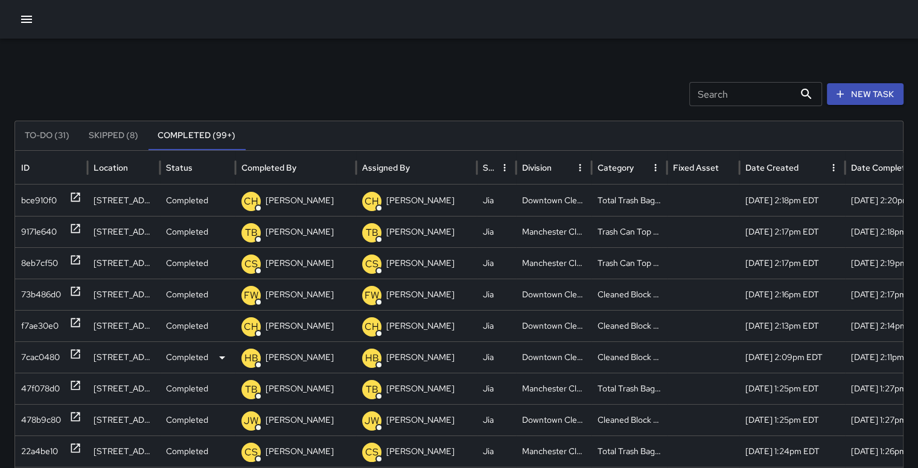
click at [36, 357] on div "7cac0480" at bounding box center [40, 357] width 39 height 31
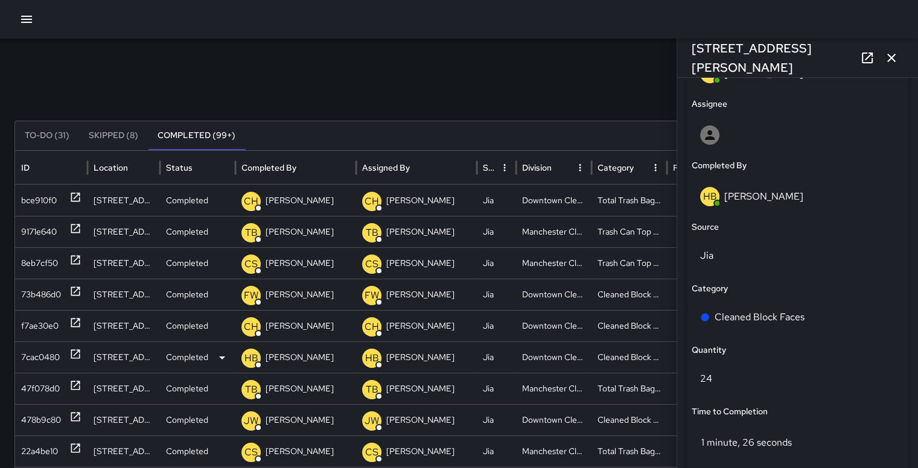
scroll to position [700, 0]
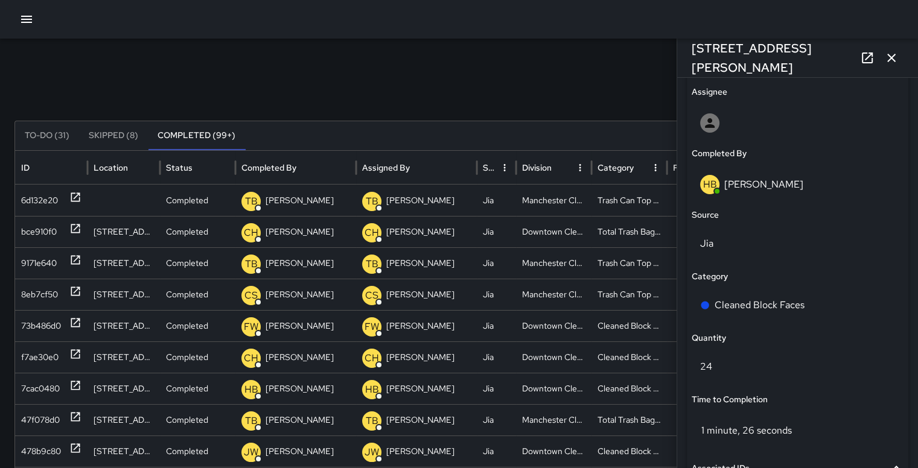
click at [893, 58] on icon "button" at bounding box center [891, 58] width 14 height 14
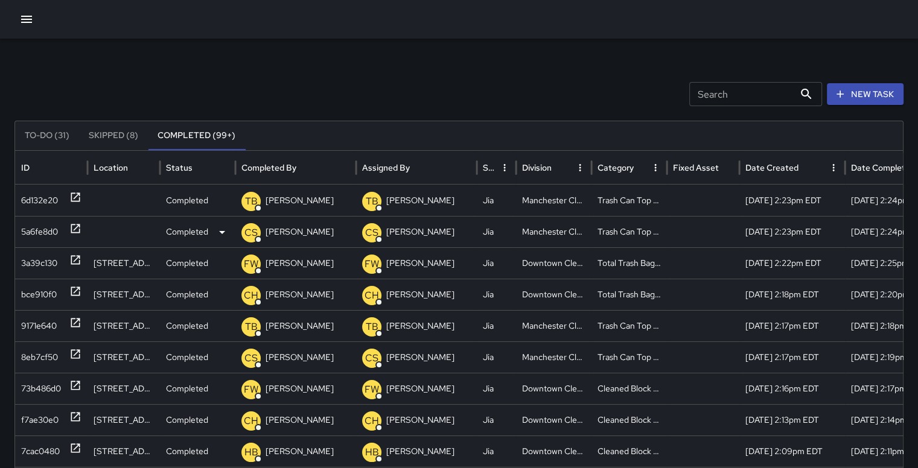
click at [35, 230] on div "5a6fe8d0" at bounding box center [39, 232] width 37 height 31
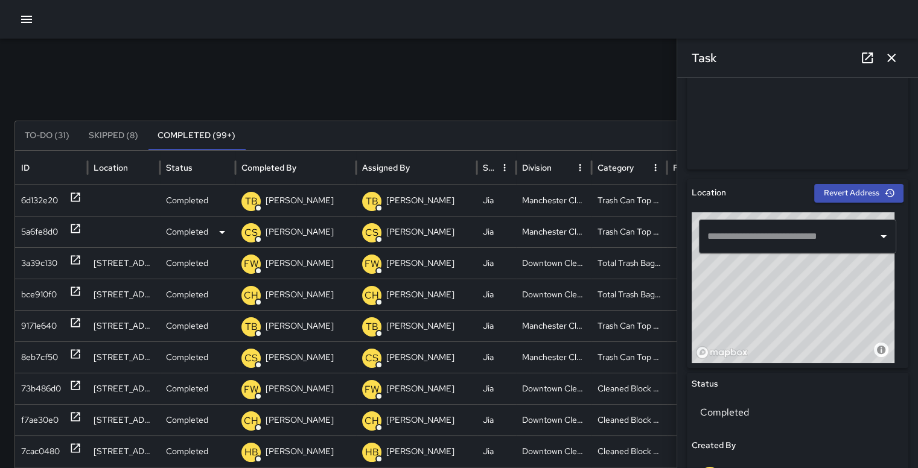
scroll to position [286, 0]
type input "**********"
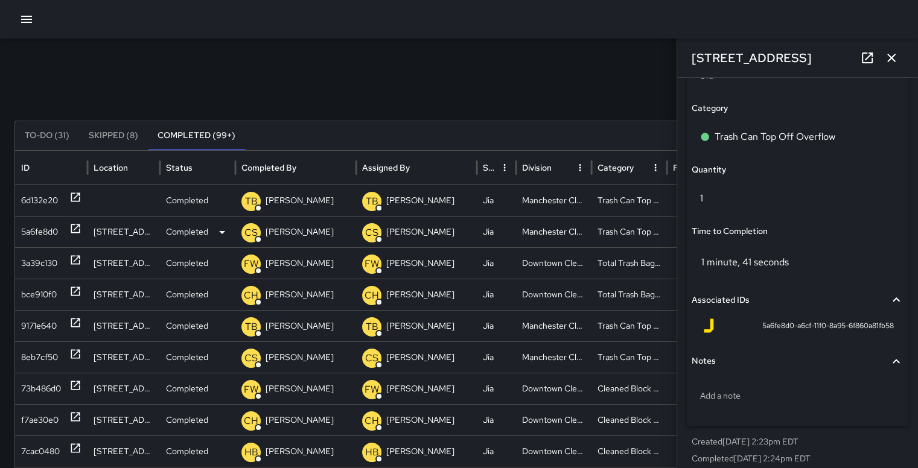
scroll to position [879, 0]
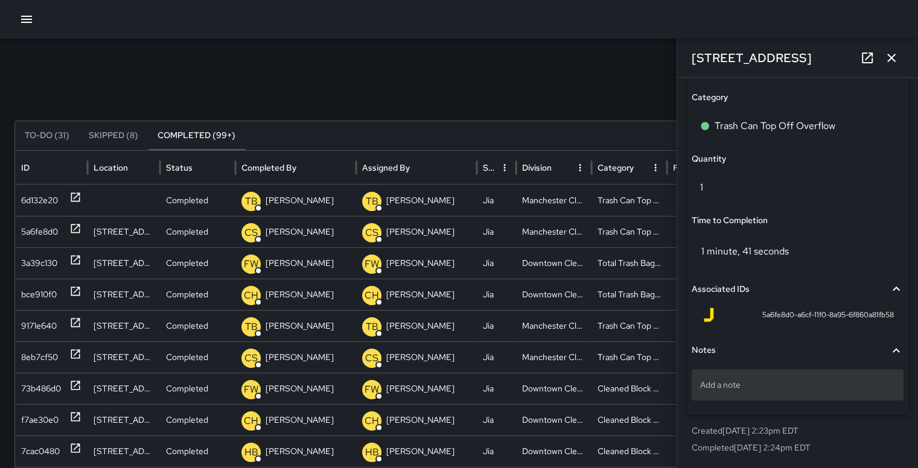
click at [760, 383] on p "Add a note" at bounding box center [797, 385] width 195 height 12
type textarea "*******"
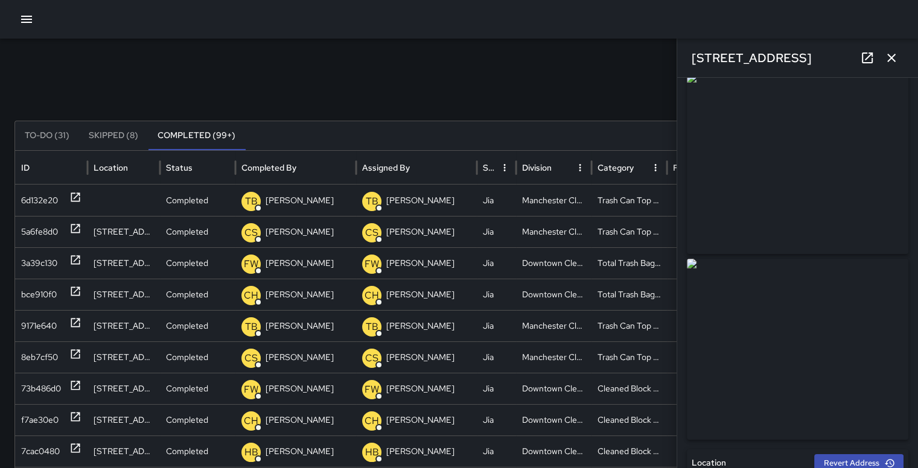
scroll to position [0, 0]
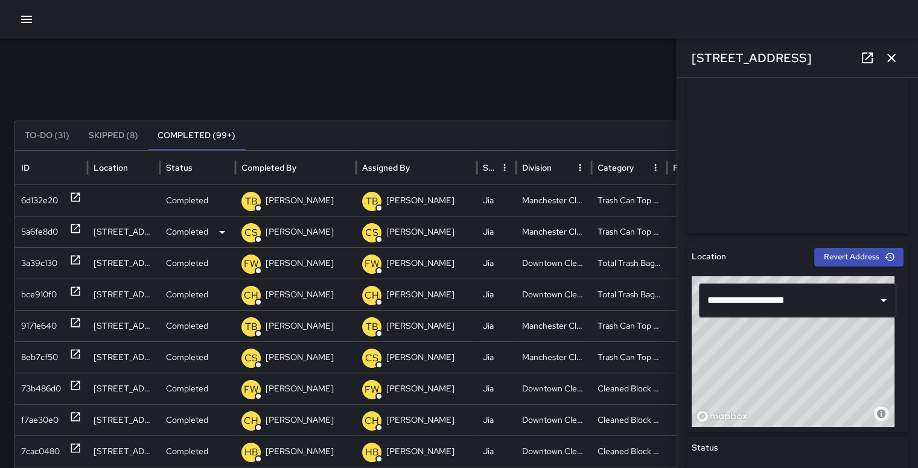
type input "**********"
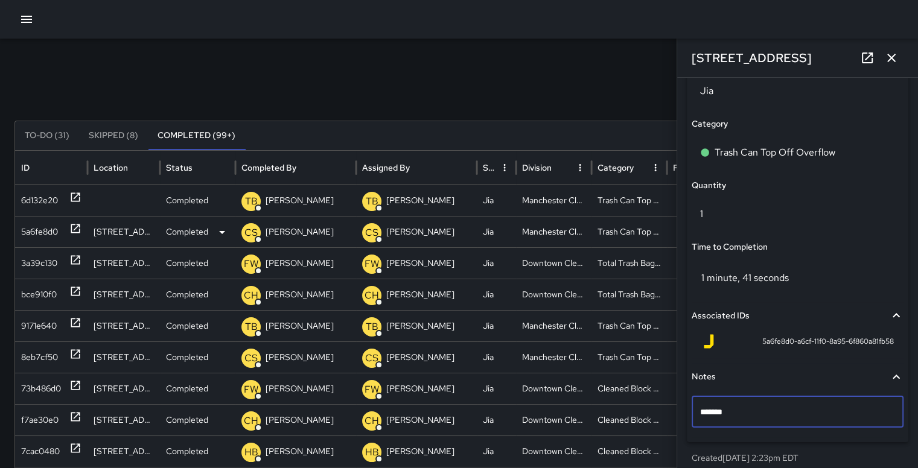
scroll to position [880, 0]
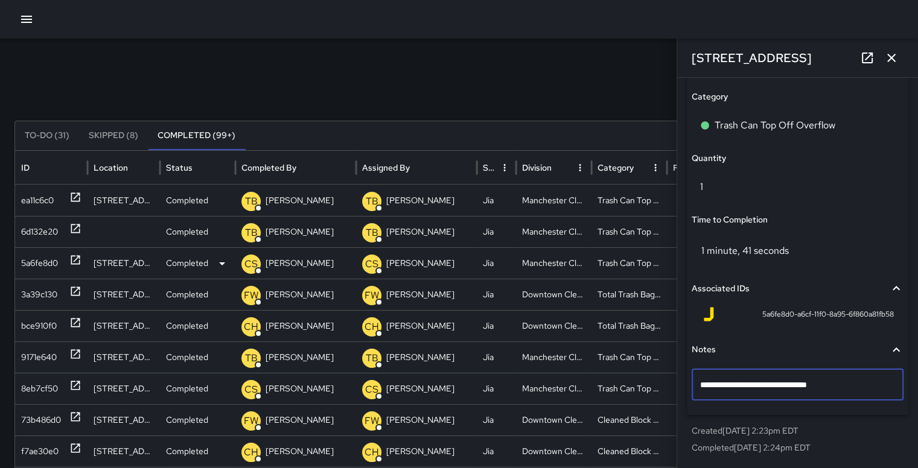
type textarea "**********"
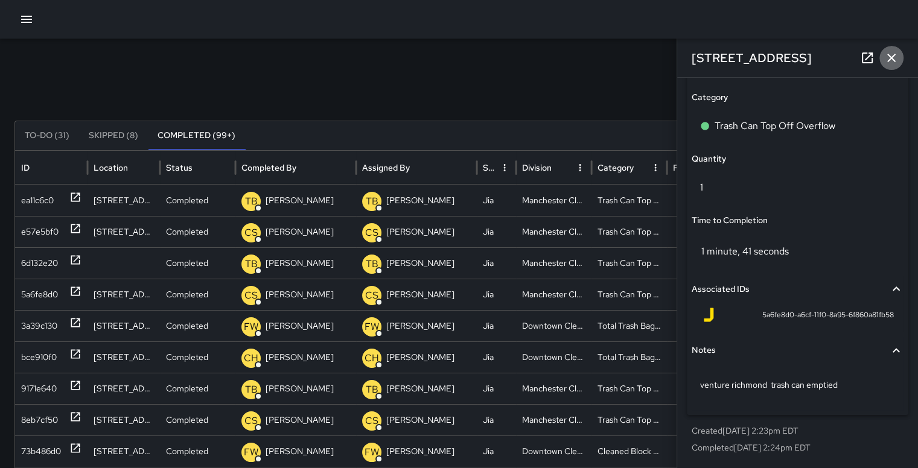
scroll to position [879, 0]
click at [893, 57] on icon "button" at bounding box center [891, 58] width 8 height 8
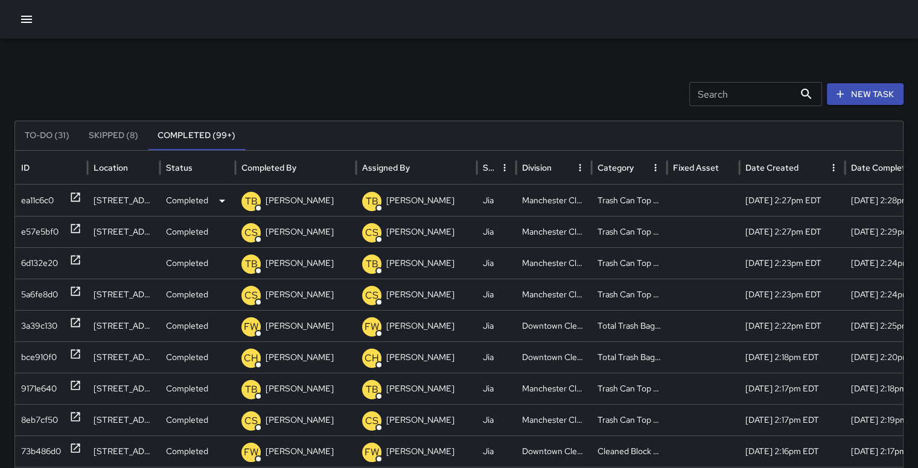
click at [34, 198] on div "ea11c6c0" at bounding box center [37, 200] width 33 height 31
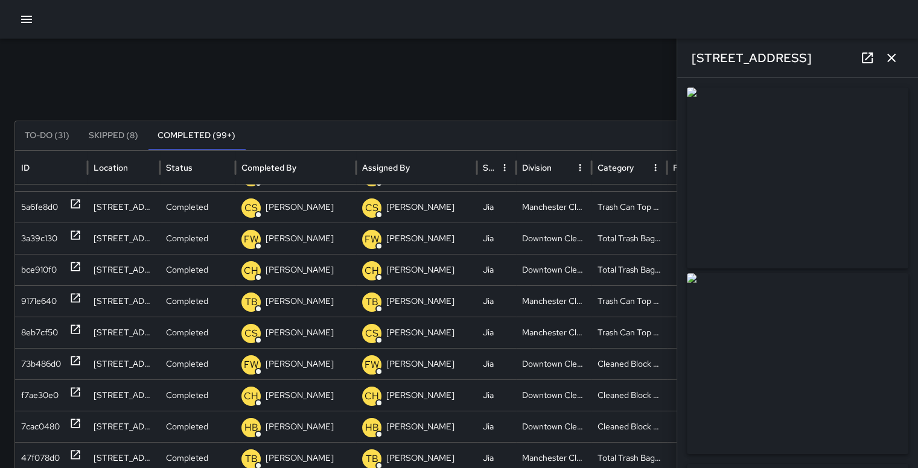
scroll to position [80, 0]
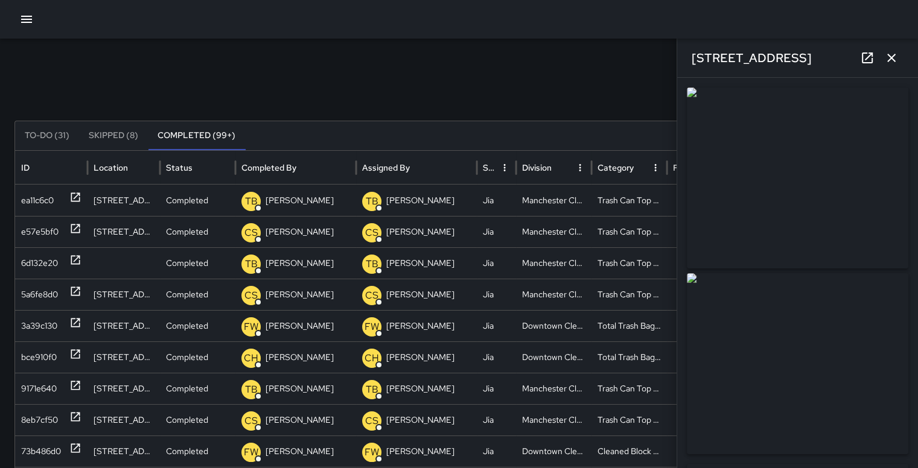
click at [902, 57] on button "button" at bounding box center [891, 58] width 24 height 24
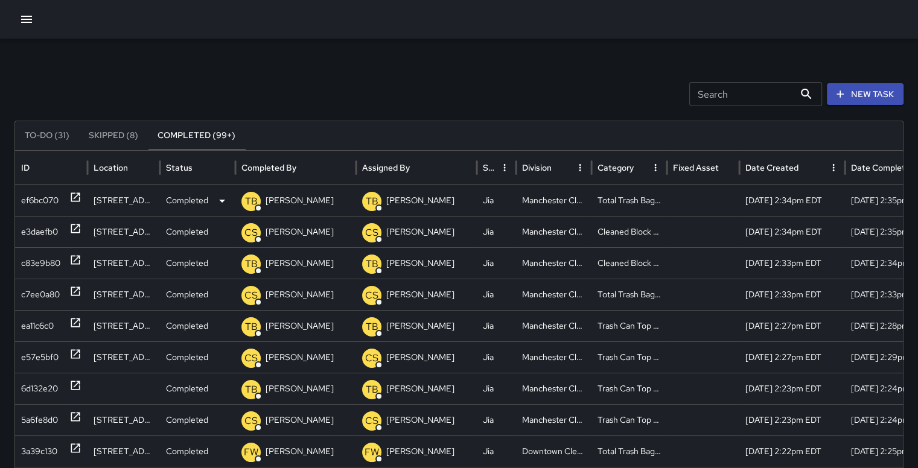
click at [41, 197] on div "ef6bc070" at bounding box center [39, 200] width 37 height 31
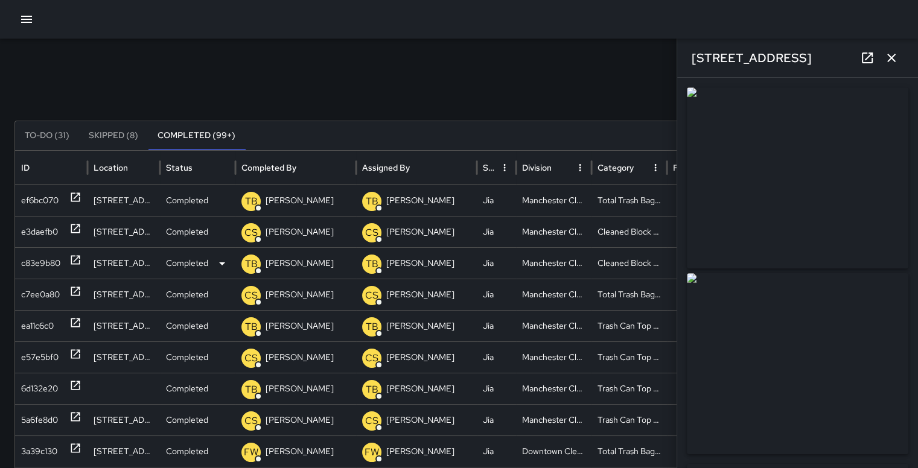
click at [41, 261] on div "c83e9b80" at bounding box center [40, 263] width 39 height 31
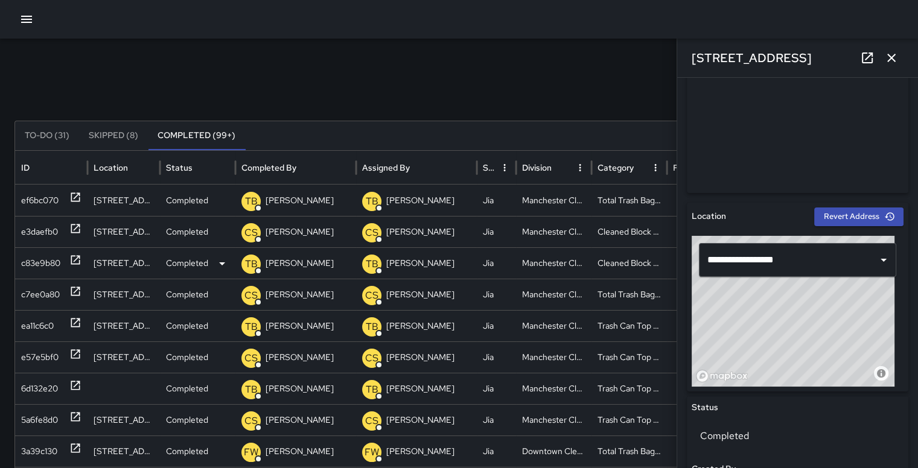
type input "**********"
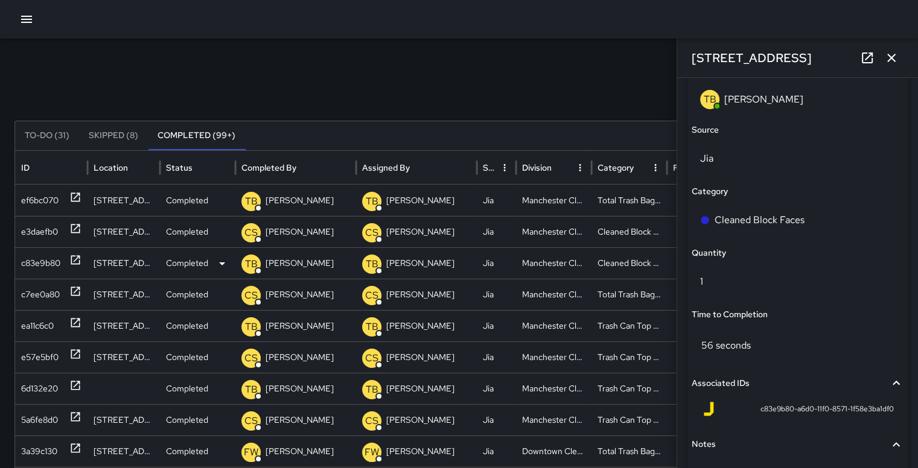
scroll to position [788, 0]
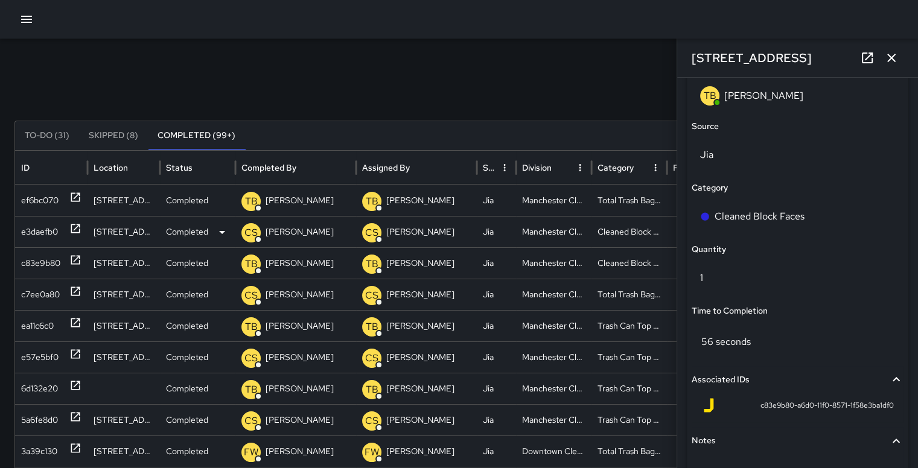
click at [40, 229] on div "e3daefb0" at bounding box center [39, 232] width 37 height 31
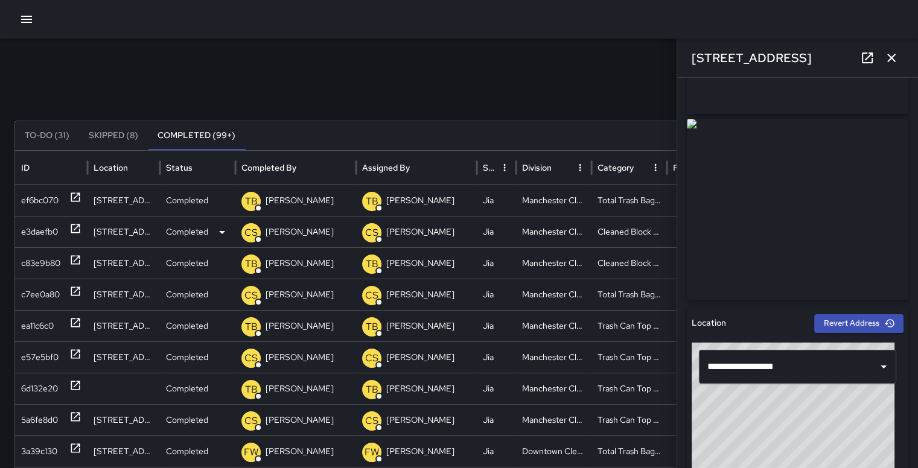
scroll to position [159, 0]
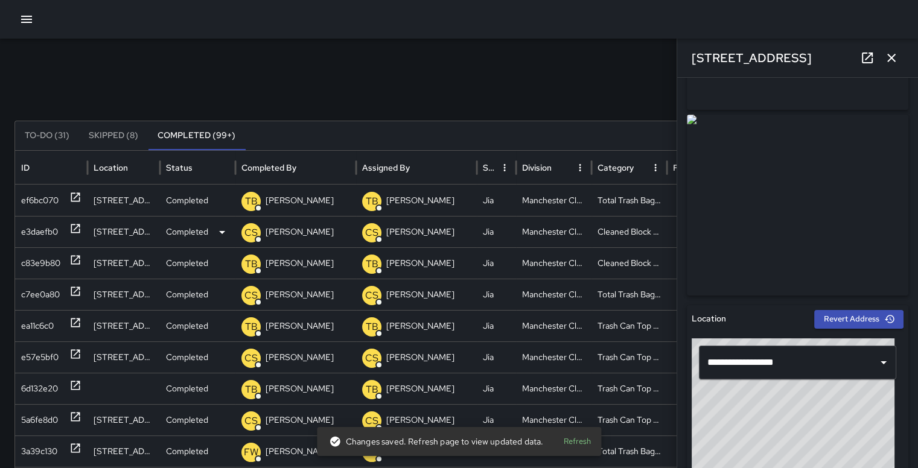
type input "**********"
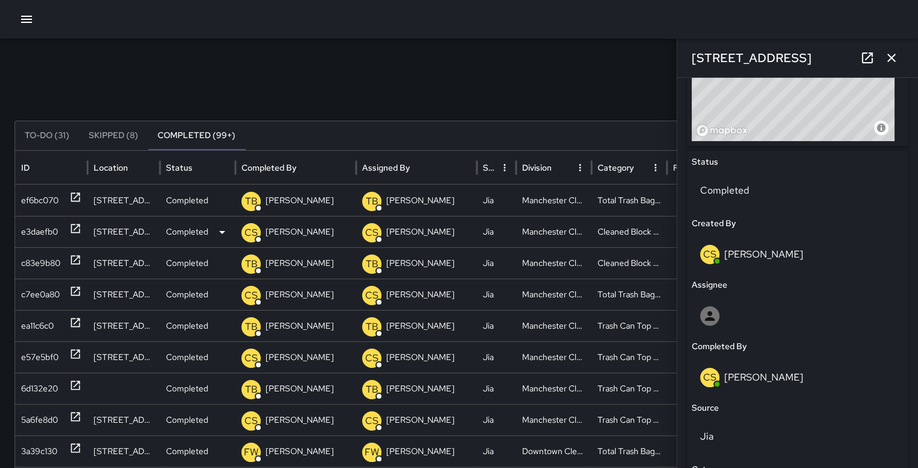
scroll to position [504, 0]
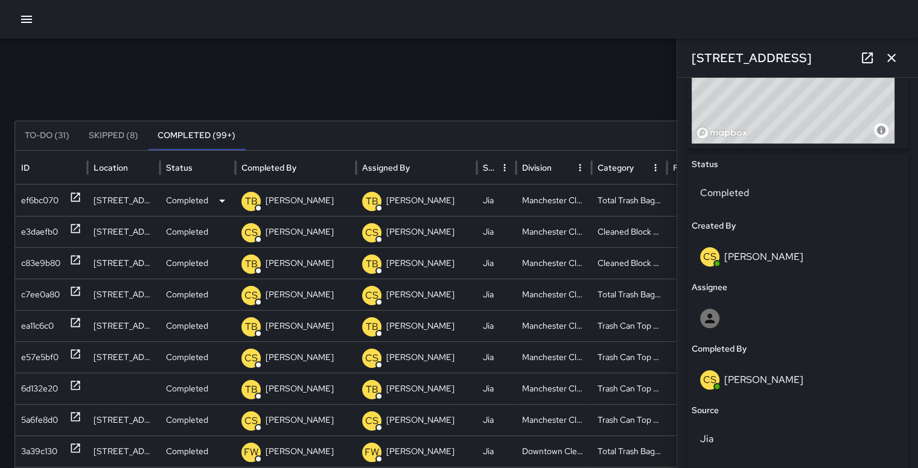
click at [43, 200] on div "ef6bc070" at bounding box center [39, 200] width 37 height 31
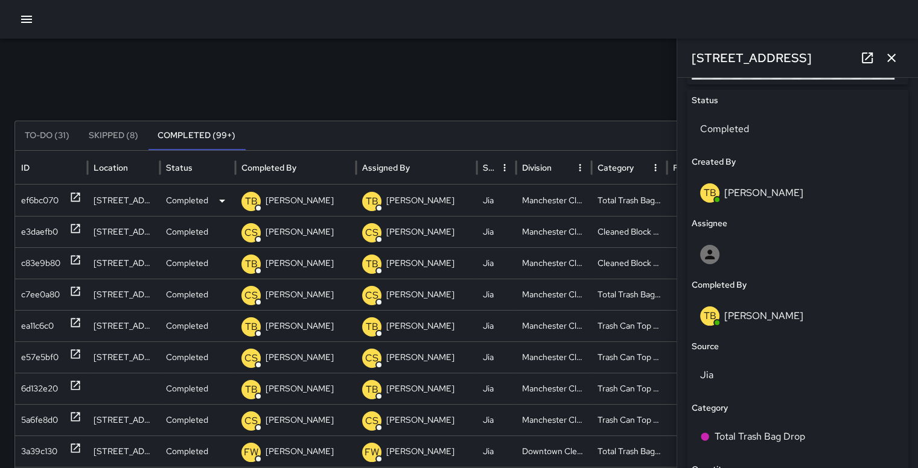
scroll to position [568, 0]
click at [49, 265] on div "c83e9b80" at bounding box center [40, 263] width 39 height 31
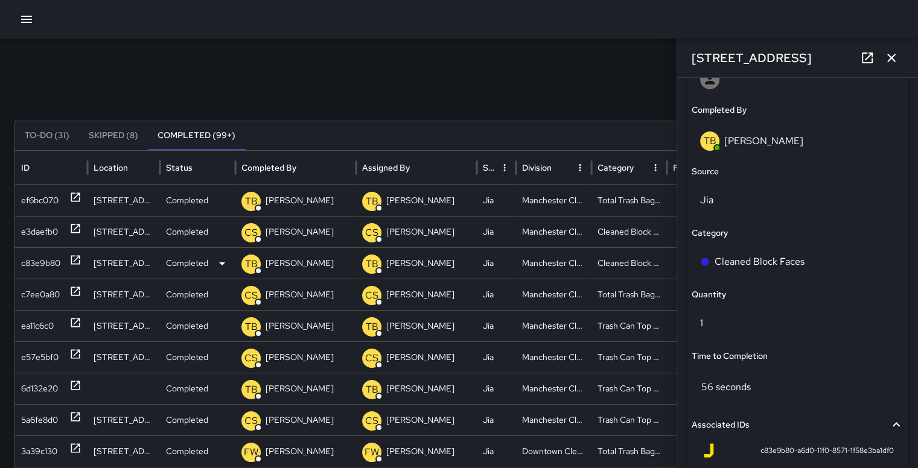
scroll to position [778, 0]
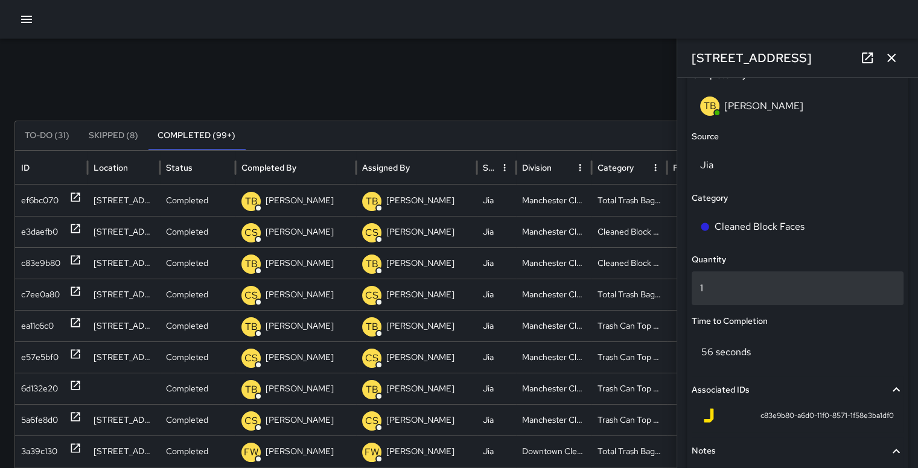
click at [741, 293] on p "1" at bounding box center [797, 288] width 195 height 14
type input "**"
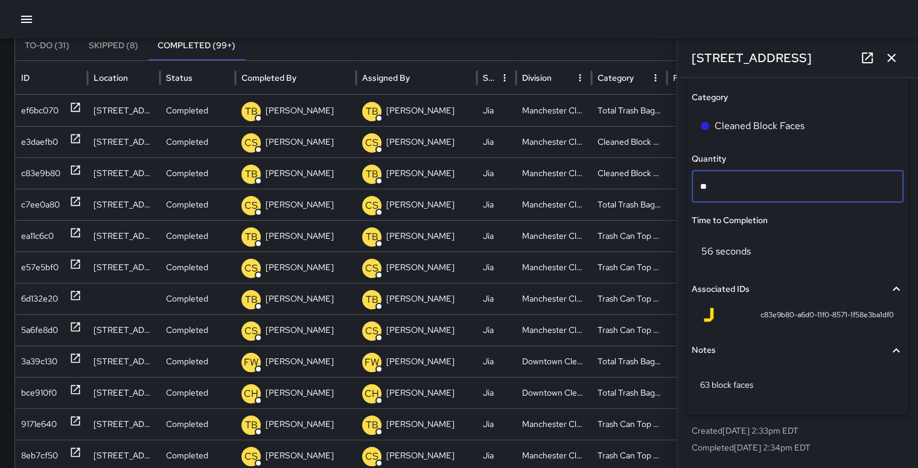
scroll to position [90, 0]
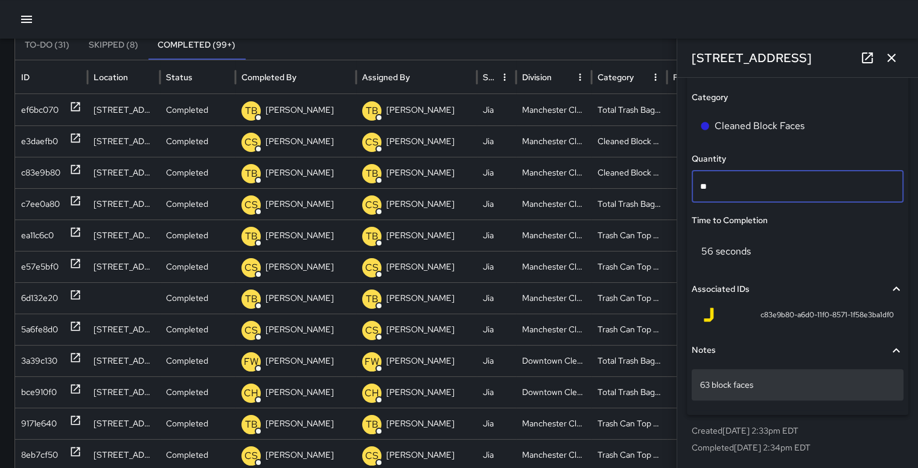
click at [775, 390] on p "63 block faces" at bounding box center [797, 385] width 195 height 12
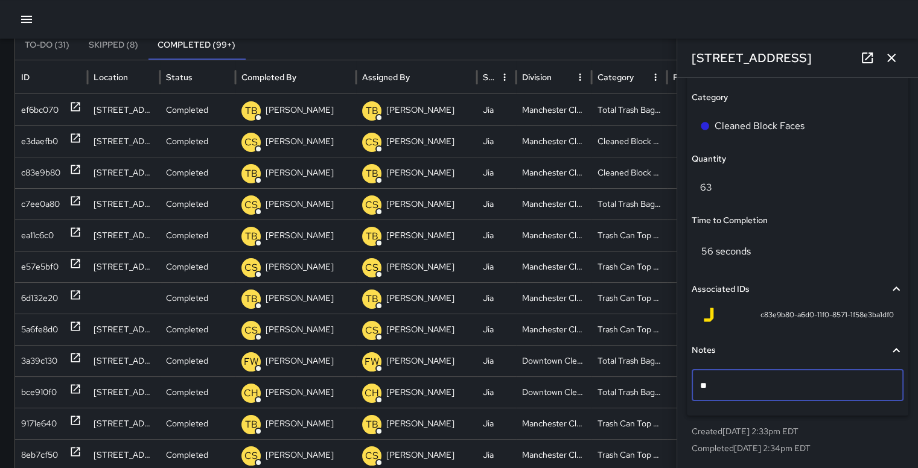
type textarea "*"
type textarea "**********"
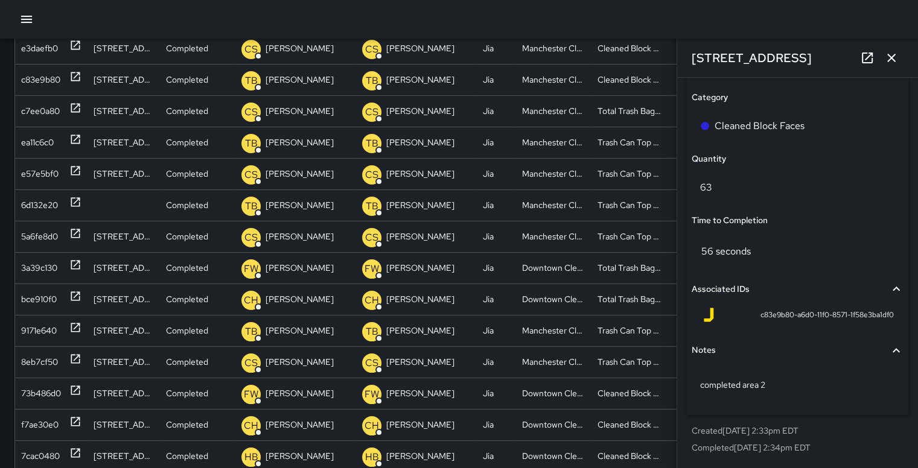
scroll to position [189, 0]
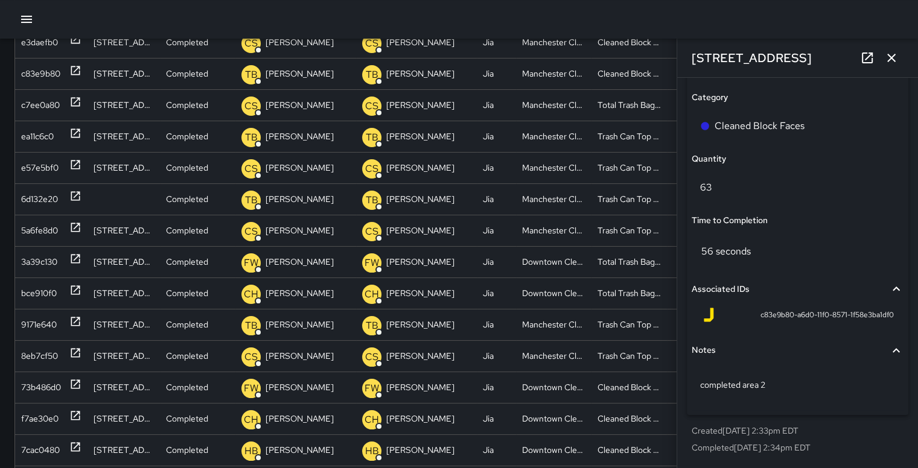
click at [900, 61] on button "button" at bounding box center [891, 58] width 24 height 24
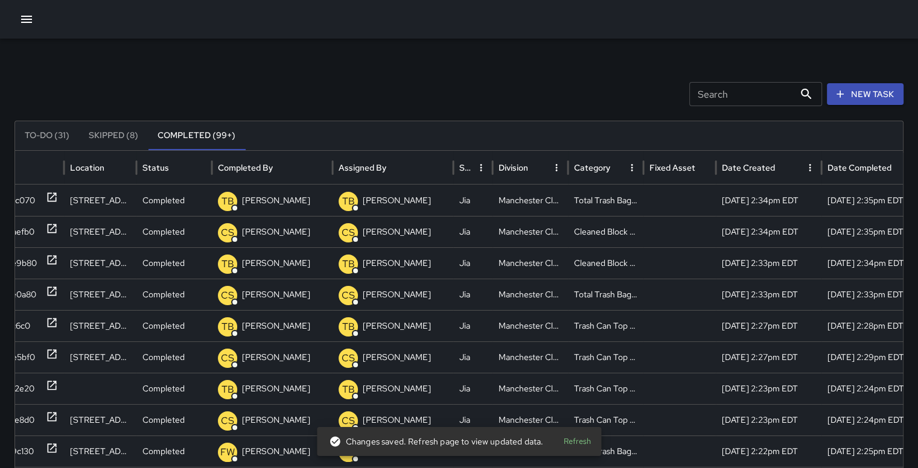
scroll to position [0, 47]
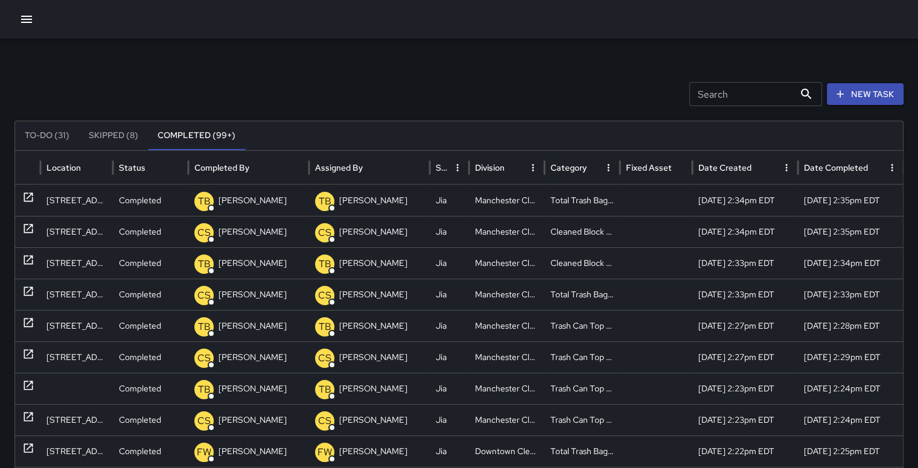
click at [770, 92] on input "Search" at bounding box center [741, 94] width 105 height 24
click at [76, 201] on div "[STREET_ADDRESS]" at bounding box center [76, 200] width 72 height 31
click at [33, 195] on icon at bounding box center [28, 197] width 12 height 12
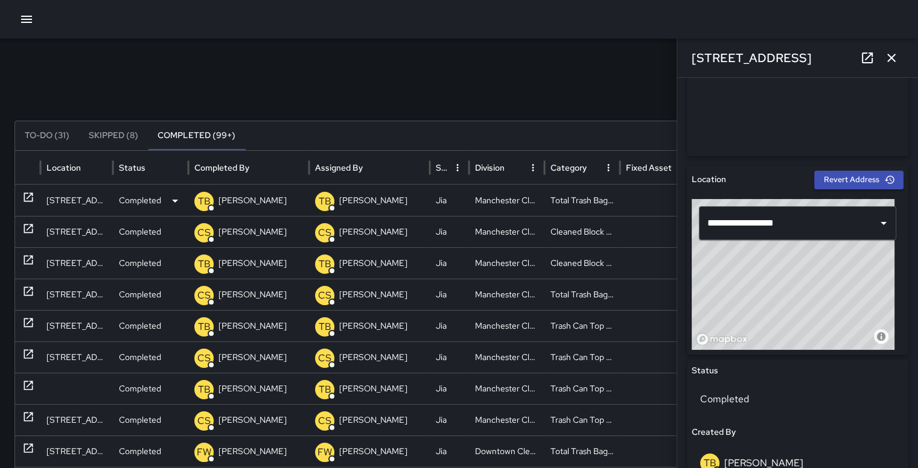
type input "**********"
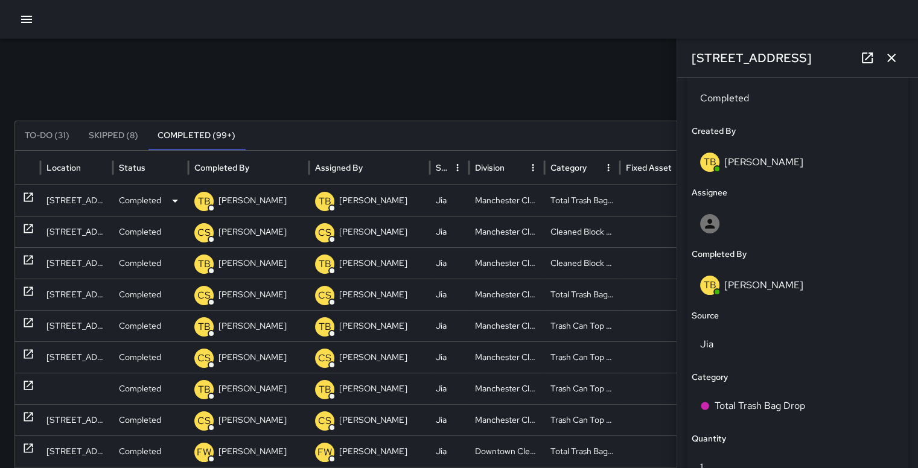
scroll to position [879, 0]
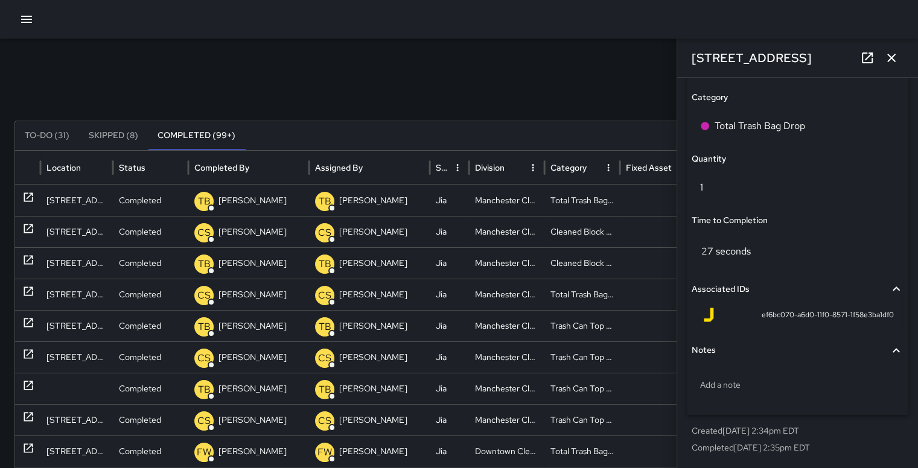
click at [893, 59] on icon "button" at bounding box center [891, 58] width 14 height 14
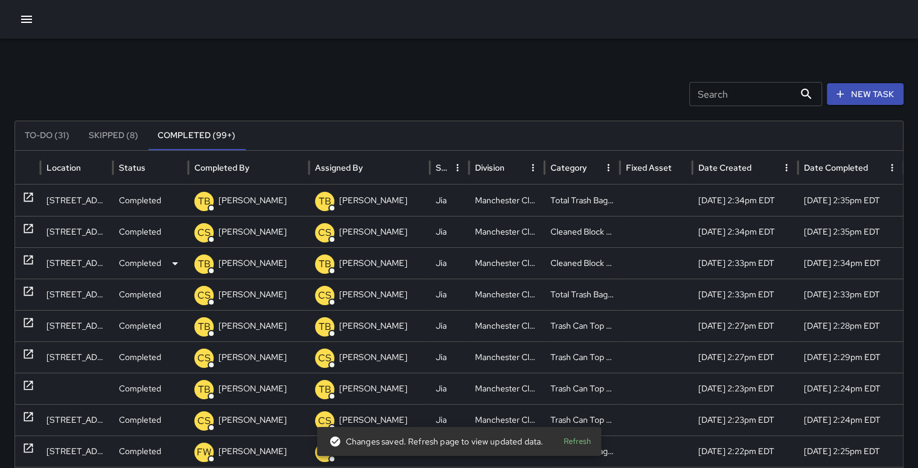
click at [31, 266] on div at bounding box center [28, 263] width 12 height 31
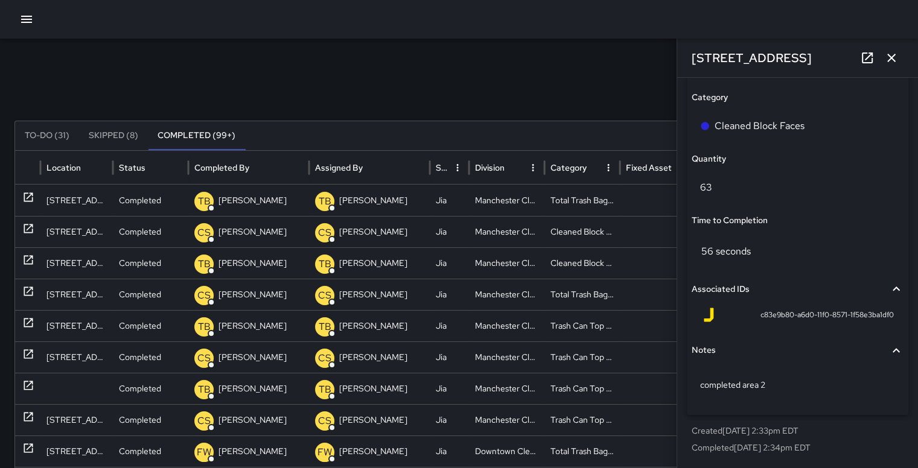
click at [893, 63] on icon "button" at bounding box center [891, 58] width 14 height 14
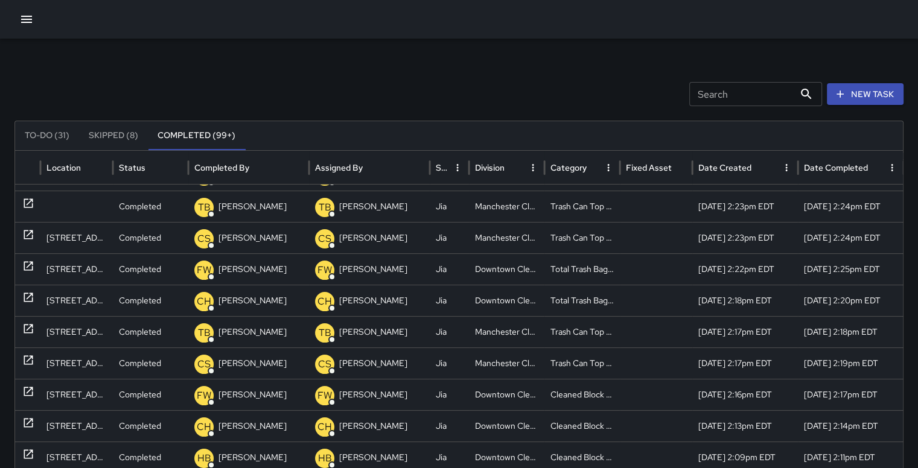
scroll to position [171, 0]
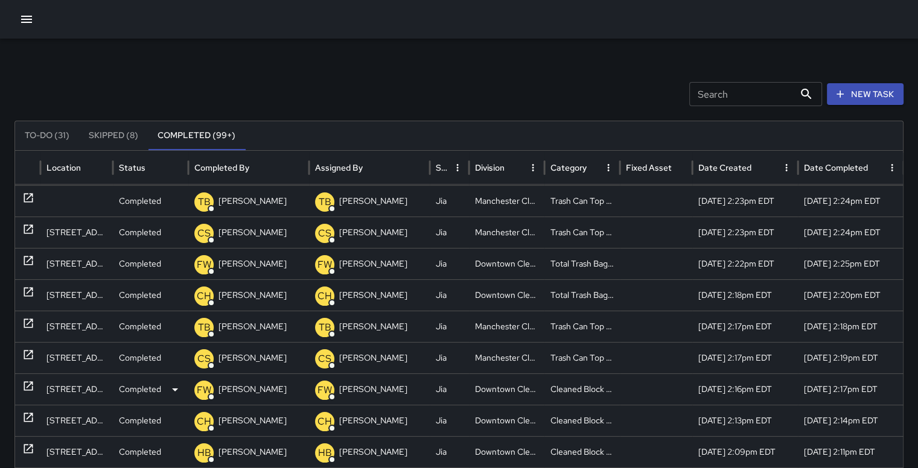
click at [27, 384] on icon at bounding box center [28, 386] width 12 height 12
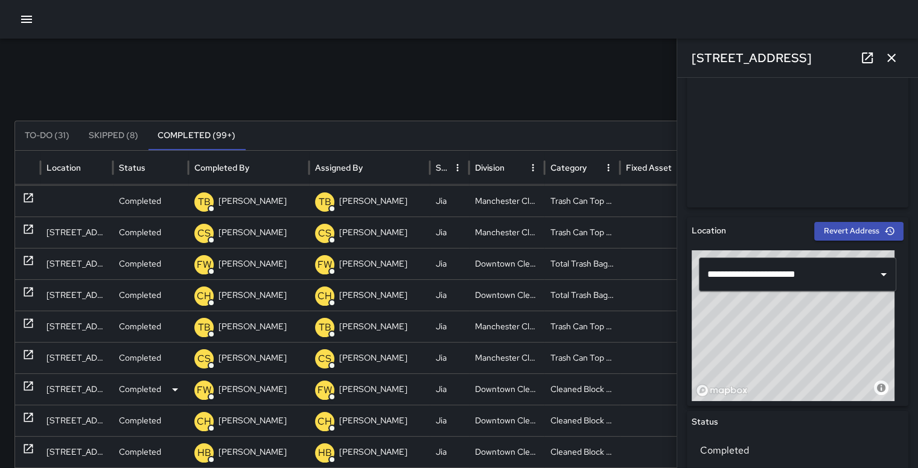
scroll to position [255, 0]
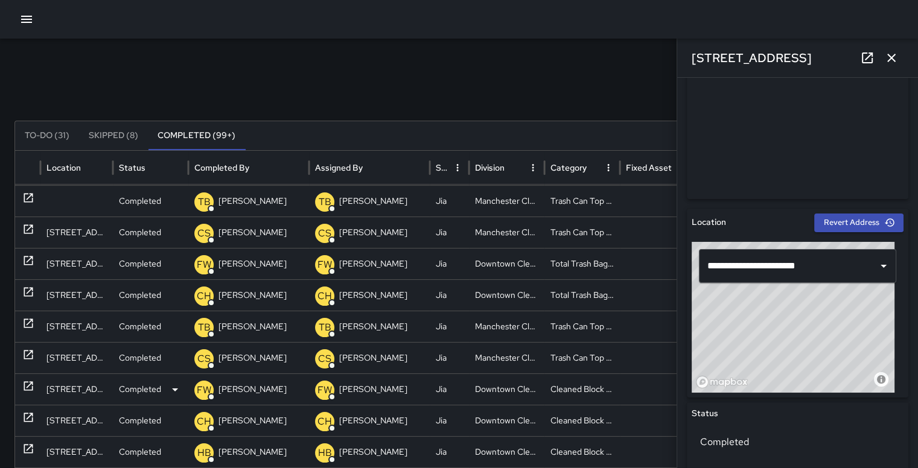
type input "**********"
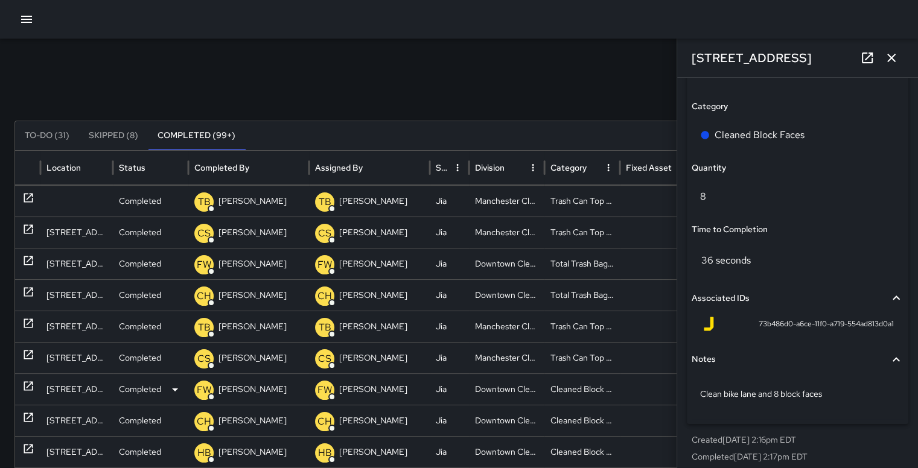
scroll to position [879, 0]
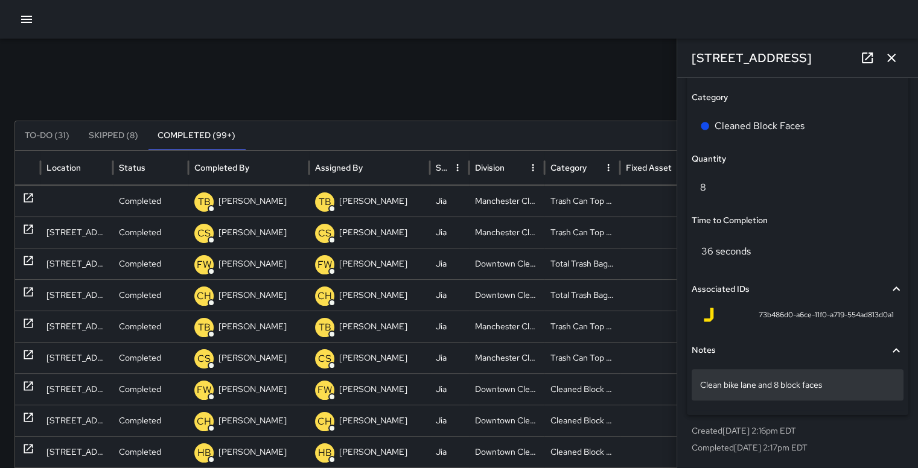
click at [842, 388] on p "Clean bike lane and 8 block faces" at bounding box center [797, 385] width 195 height 12
type textarea "**********"
click at [474, 448] on div "Downtown Cleaning" at bounding box center [506, 451] width 75 height 31
click at [779, 384] on p "de bike lane" at bounding box center [797, 385] width 195 height 12
type textarea "*"
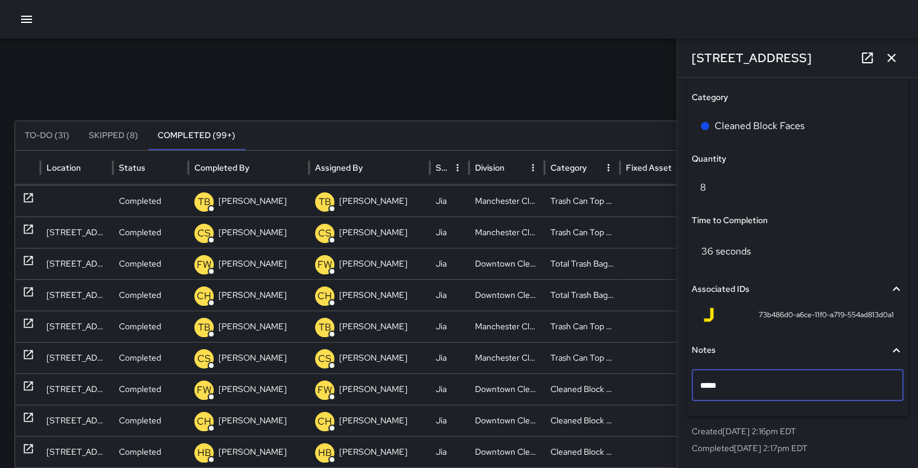
type textarea "******"
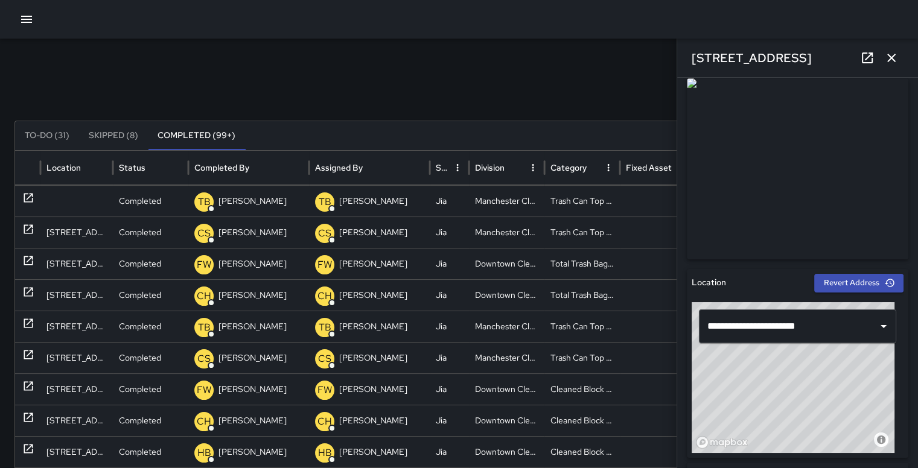
scroll to position [205, 0]
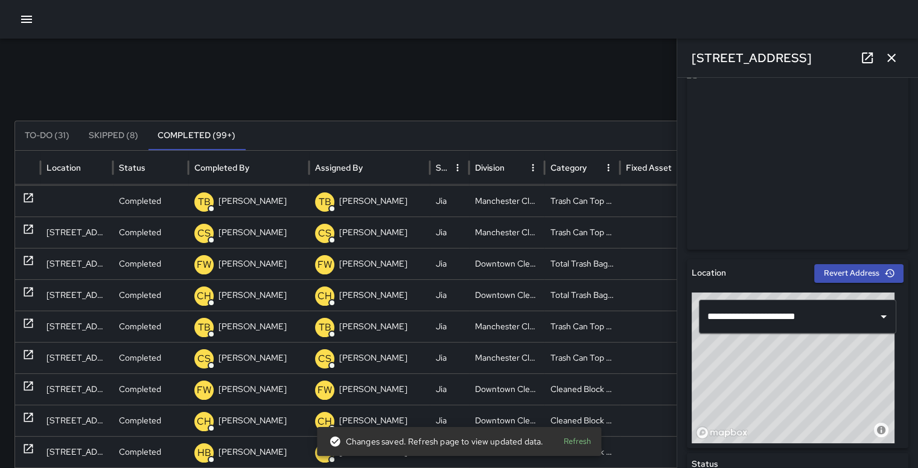
type input "**********"
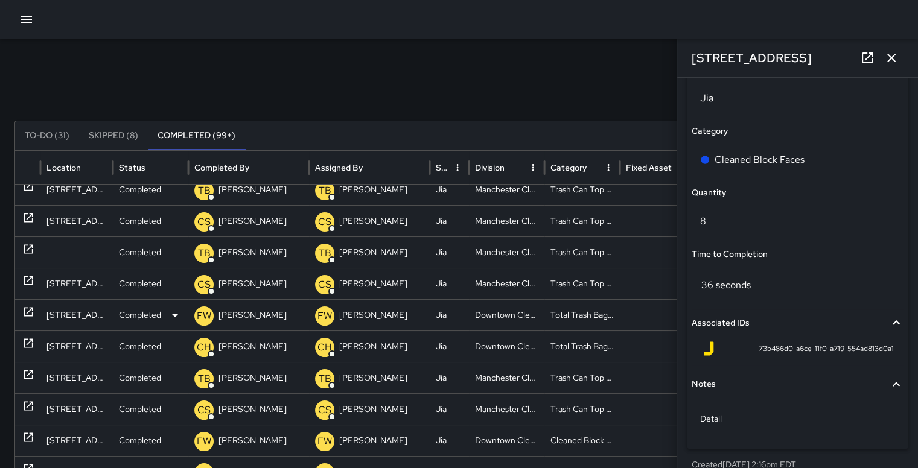
scroll to position [140, 47]
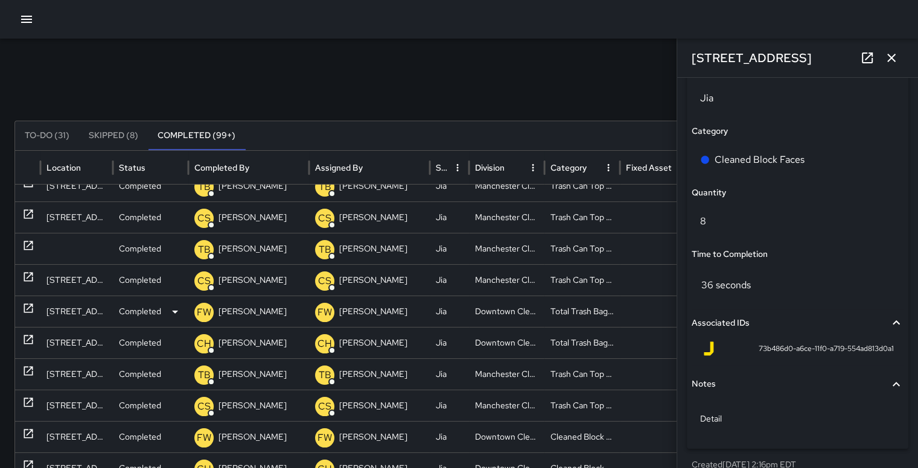
click at [30, 306] on icon at bounding box center [28, 308] width 9 height 9
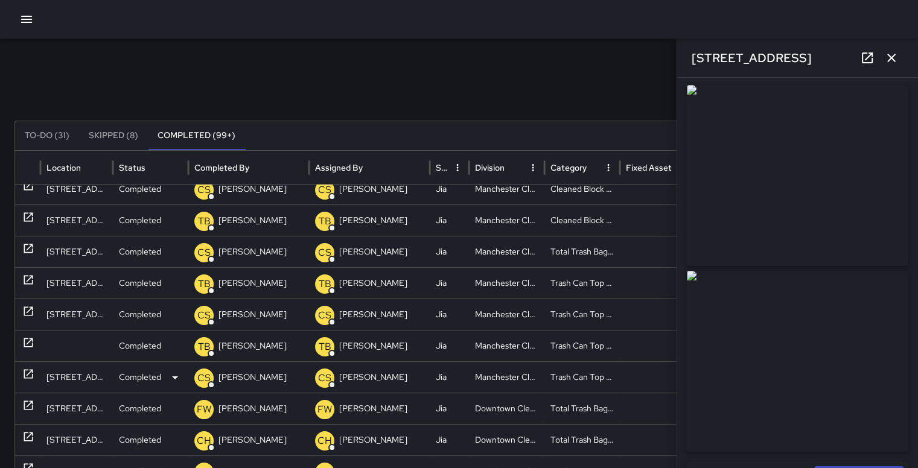
scroll to position [19, 0]
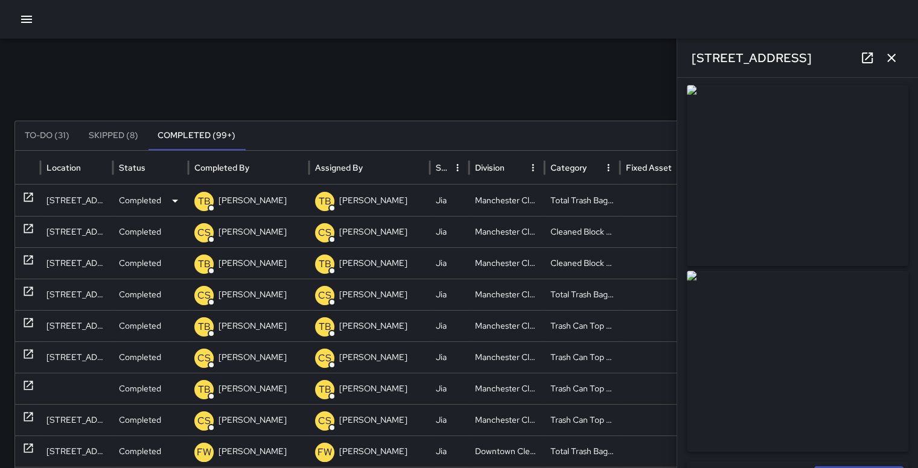
click at [27, 197] on icon at bounding box center [28, 197] width 9 height 9
click at [898, 55] on icon "button" at bounding box center [891, 58] width 14 height 14
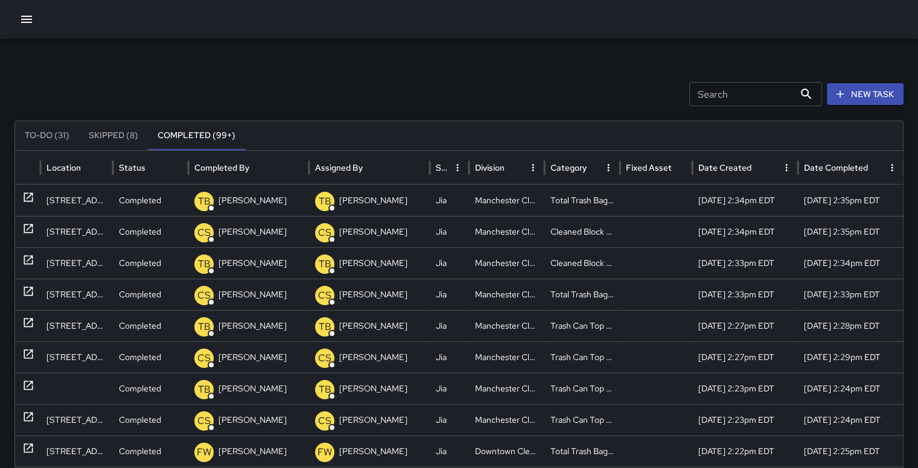
click at [750, 97] on input "Search" at bounding box center [741, 94] width 105 height 24
type input "*****"
click at [28, 260] on icon at bounding box center [28, 260] width 12 height 12
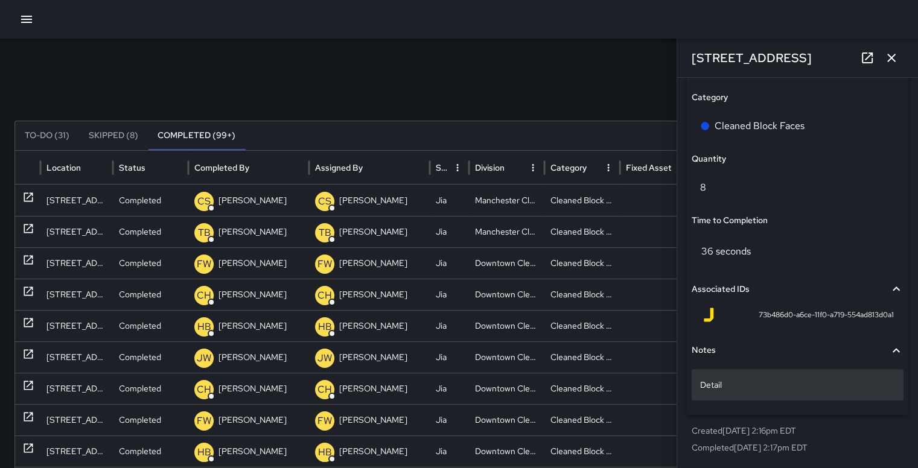
click at [766, 390] on p "Detail" at bounding box center [797, 385] width 195 height 12
type textarea "**********"
click at [895, 57] on icon "button" at bounding box center [891, 58] width 14 height 14
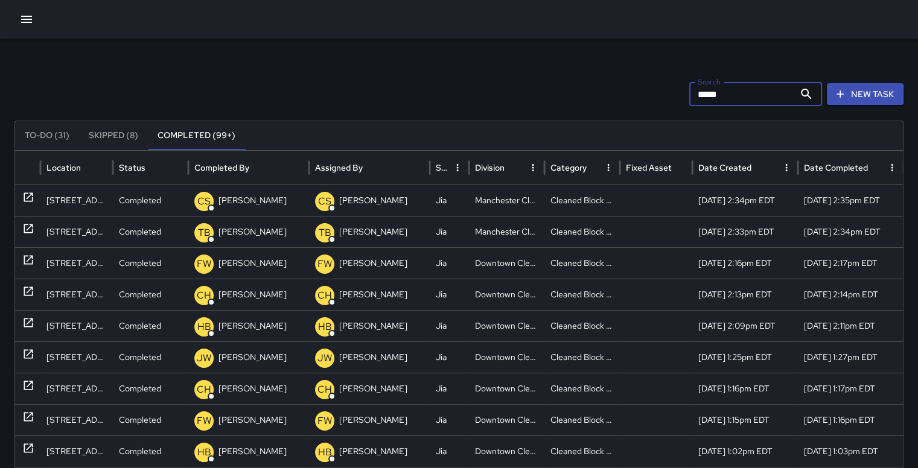
click at [736, 94] on input "*****" at bounding box center [741, 94] width 105 height 24
type input "*"
